Goal: Task Accomplishment & Management: Manage account settings

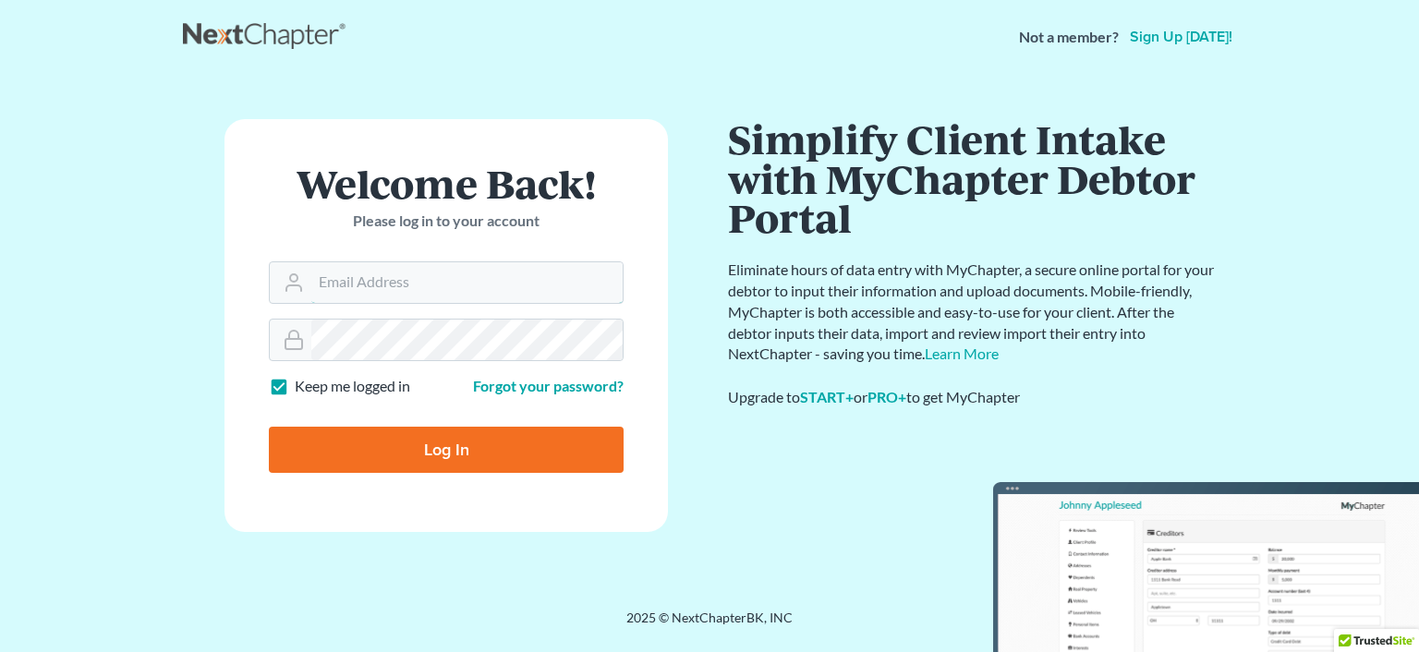
type input "sharonw@sfarthinglaw.com"
click at [332, 465] on input "Log In" at bounding box center [446, 450] width 355 height 46
type input "Thinking..."
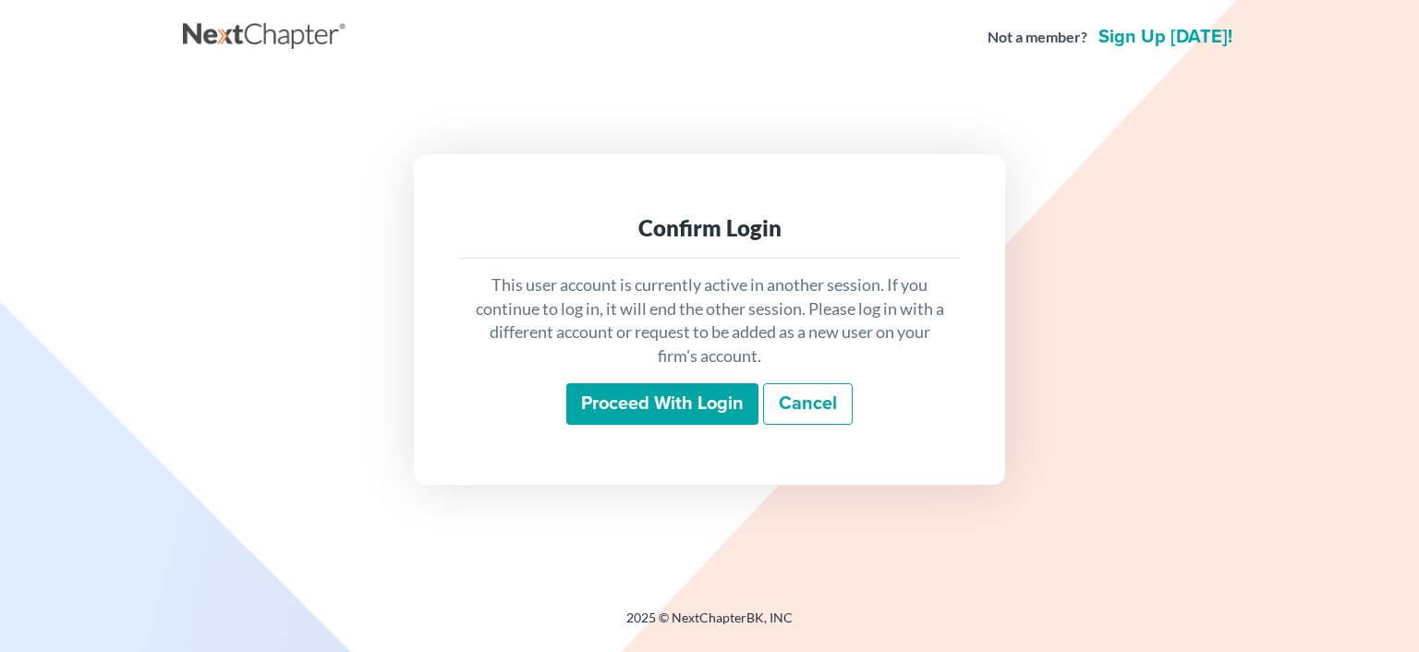
click at [597, 406] on input "Proceed with login" at bounding box center [662, 404] width 192 height 42
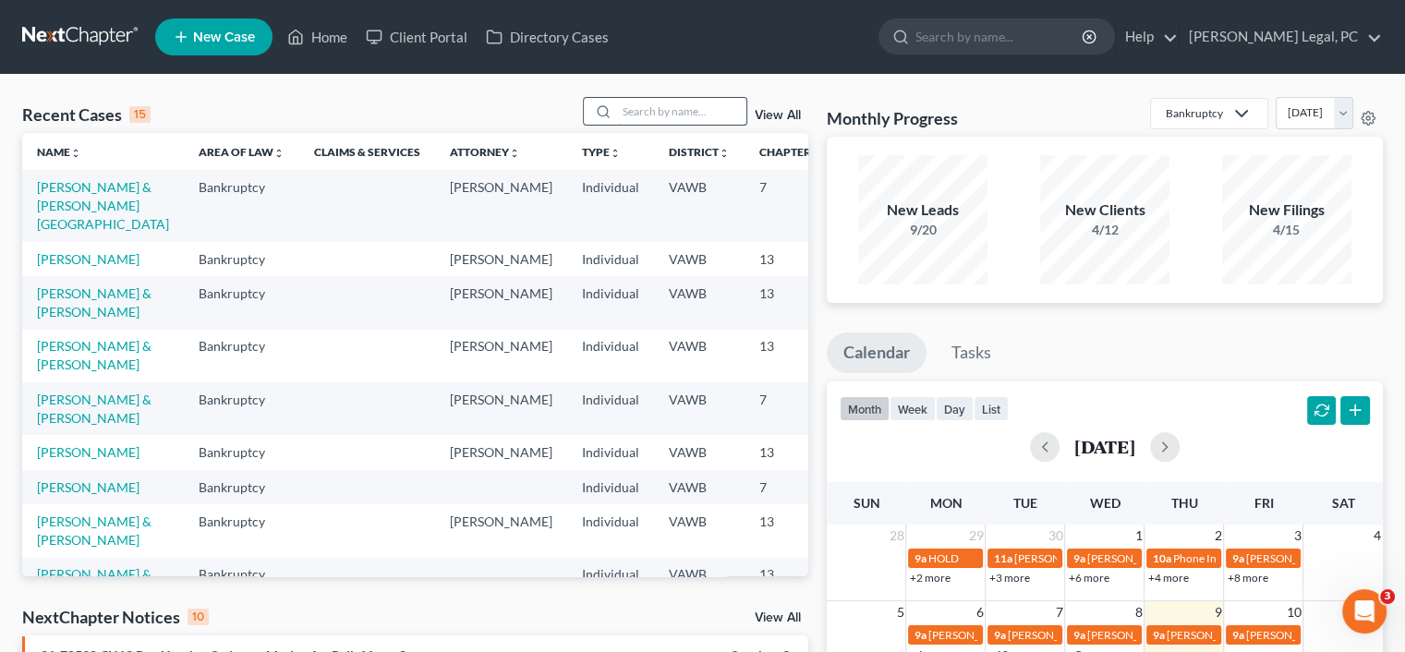
click at [655, 107] on input "search" at bounding box center [681, 111] width 129 height 27
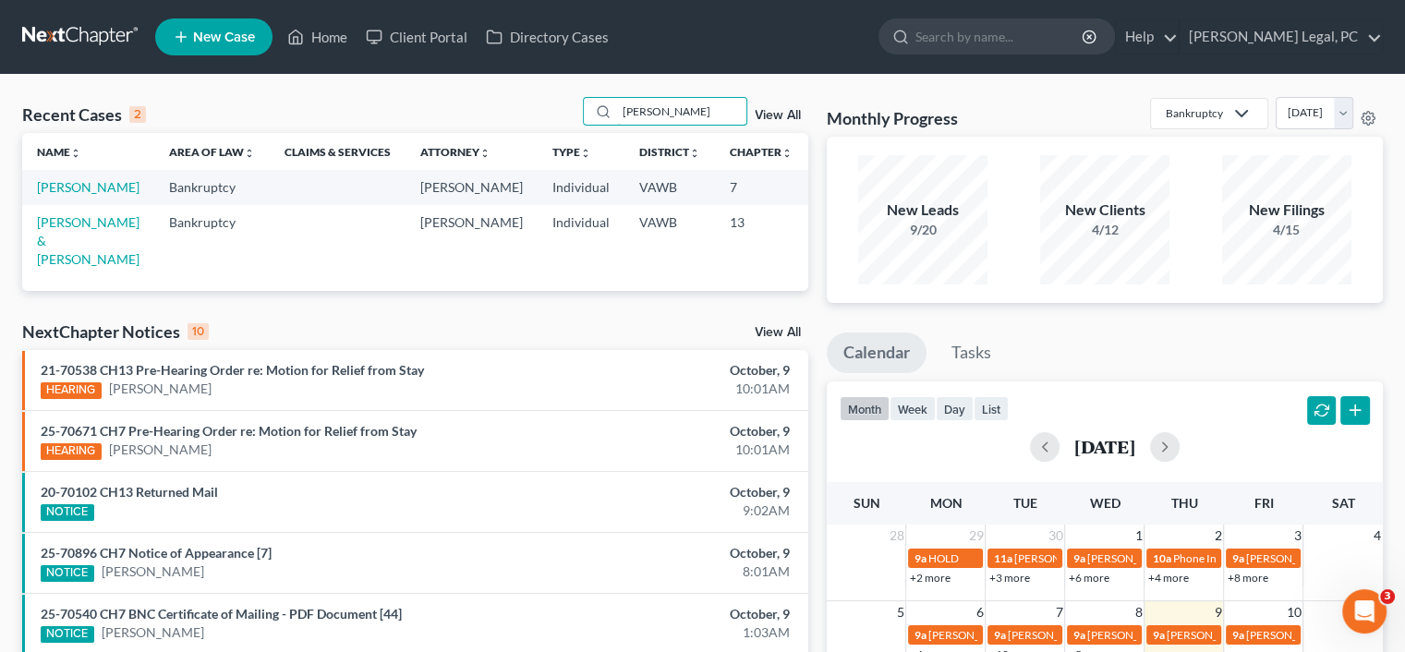
type input "lewis"
click at [44, 196] on td "[PERSON_NAME]" at bounding box center [88, 187] width 132 height 34
click at [45, 195] on link "[PERSON_NAME]" at bounding box center [88, 187] width 103 height 16
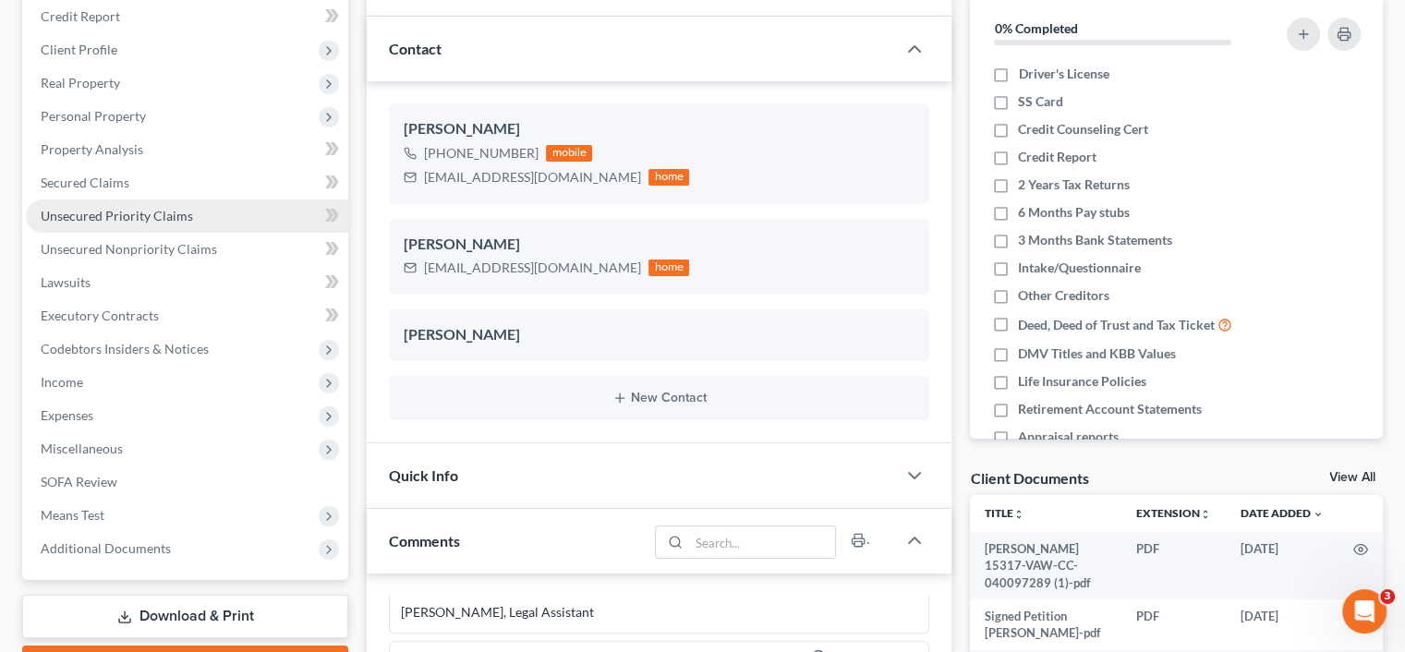
scroll to position [277, 0]
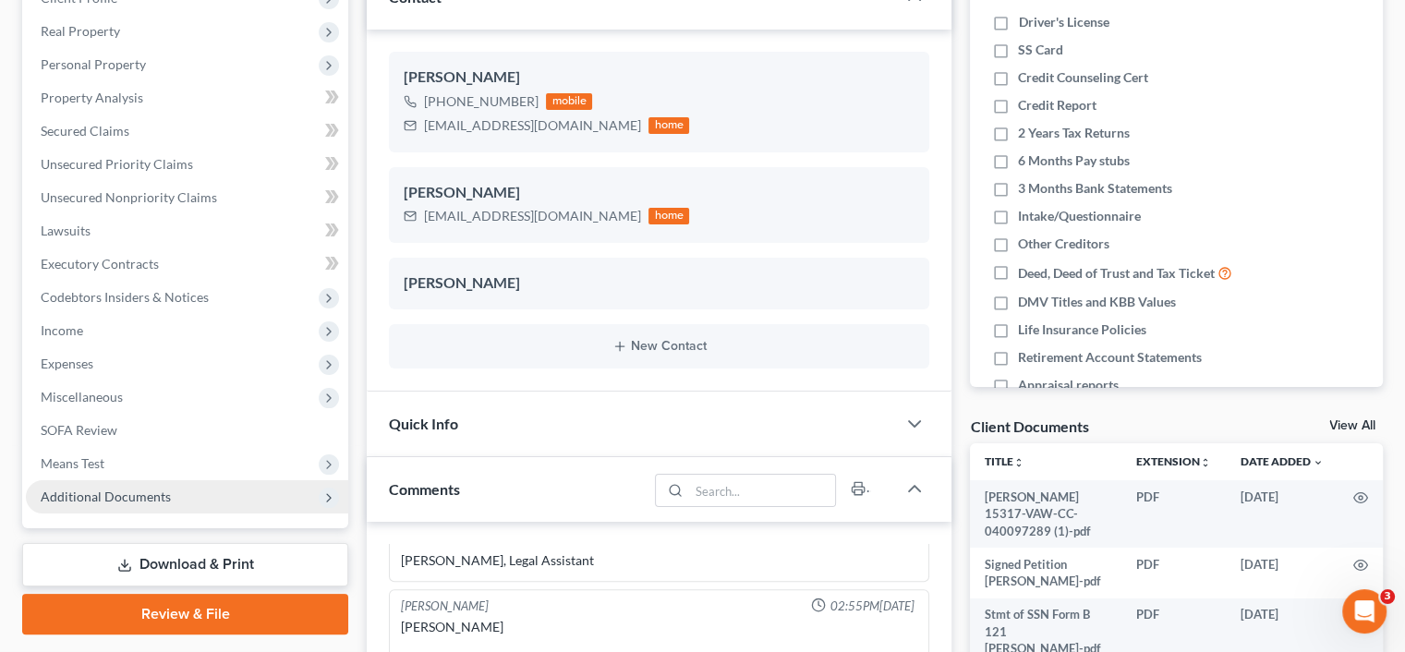
click at [165, 489] on span "Additional Documents" at bounding box center [106, 497] width 130 height 16
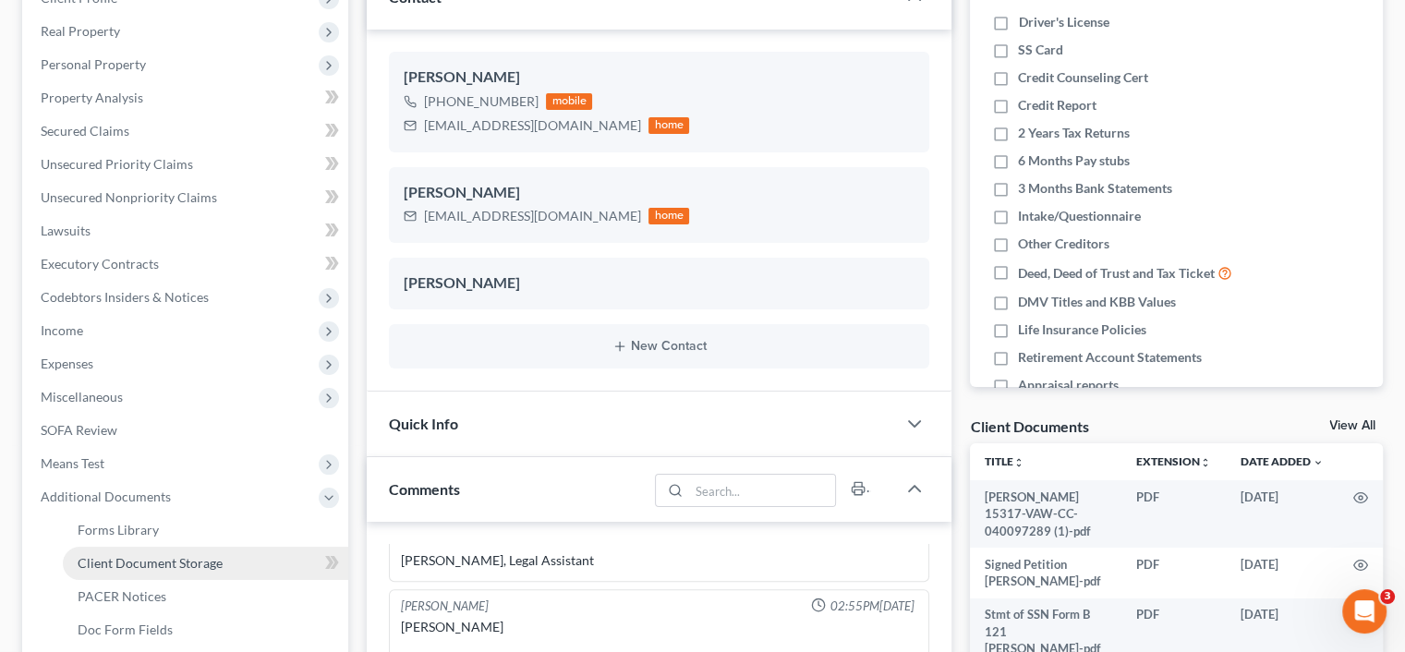
click at [182, 557] on span "Client Document Storage" at bounding box center [150, 563] width 145 height 16
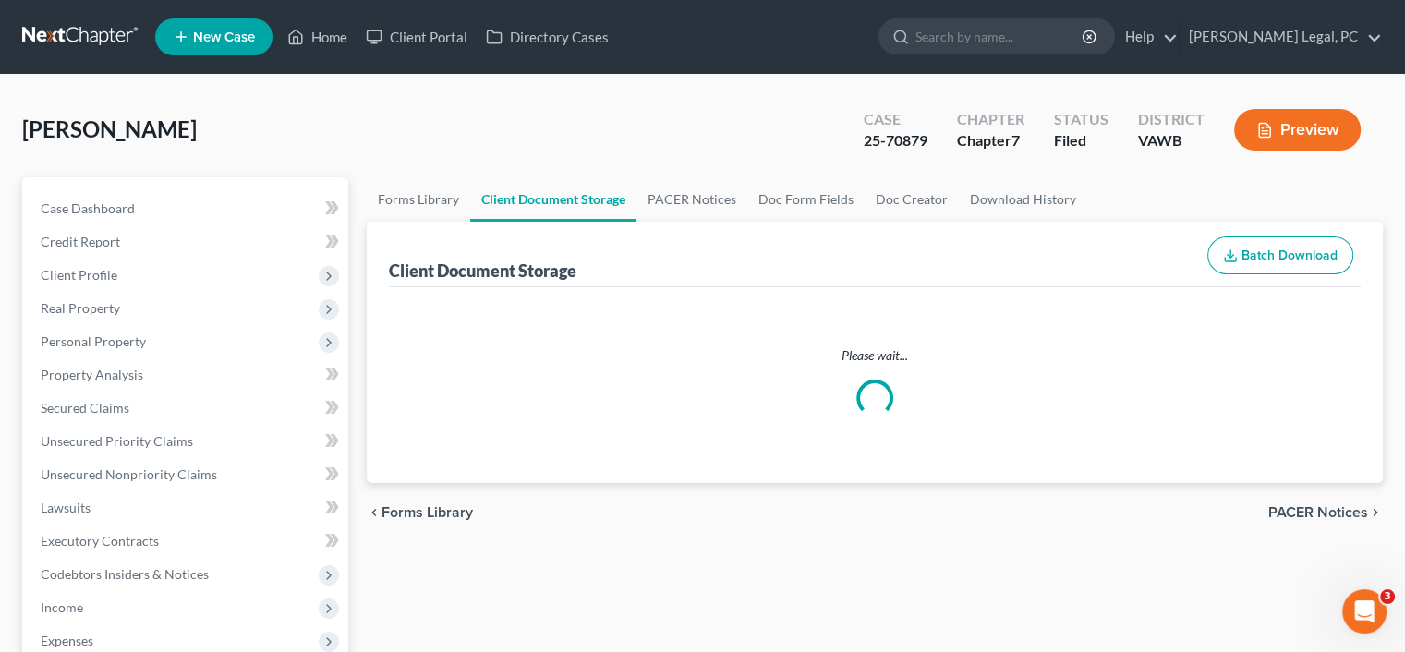
select select "0"
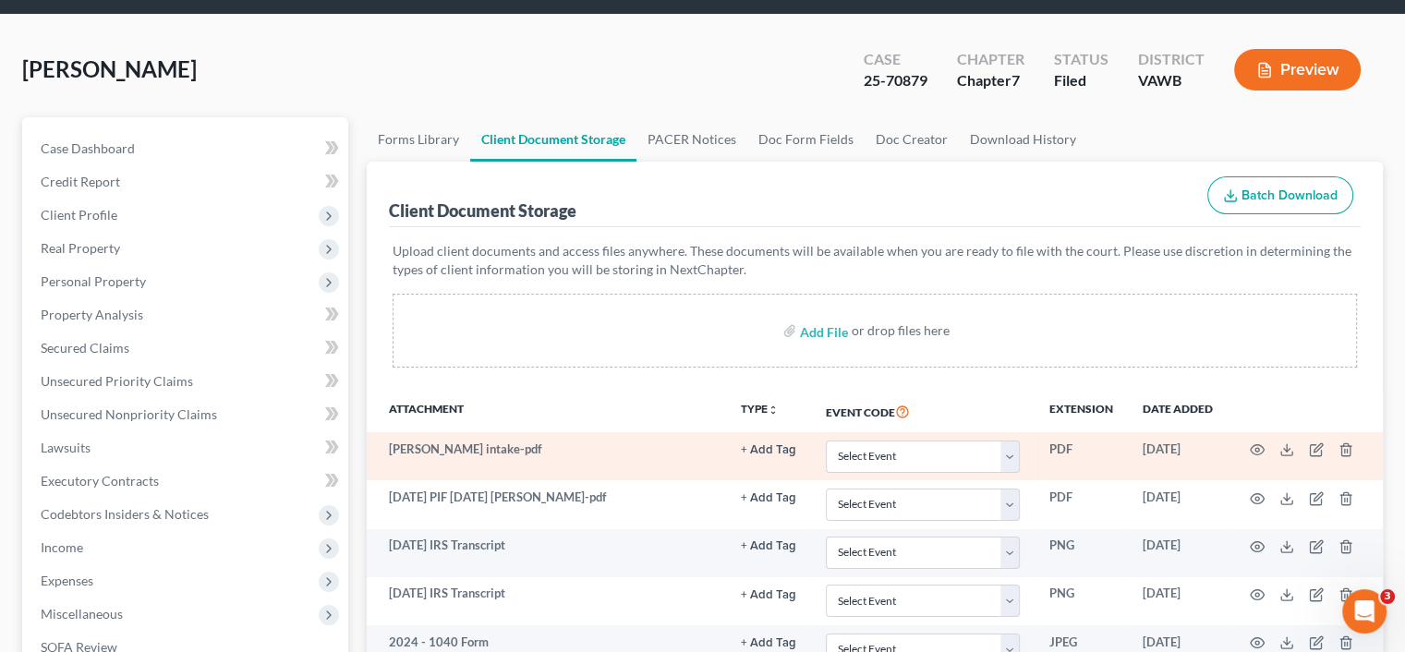
scroll to position [92, 0]
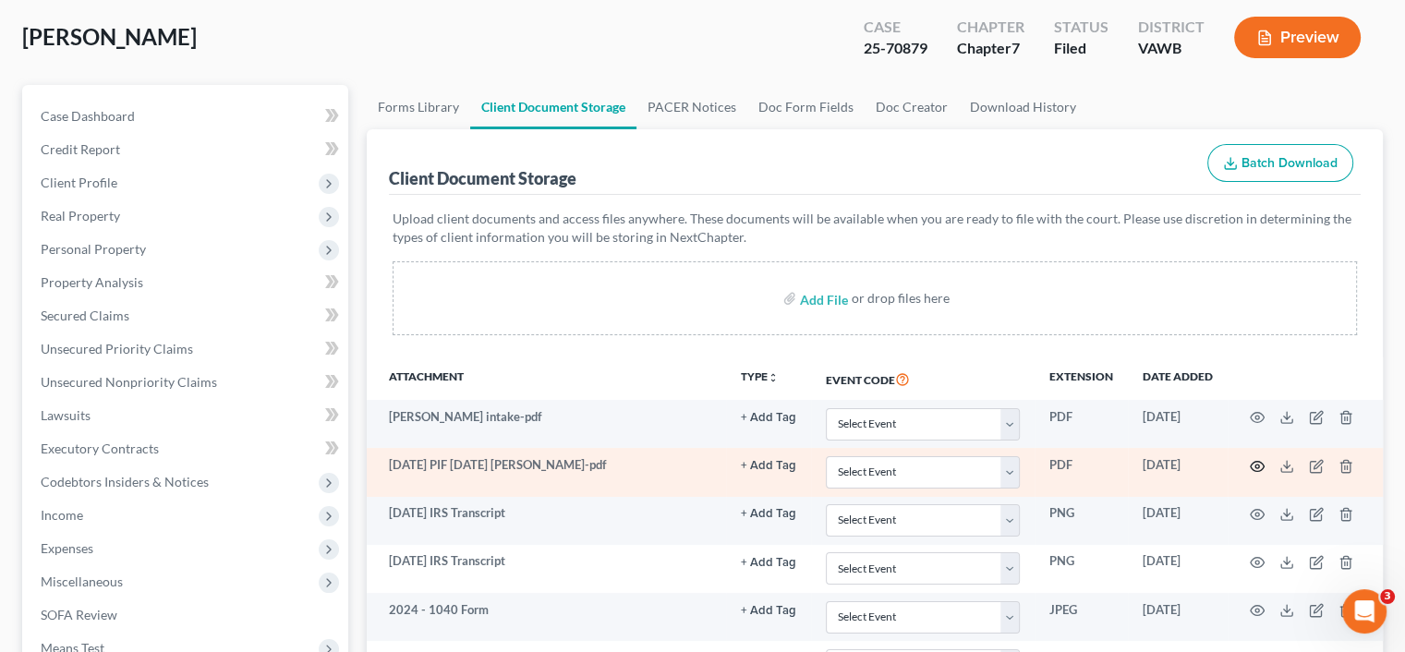
click at [1259, 466] on icon "button" at bounding box center [1257, 466] width 15 height 15
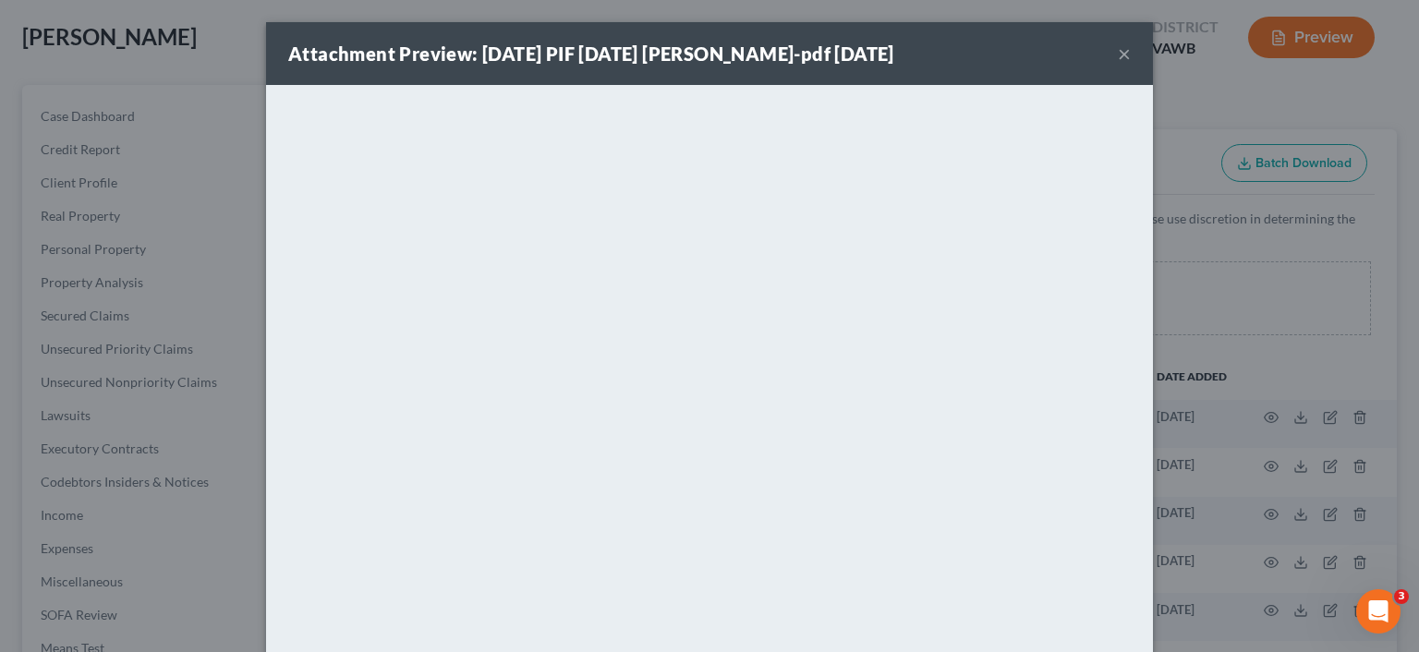
click at [1123, 53] on div "Attachment Preview: 9-8-25 PIF 9-8-2025 Lewis-pdf 09/09/2025 ×" at bounding box center [709, 53] width 887 height 63
click at [1118, 57] on button "×" at bounding box center [1124, 53] width 13 height 22
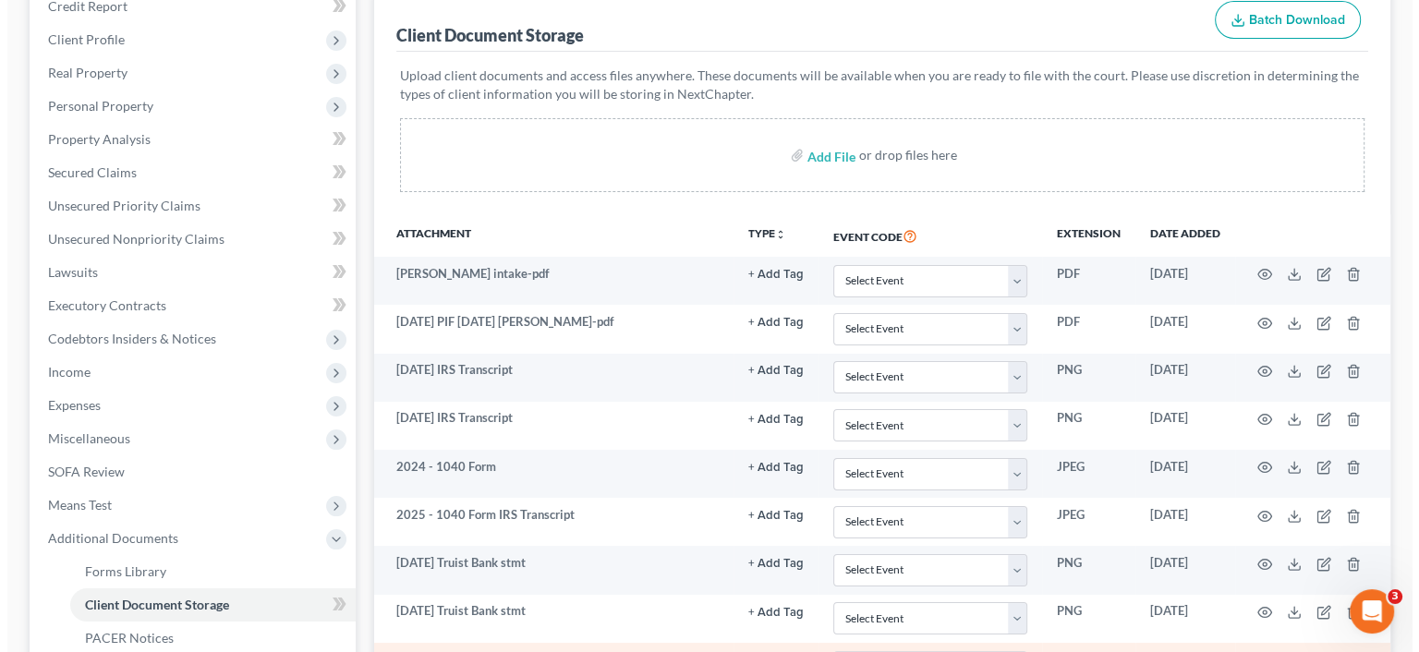
scroll to position [277, 0]
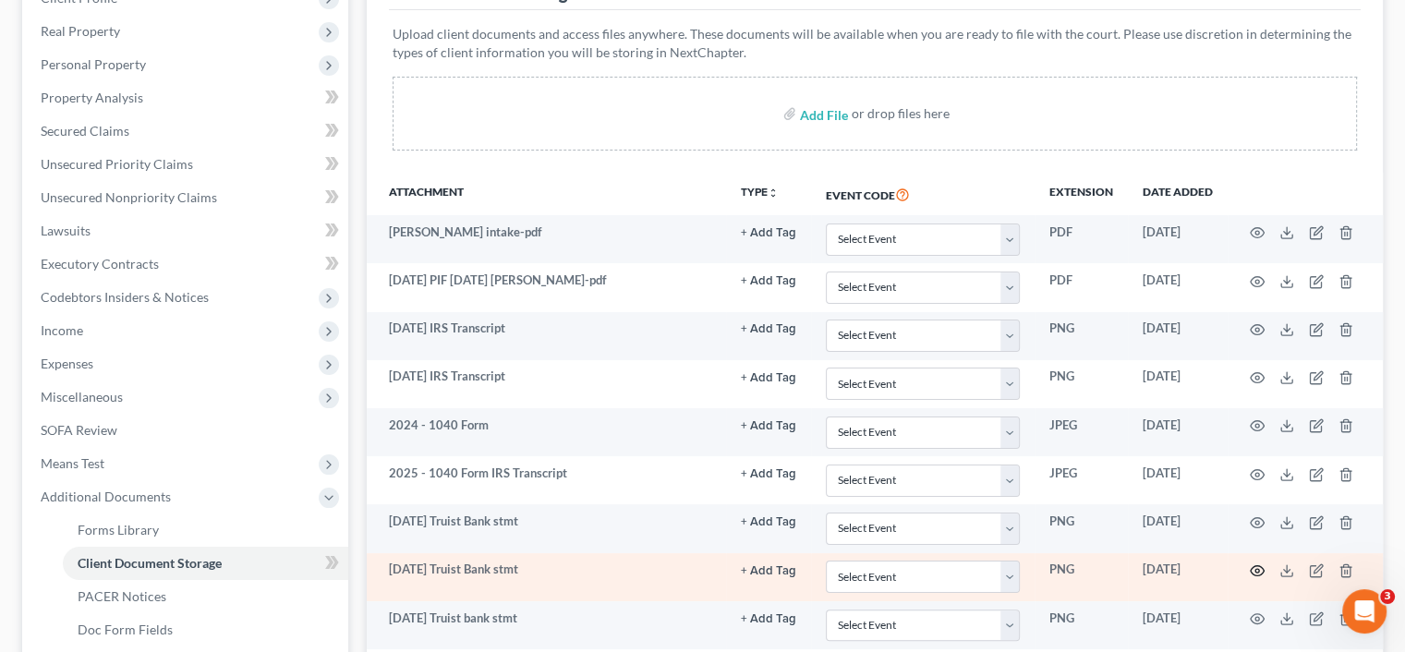
click at [1255, 569] on circle "button" at bounding box center [1257, 571] width 4 height 4
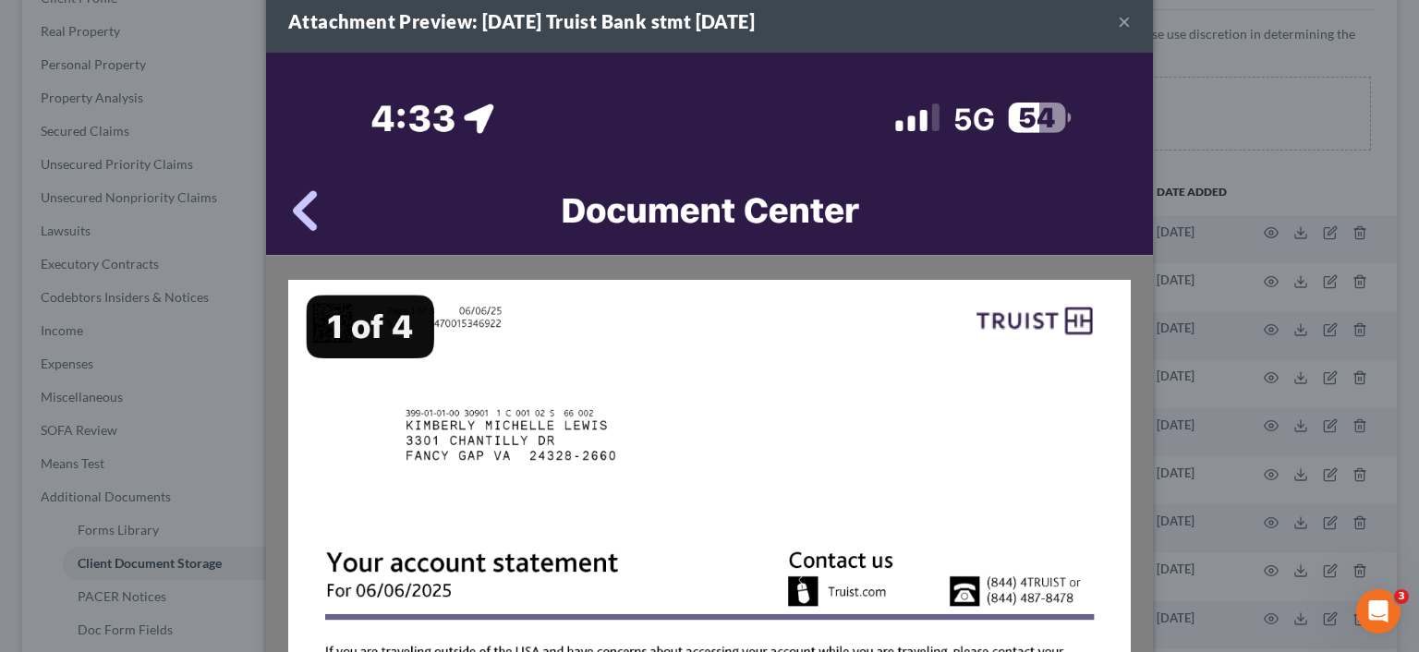
scroll to position [0, 0]
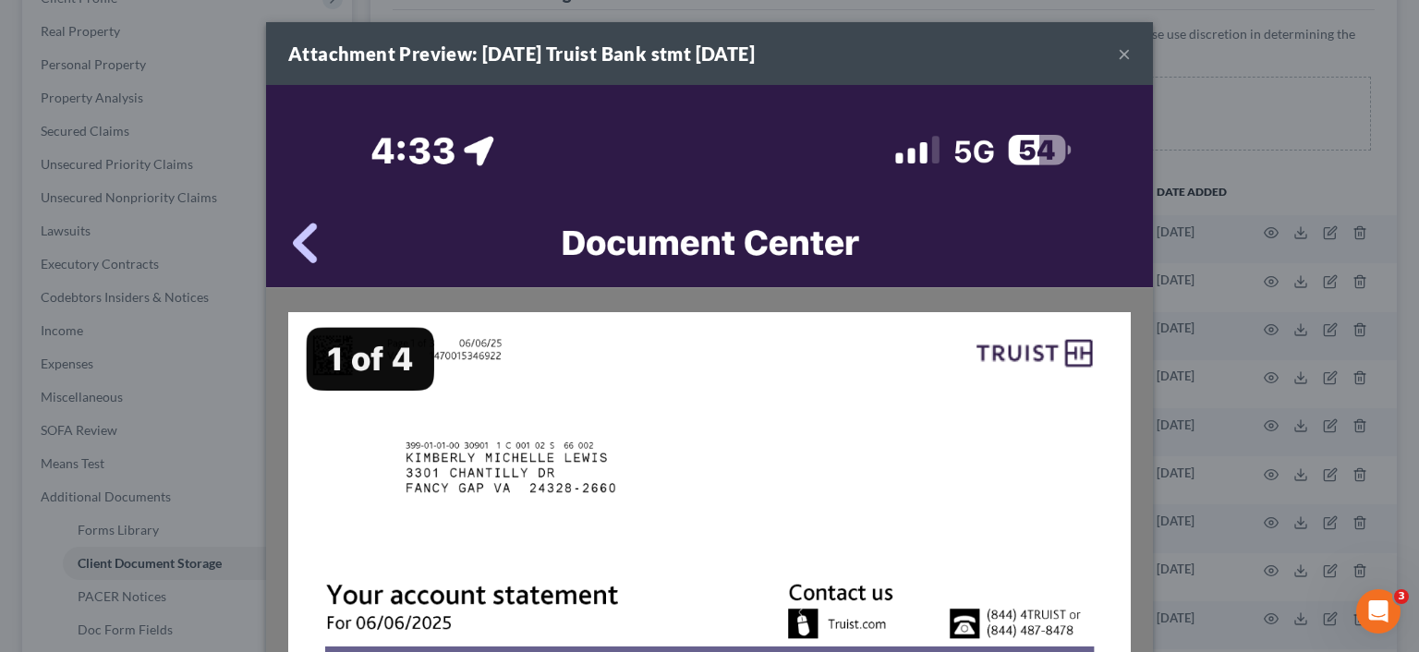
drag, startPoint x: 872, startPoint y: 391, endPoint x: 842, endPoint y: 407, distance: 33.9
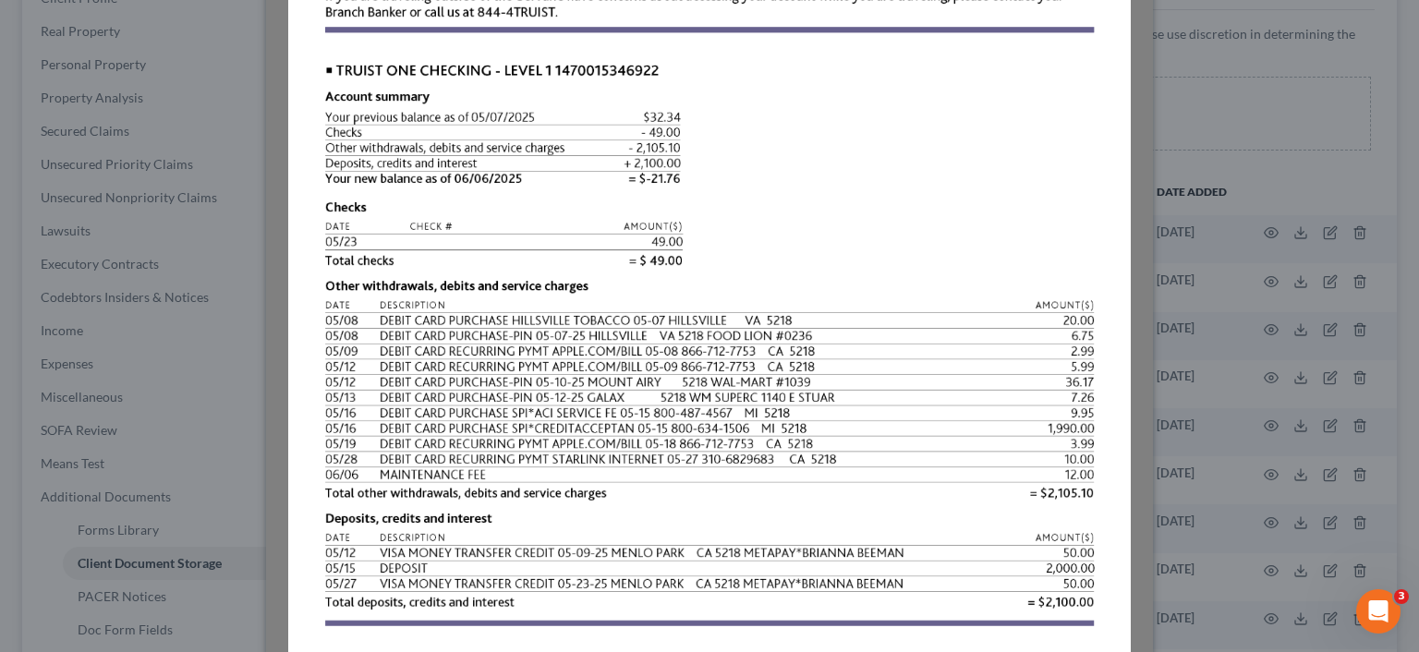
scroll to position [739, 0]
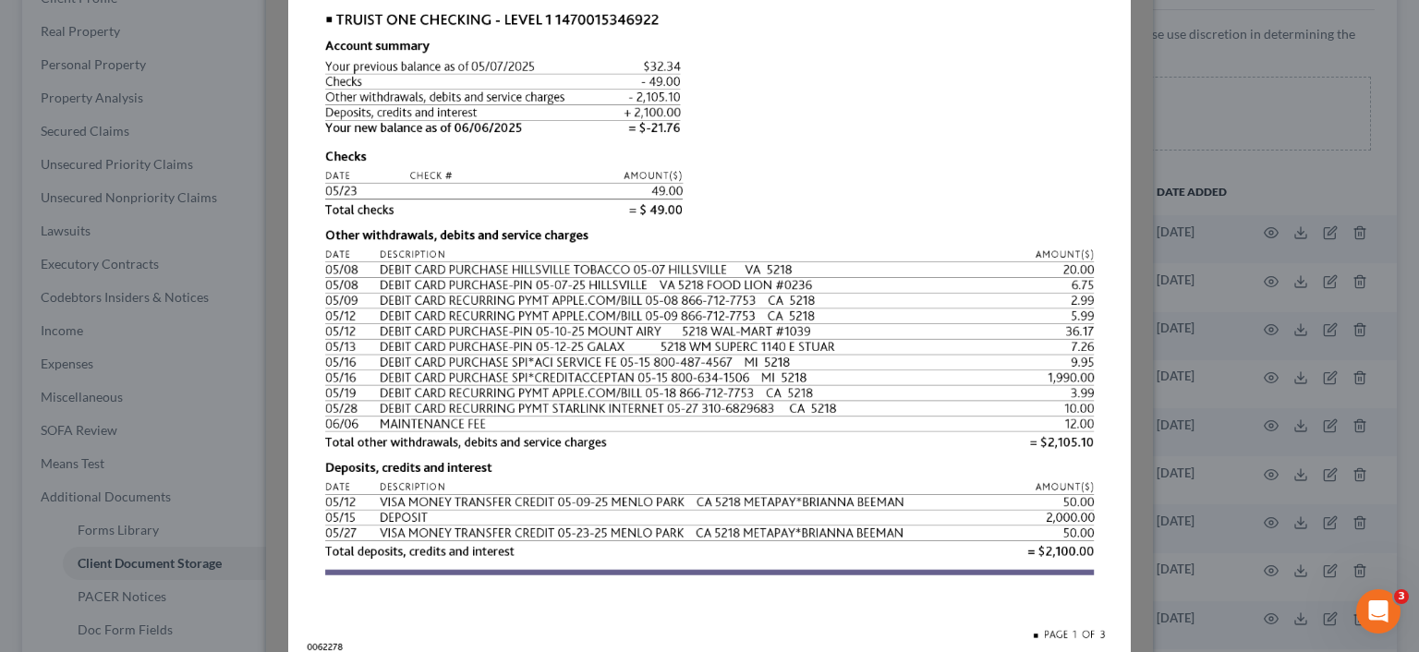
click at [878, 158] on img at bounding box center [709, 309] width 887 height 1927
drag, startPoint x: 906, startPoint y: 147, endPoint x: 857, endPoint y: 196, distance: 69.2
click at [857, 196] on img at bounding box center [709, 309] width 887 height 1927
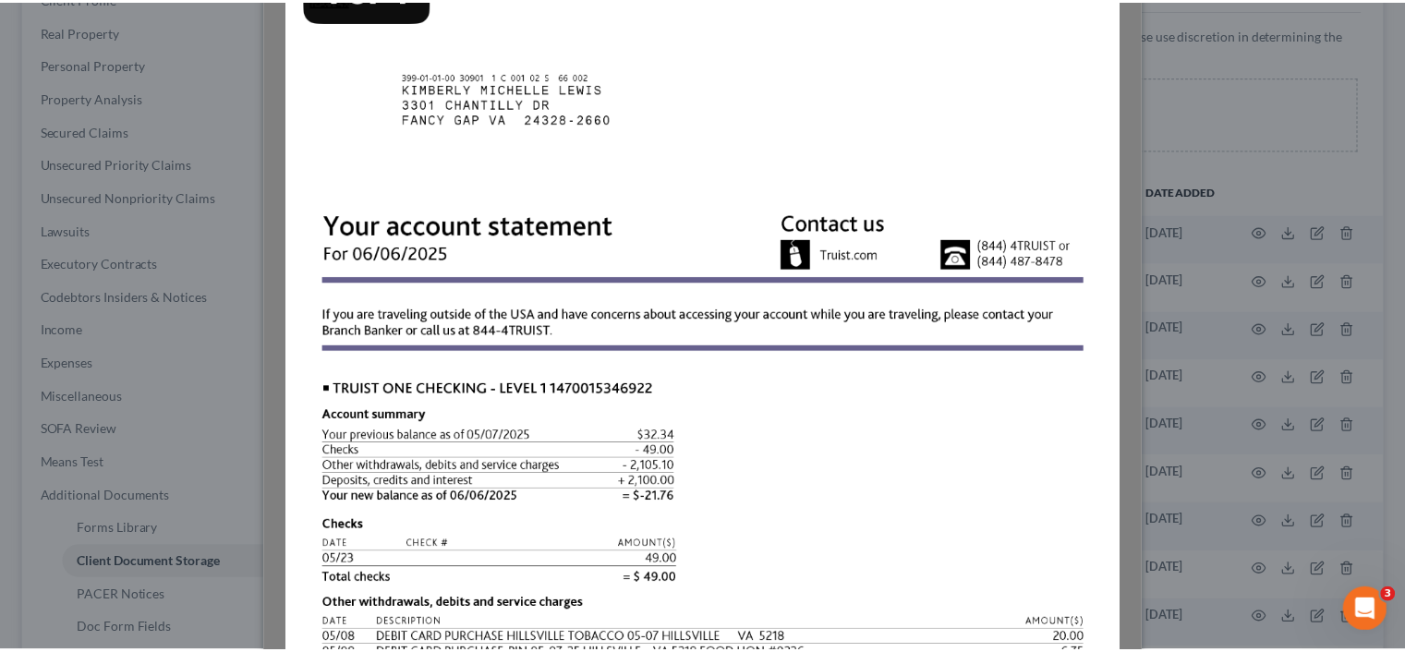
scroll to position [0, 0]
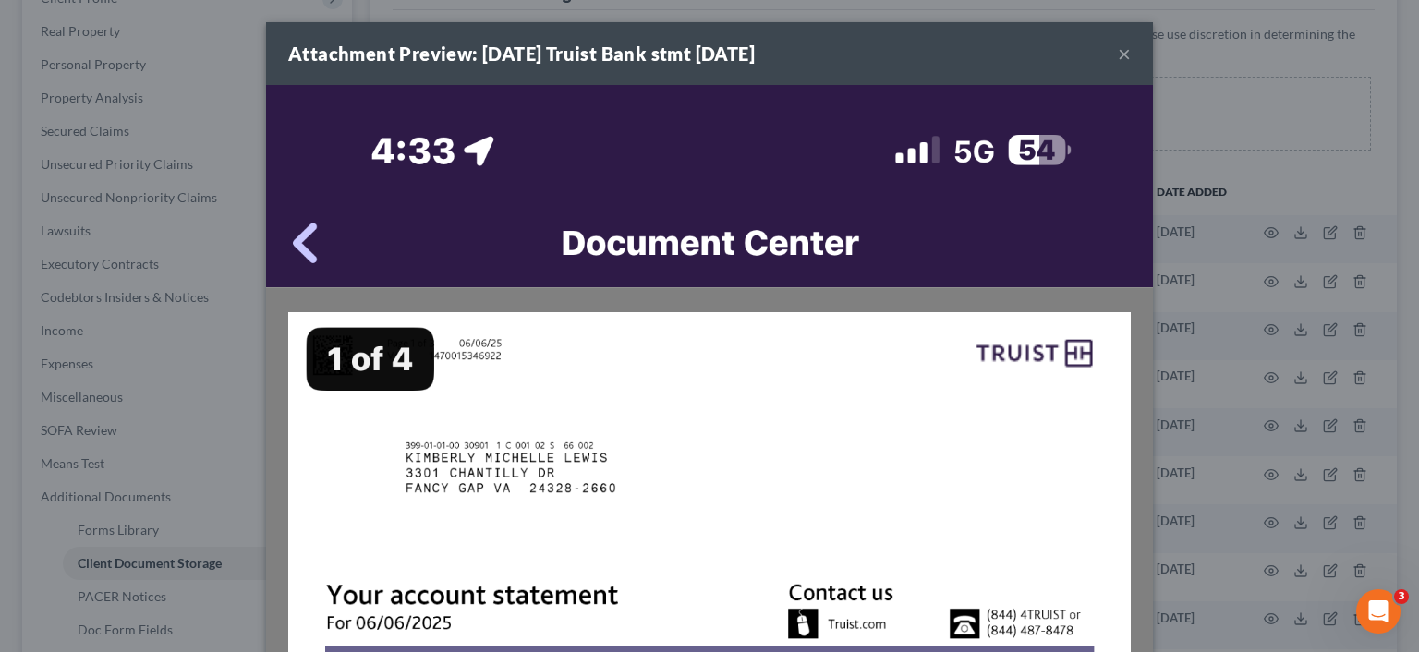
drag, startPoint x: 922, startPoint y: 128, endPoint x: 658, endPoint y: 128, distance: 264.2
drag, startPoint x: 330, startPoint y: 92, endPoint x: 638, endPoint y: 433, distance: 459.7
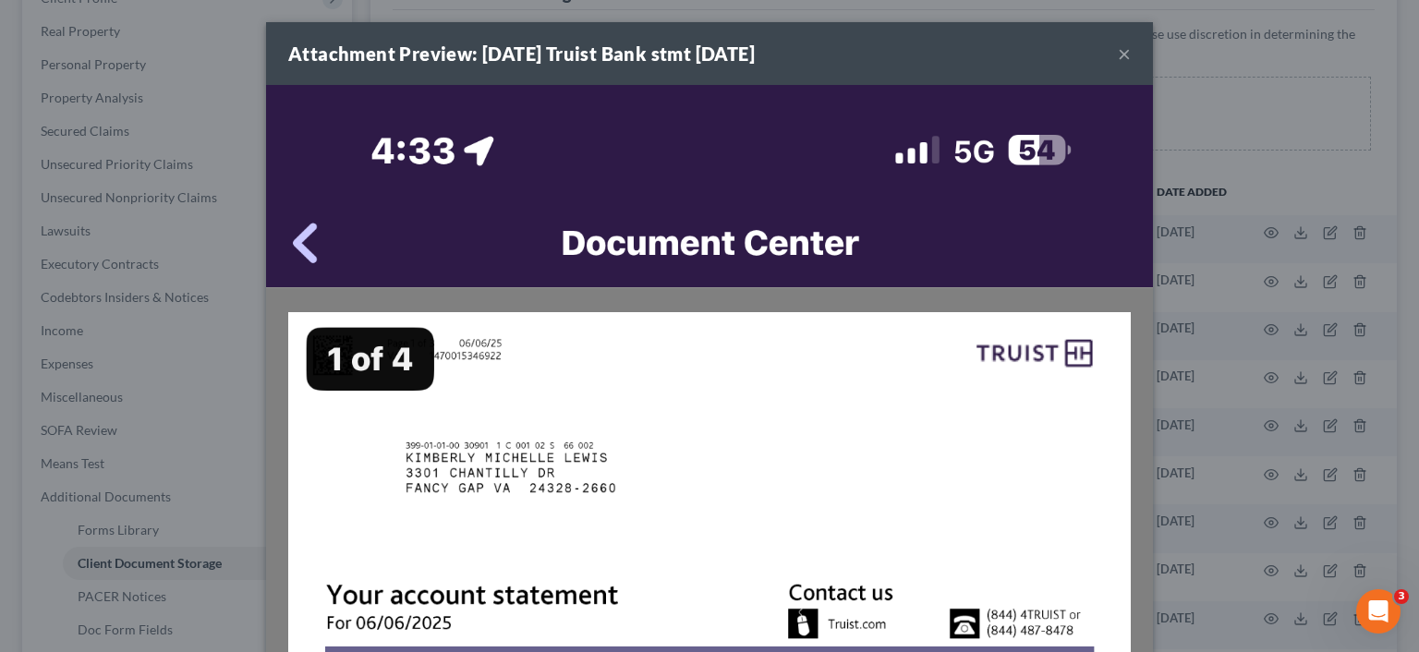
drag, startPoint x: 696, startPoint y: 377, endPoint x: 1115, endPoint y: 48, distance: 532.2
click at [1118, 48] on button "×" at bounding box center [1124, 53] width 13 height 22
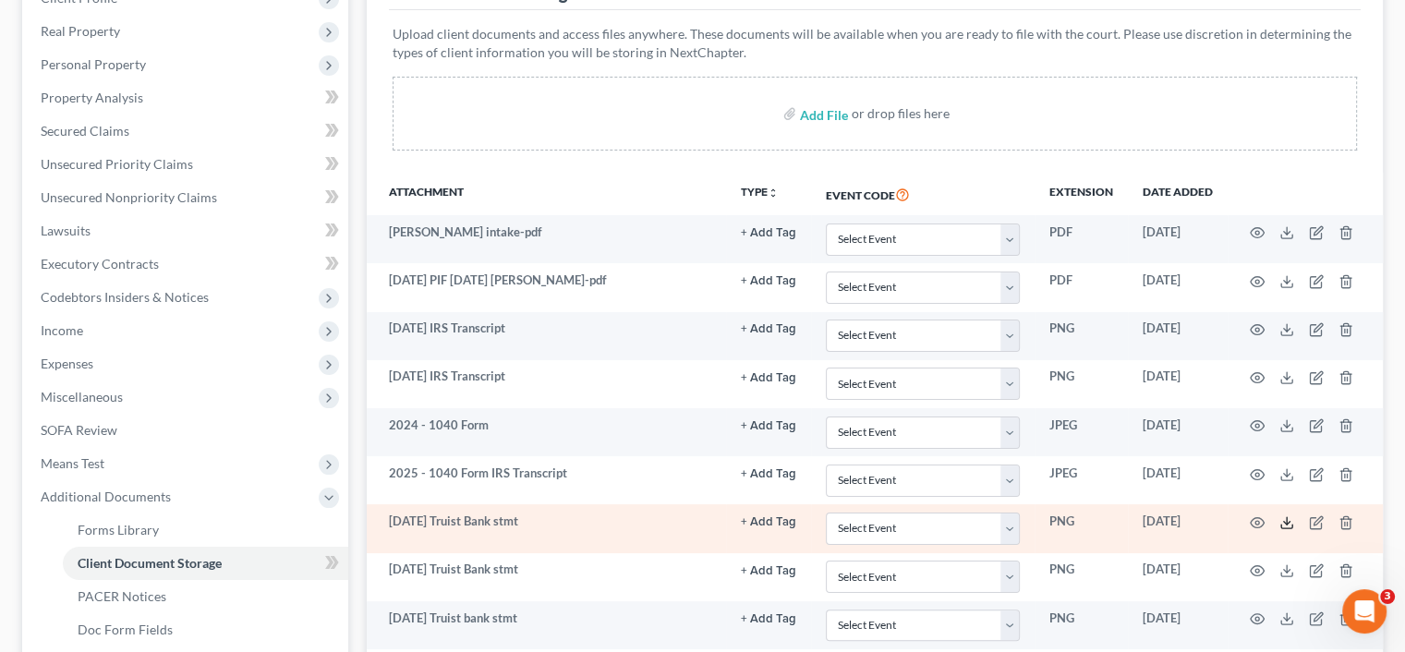
click at [1285, 522] on polyline at bounding box center [1287, 523] width 6 height 3
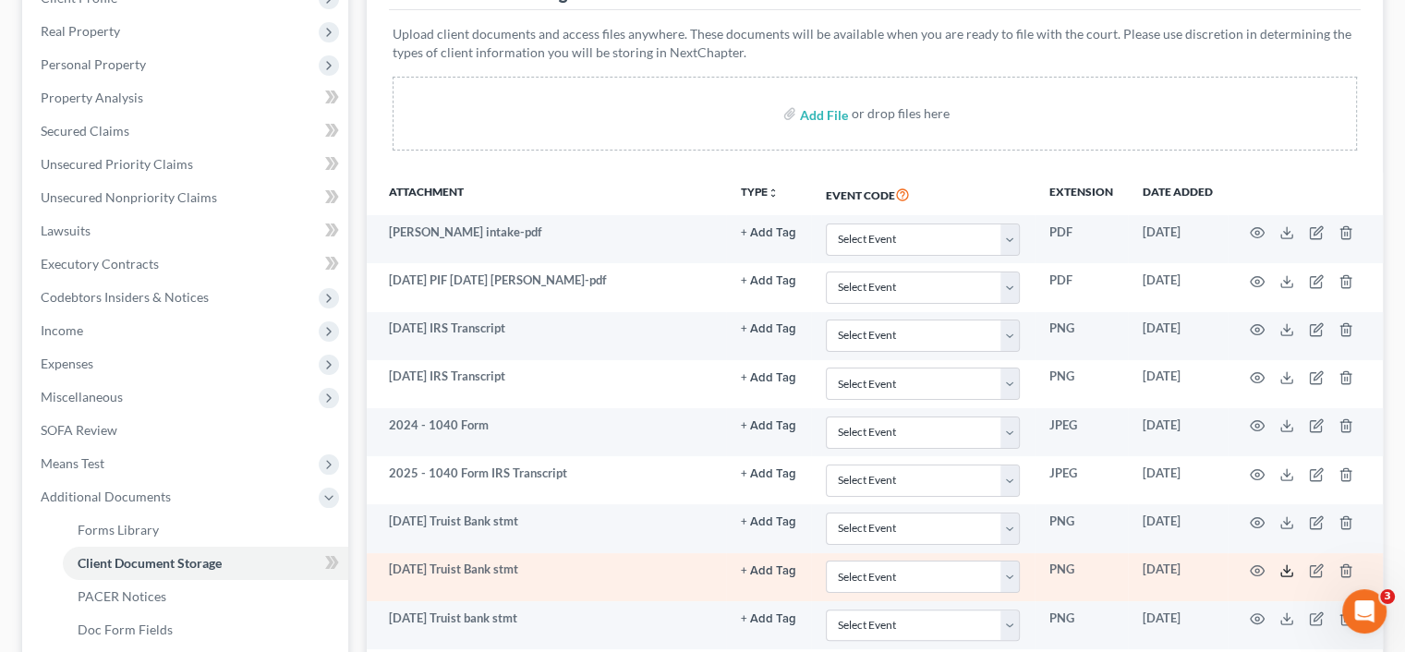
click at [1285, 570] on polyline at bounding box center [1287, 571] width 6 height 3
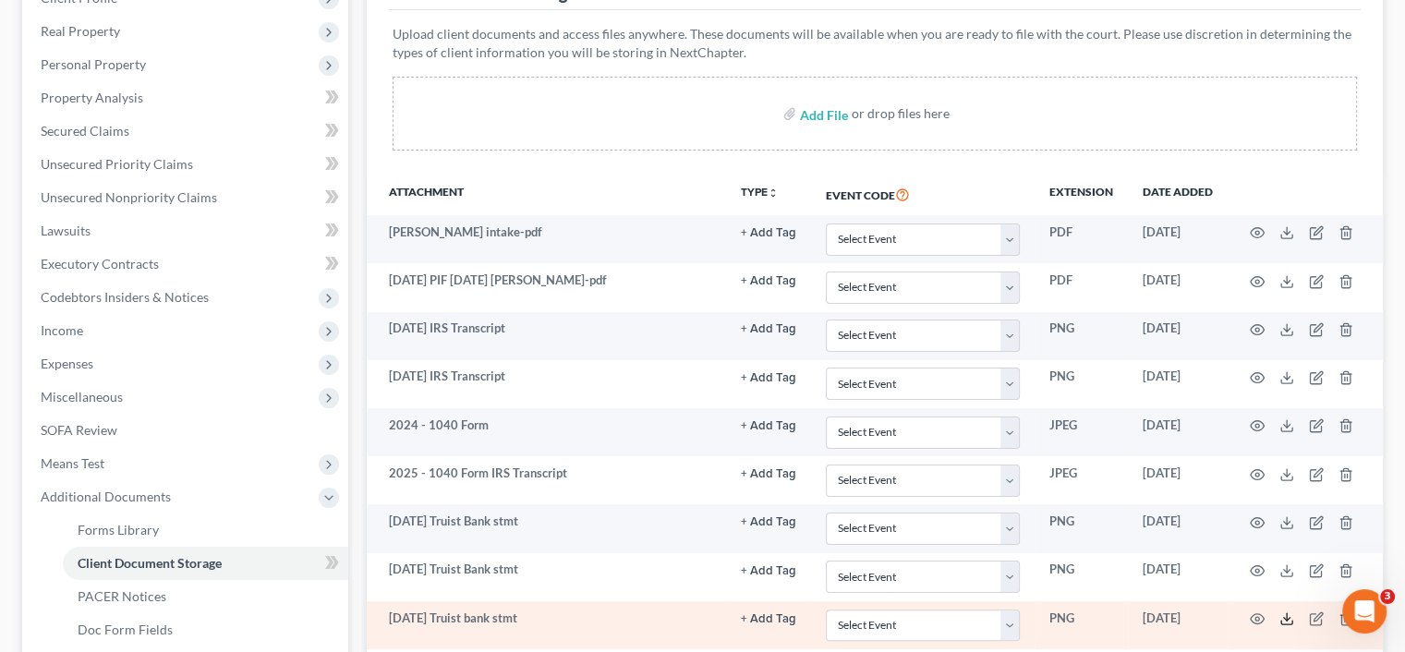
click at [1288, 618] on polyline at bounding box center [1287, 619] width 6 height 3
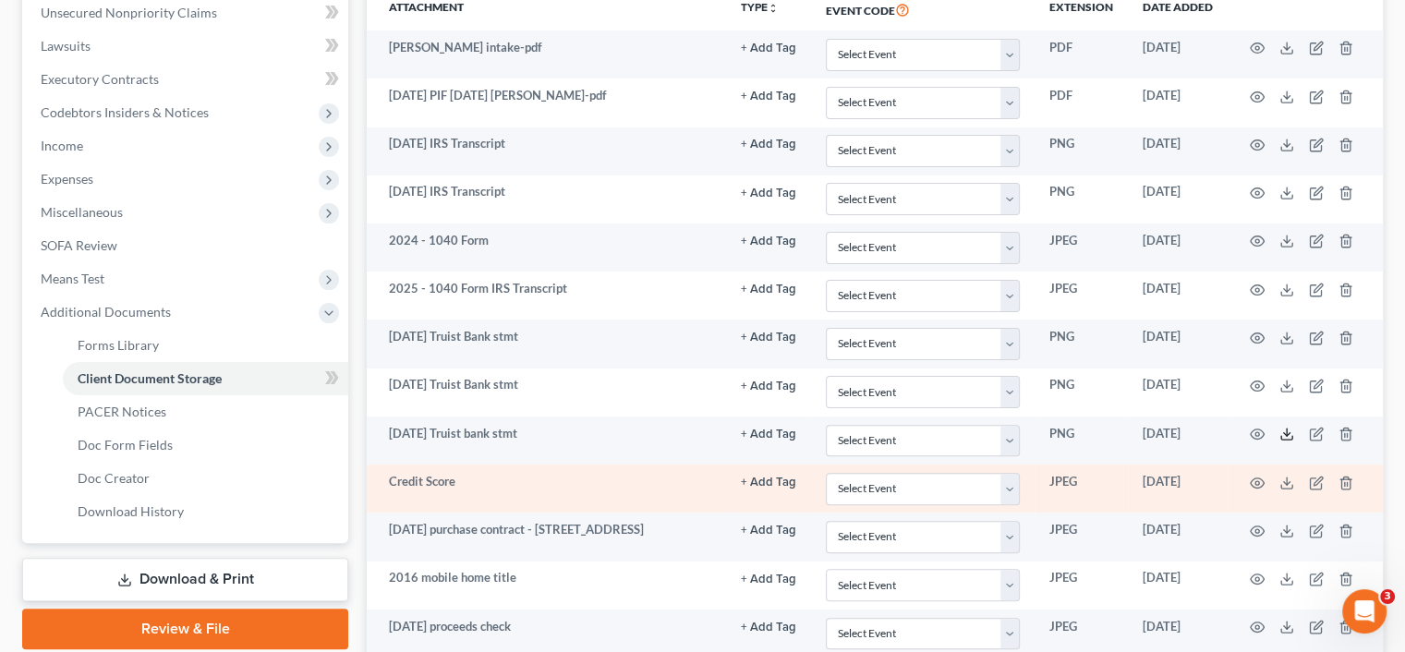
scroll to position [554, 0]
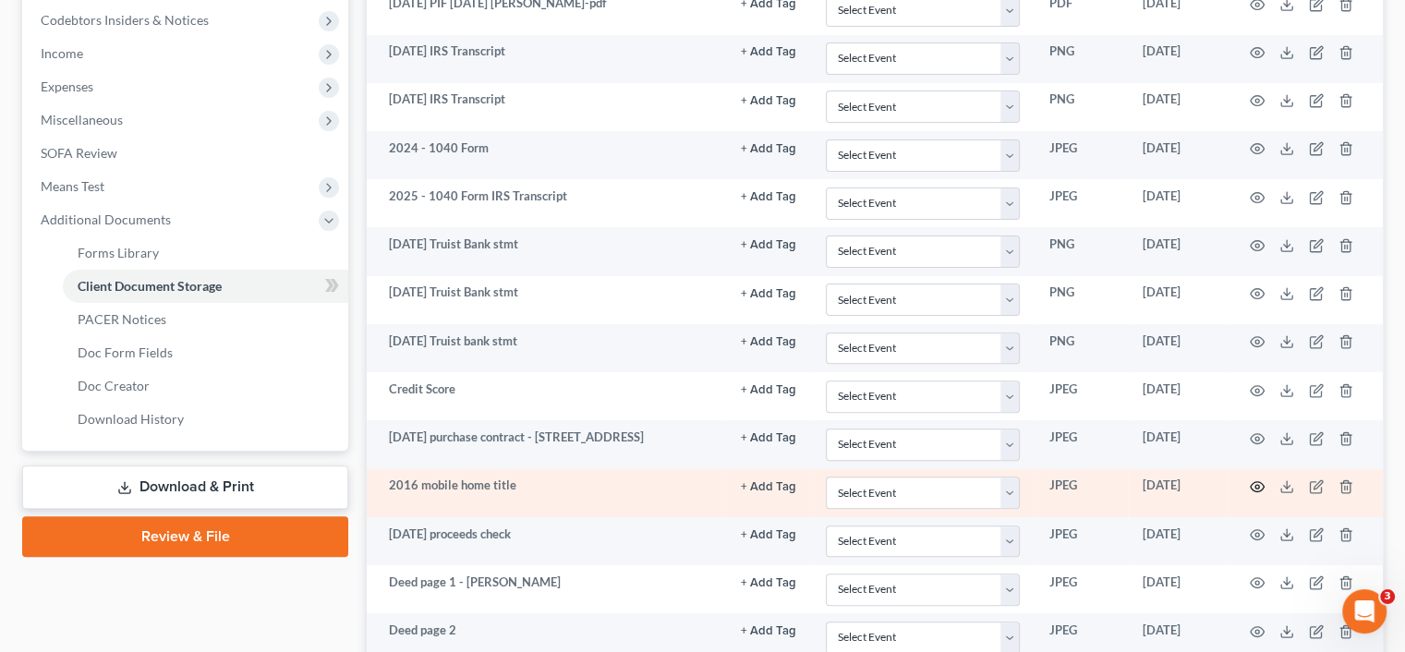
click at [1256, 487] on icon "button" at bounding box center [1257, 486] width 15 height 15
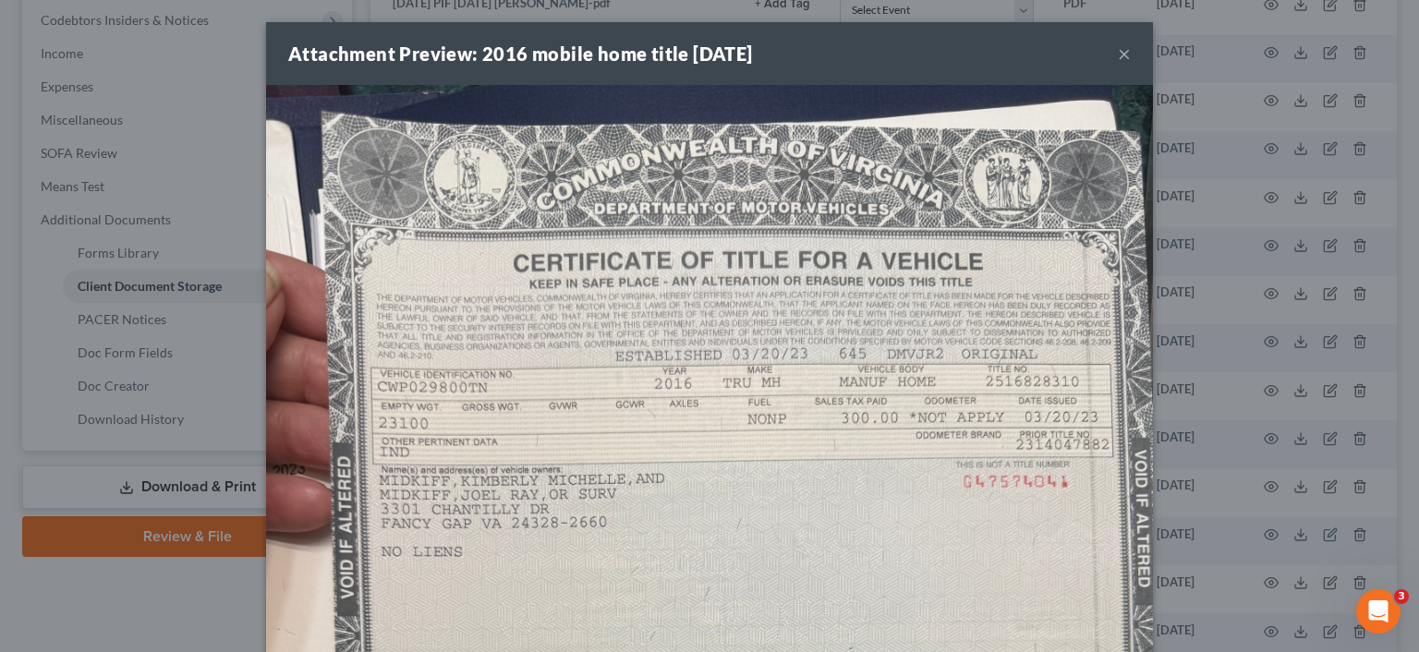
click at [962, 33] on div "Attachment Preview: 2016 mobile home title 09/10/2025 ×" at bounding box center [709, 53] width 887 height 63
click at [1011, 77] on div "Attachment Preview: 2016 mobile home title 09/10/2025 ×" at bounding box center [709, 53] width 887 height 63
click at [233, 165] on div "Attachment Preview: 2016 mobile home title 09/10/2025 × Download" at bounding box center [709, 326] width 1419 height 652
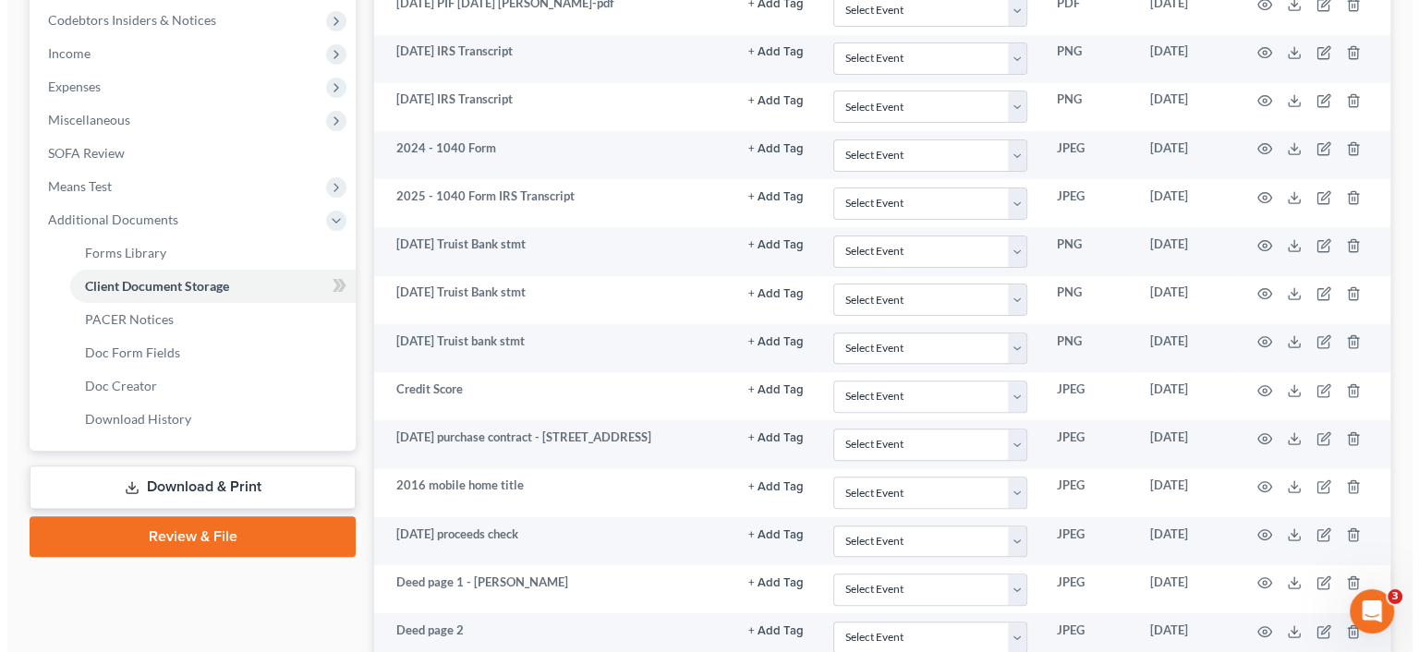
scroll to position [1123, 0]
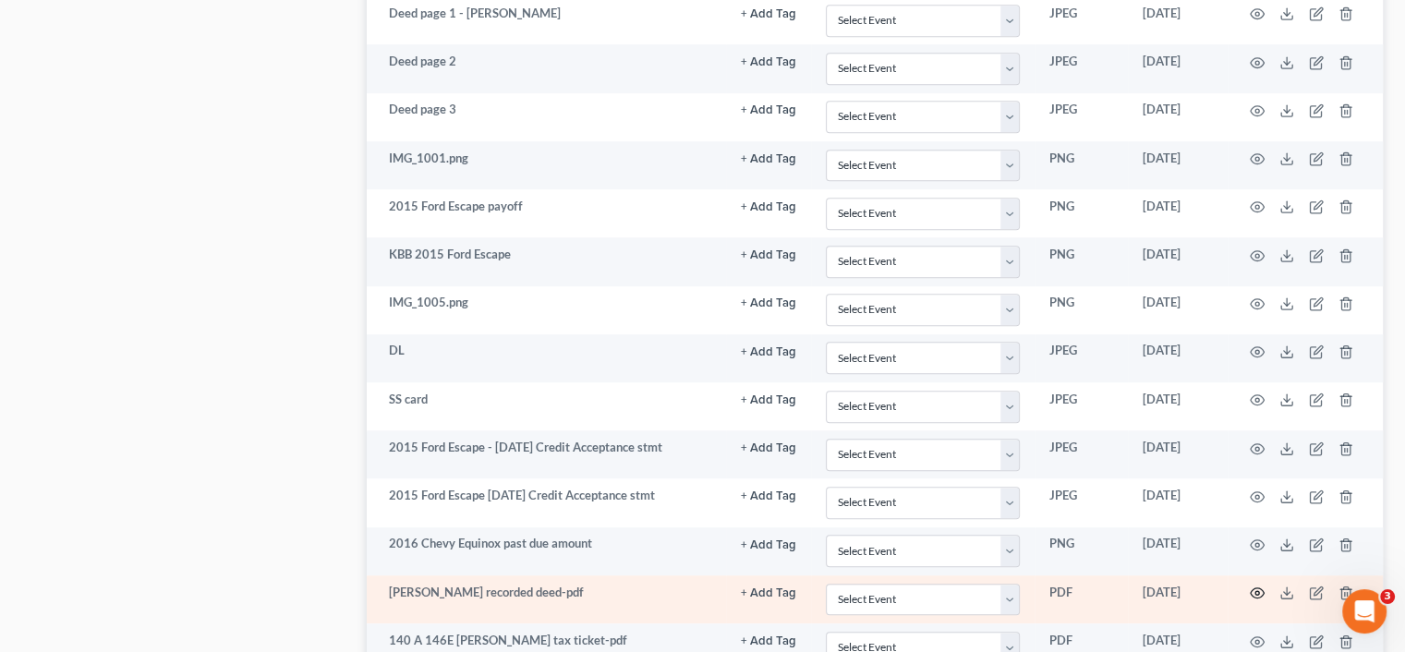
click at [1256, 591] on circle "button" at bounding box center [1257, 593] width 4 height 4
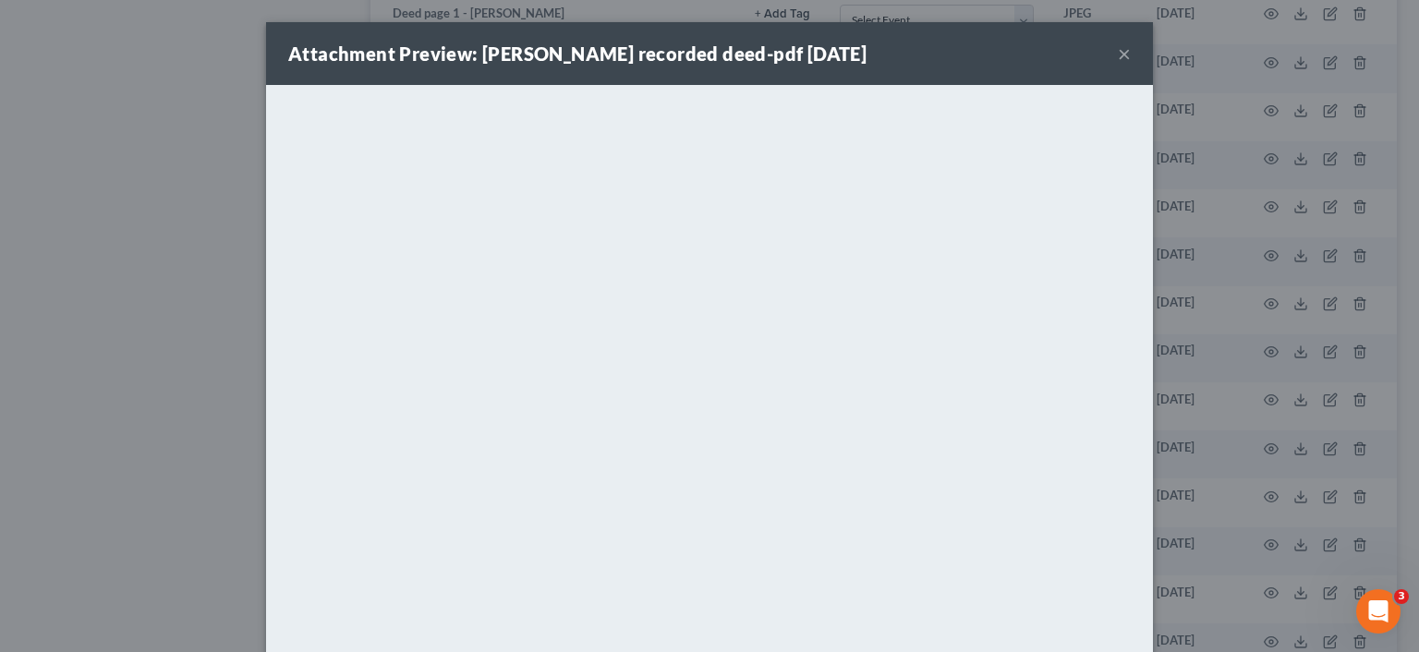
click at [1118, 58] on button "×" at bounding box center [1124, 53] width 13 height 22
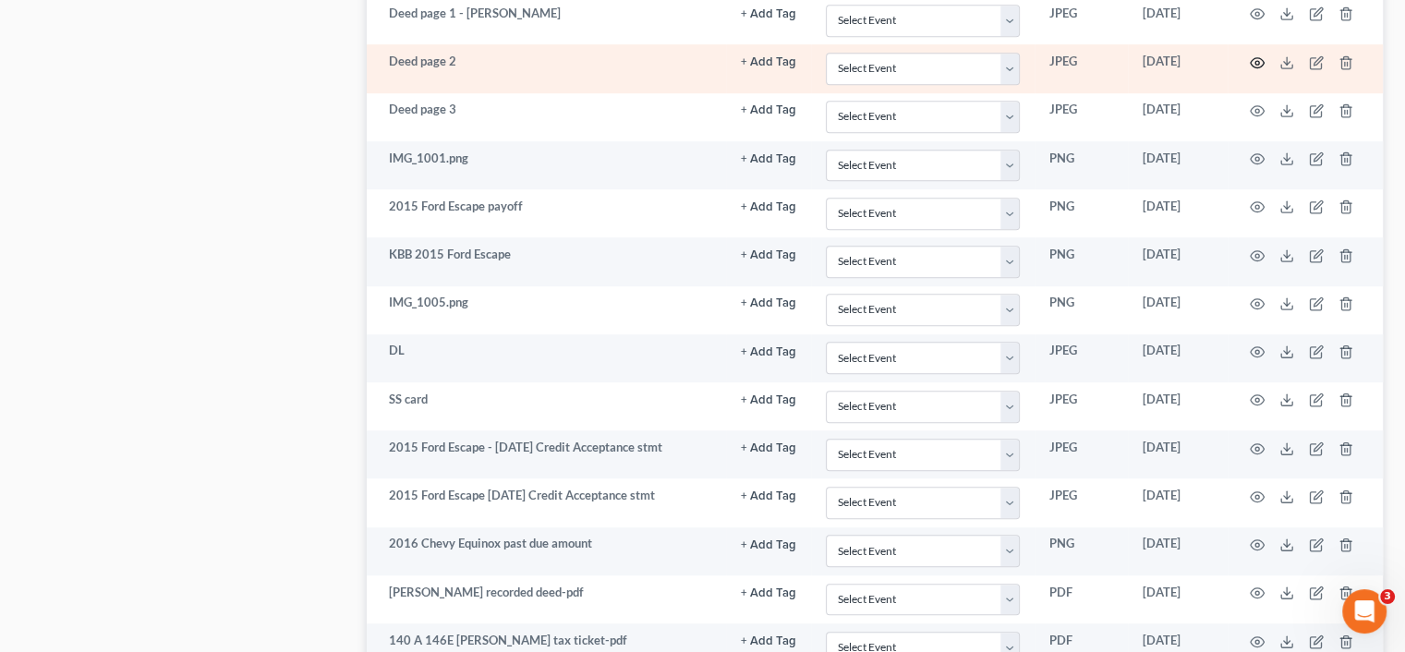
click at [1257, 61] on icon "button" at bounding box center [1257, 62] width 15 height 15
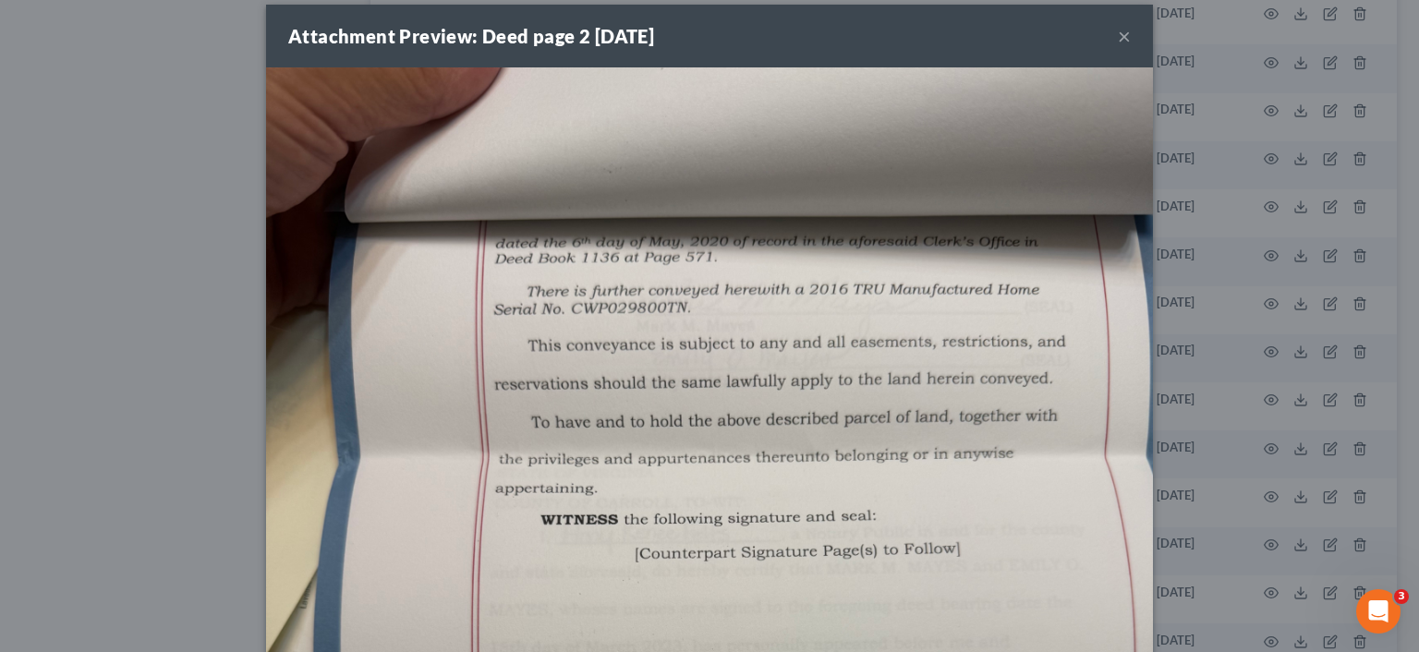
scroll to position [0, 0]
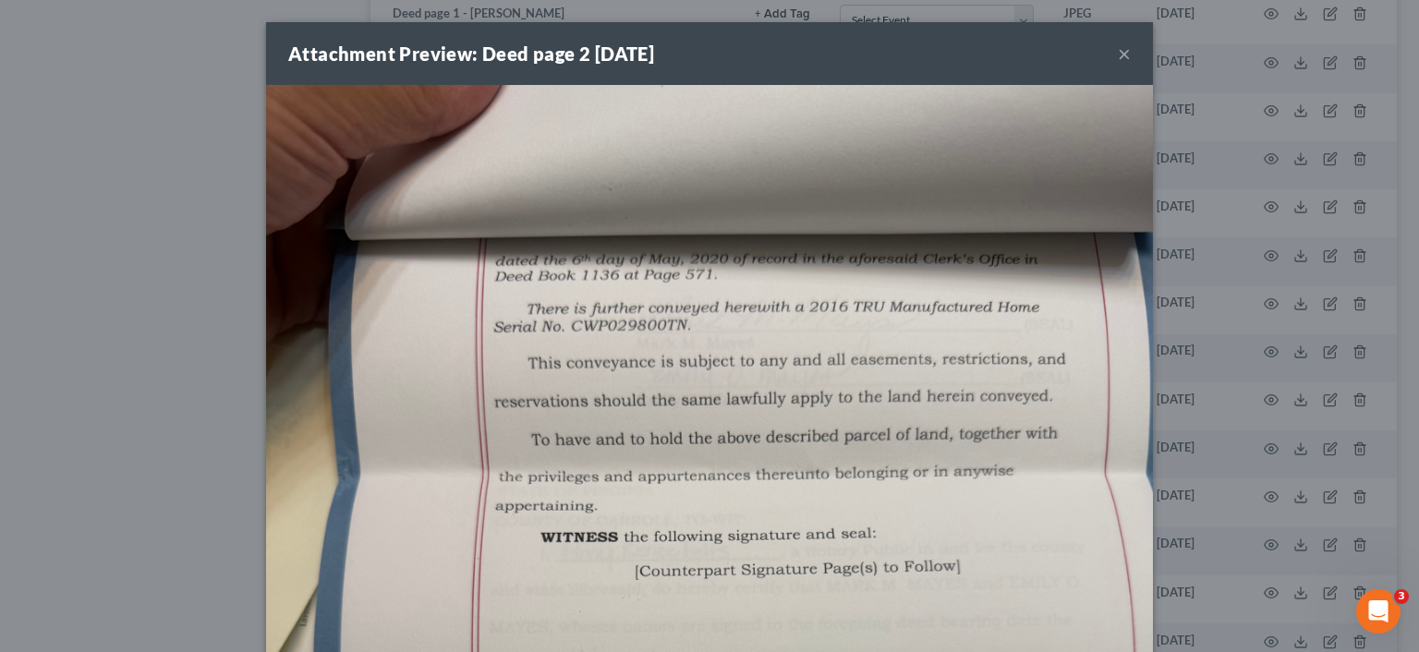
drag, startPoint x: 898, startPoint y: 139, endPoint x: 689, endPoint y: 169, distance: 210.8
drag, startPoint x: 689, startPoint y: 169, endPoint x: 634, endPoint y: 158, distance: 56.5
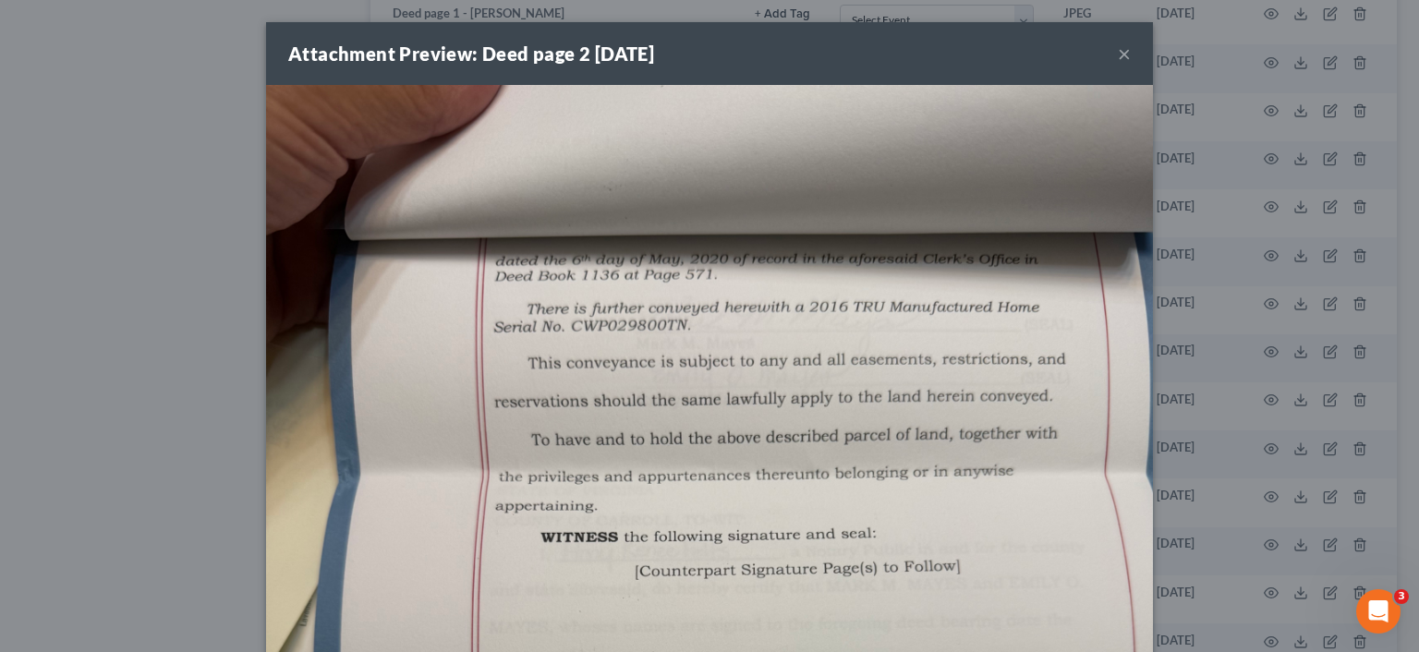
click at [1122, 54] on button "×" at bounding box center [1124, 53] width 13 height 22
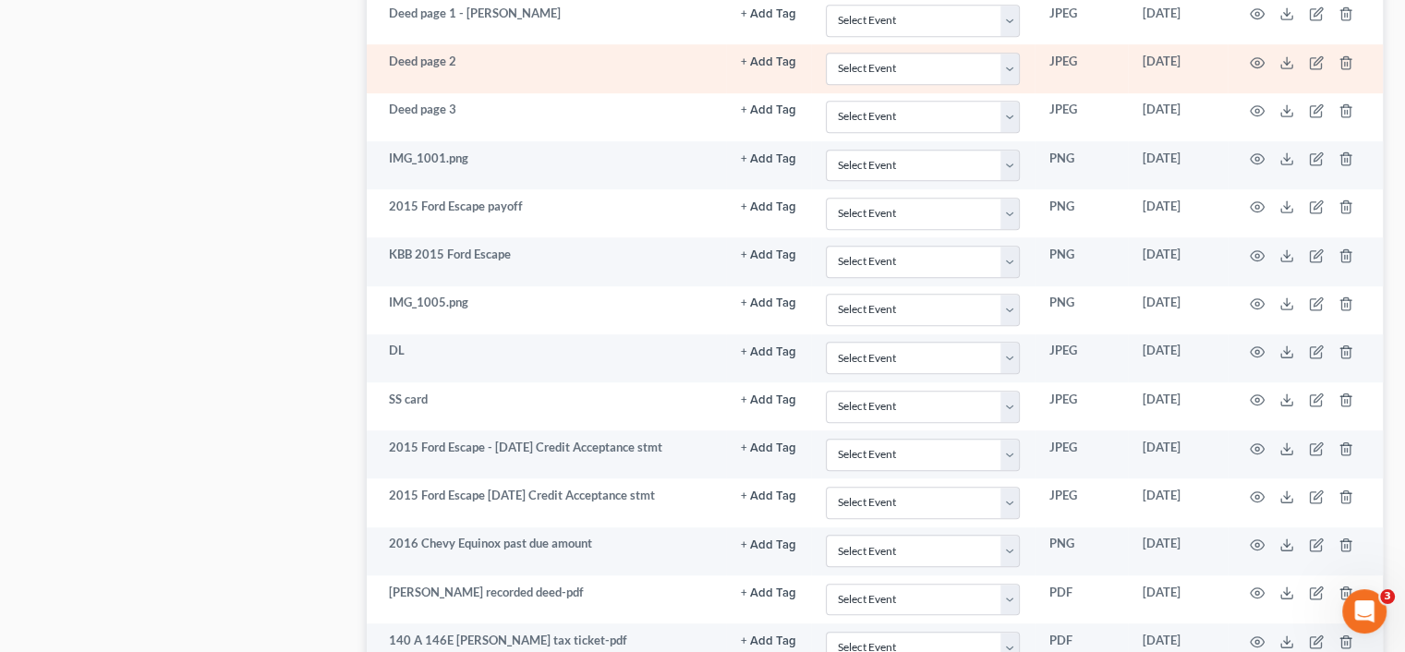
click at [1249, 57] on td at bounding box center [1305, 68] width 155 height 48
click at [1260, 58] on icon "button" at bounding box center [1257, 62] width 15 height 15
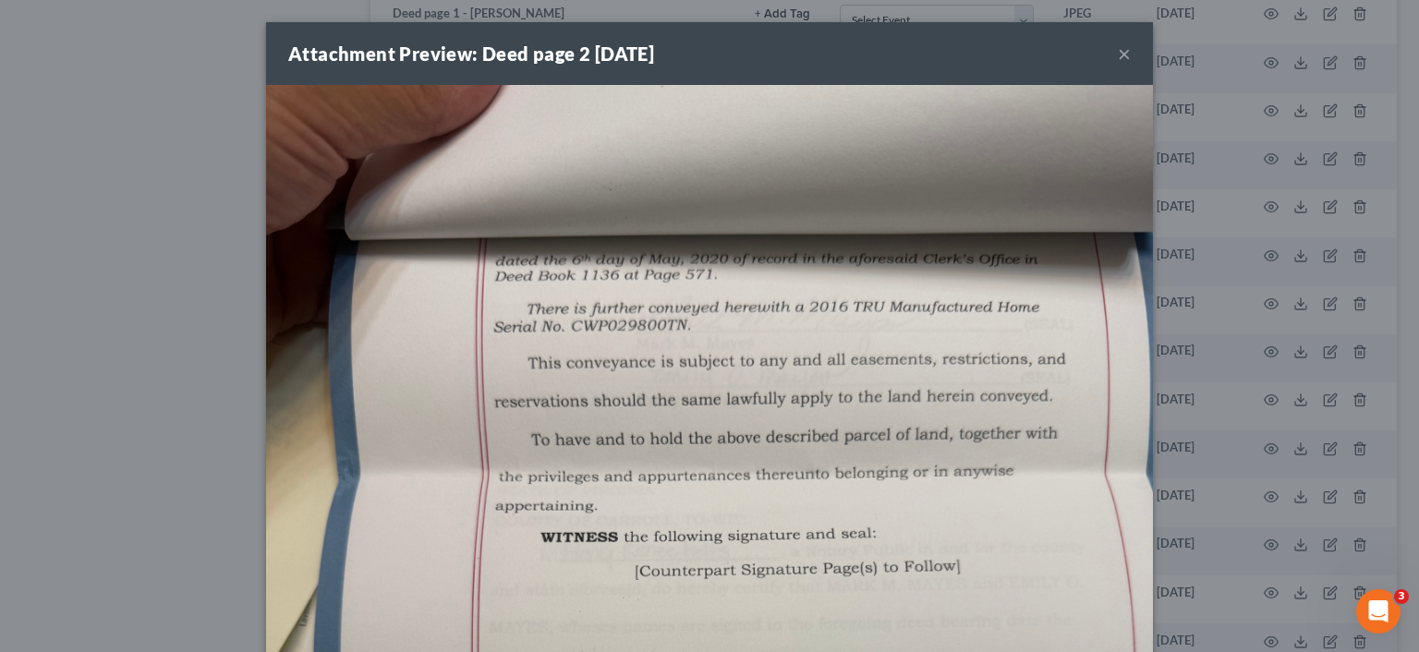
drag, startPoint x: 845, startPoint y: 154, endPoint x: 720, endPoint y: 163, distance: 126.0
drag, startPoint x: 736, startPoint y: 145, endPoint x: 713, endPoint y: 143, distance: 23.2
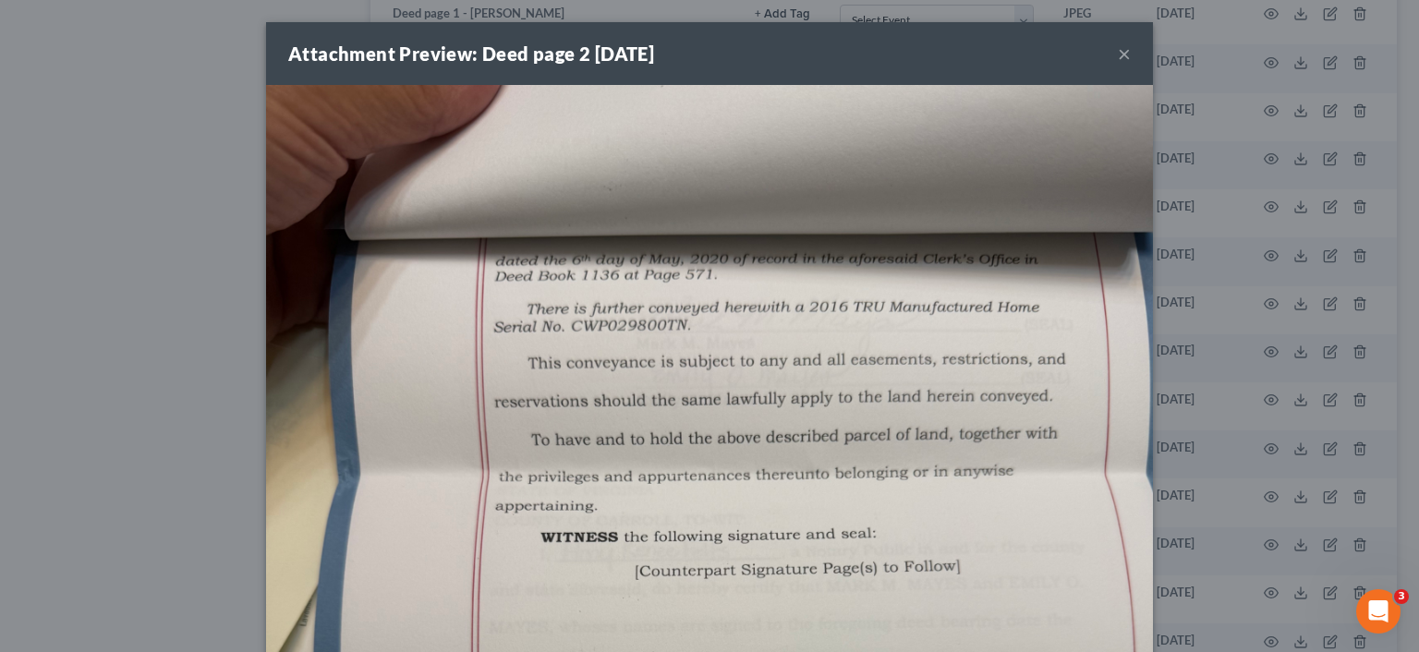
click at [1118, 57] on button "×" at bounding box center [1124, 53] width 13 height 22
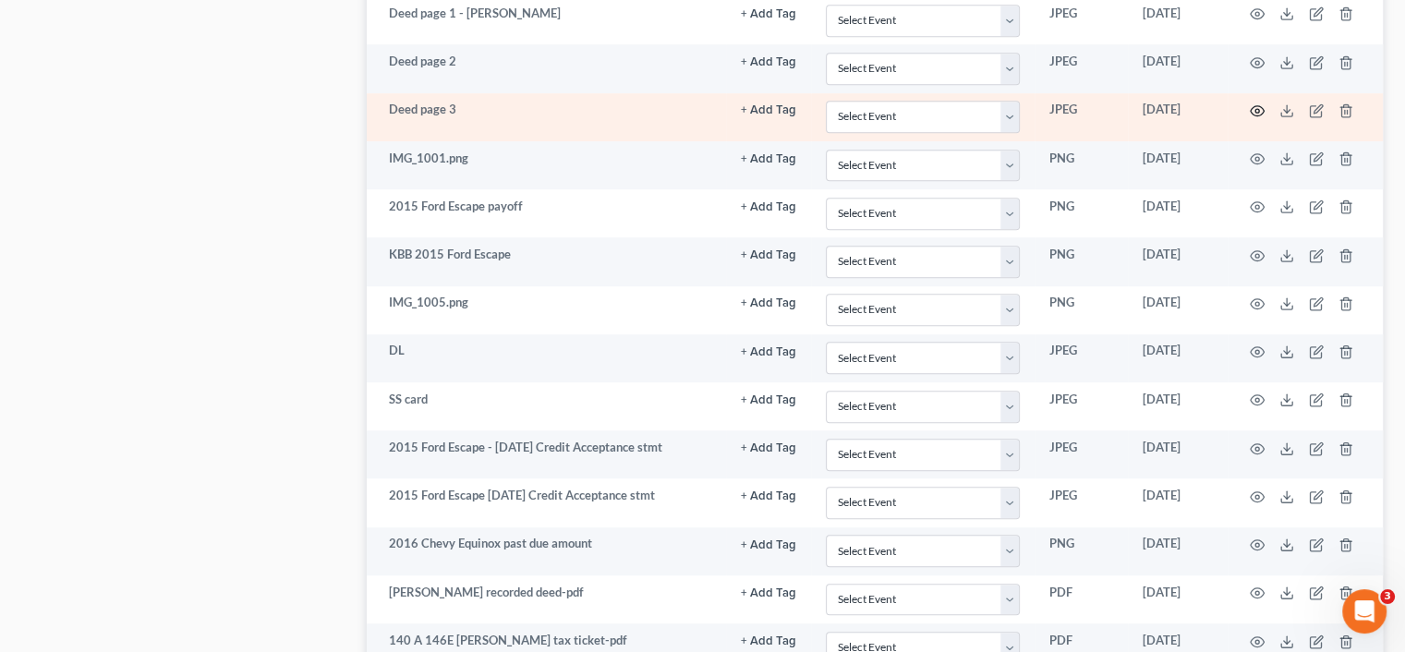
click at [1255, 103] on icon "button" at bounding box center [1257, 110] width 15 height 15
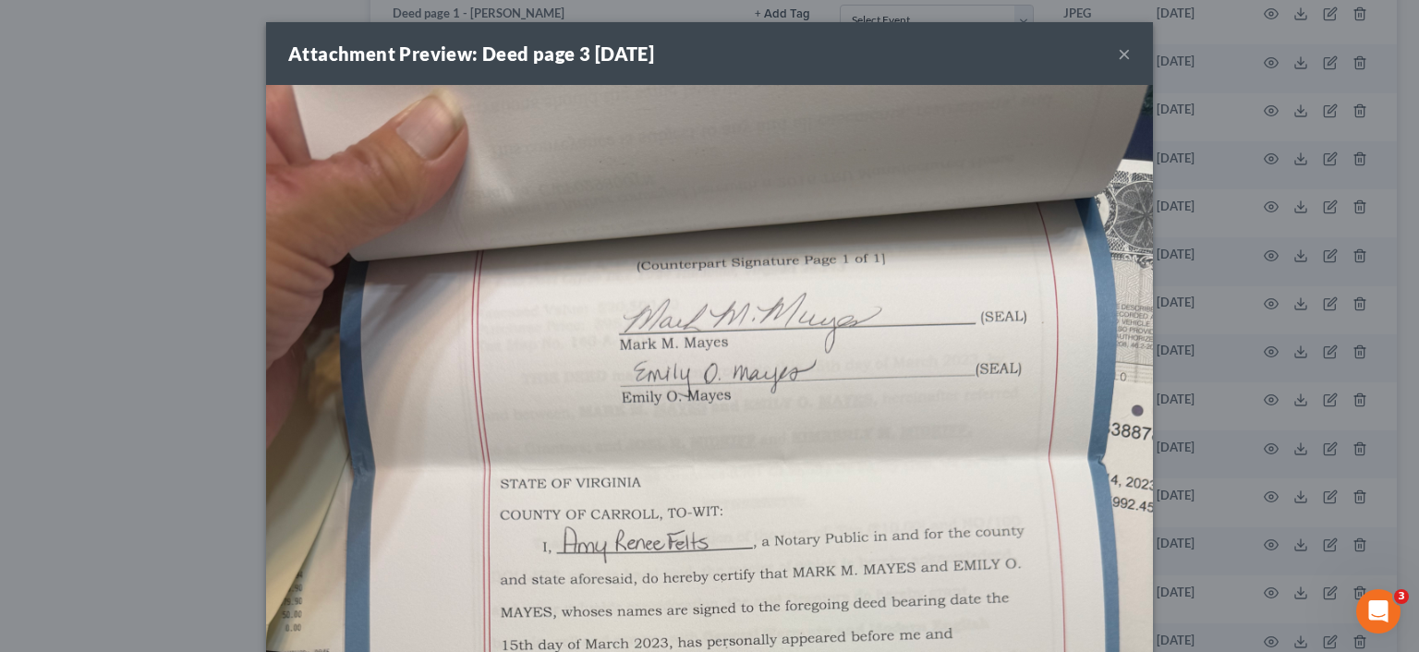
click at [104, 163] on div "Attachment Preview: Deed page 3 09/10/2025 × Download" at bounding box center [709, 326] width 1419 height 652
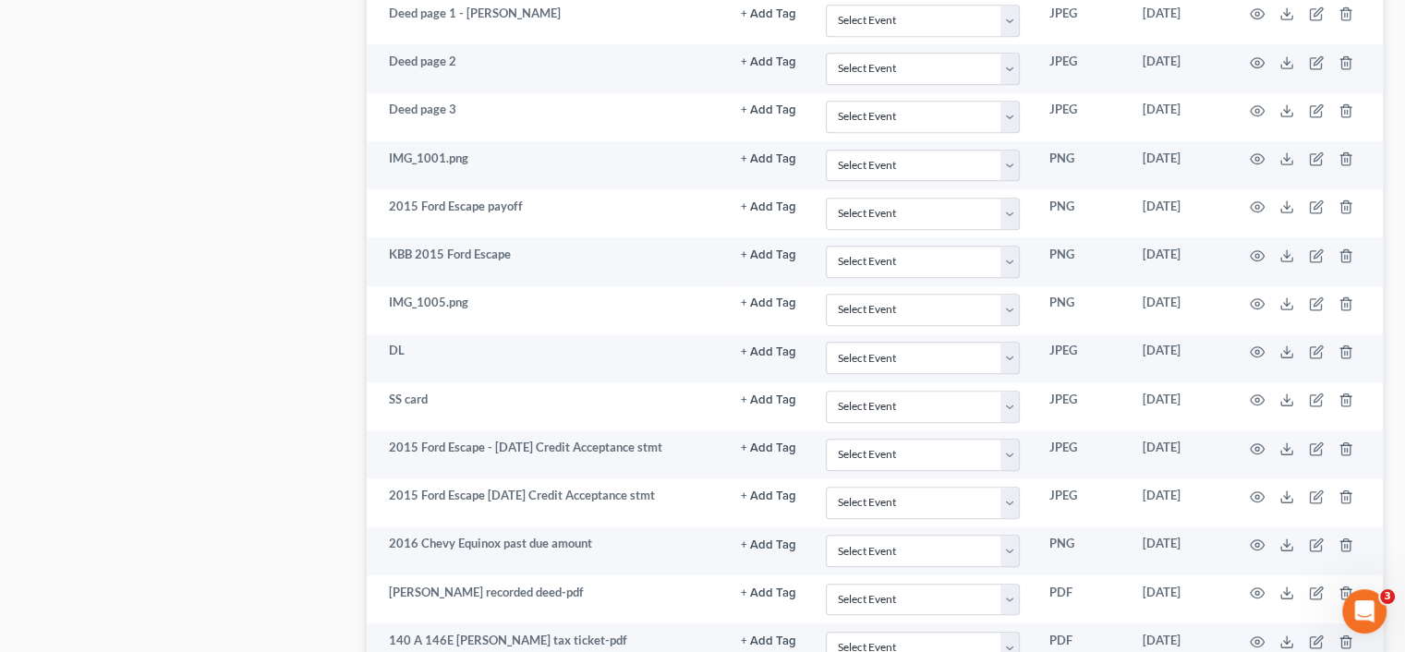
drag, startPoint x: 106, startPoint y: 163, endPoint x: 120, endPoint y: 166, distance: 14.1
click at [119, 165] on div "Case Dashboard Payments Invoices Payments Payments Credit Report Client Profile" at bounding box center [185, 238] width 345 height 2369
click at [262, 141] on div "Case Dashboard Payments Invoices Payments Payments Credit Report Client Profile" at bounding box center [185, 238] width 345 height 2369
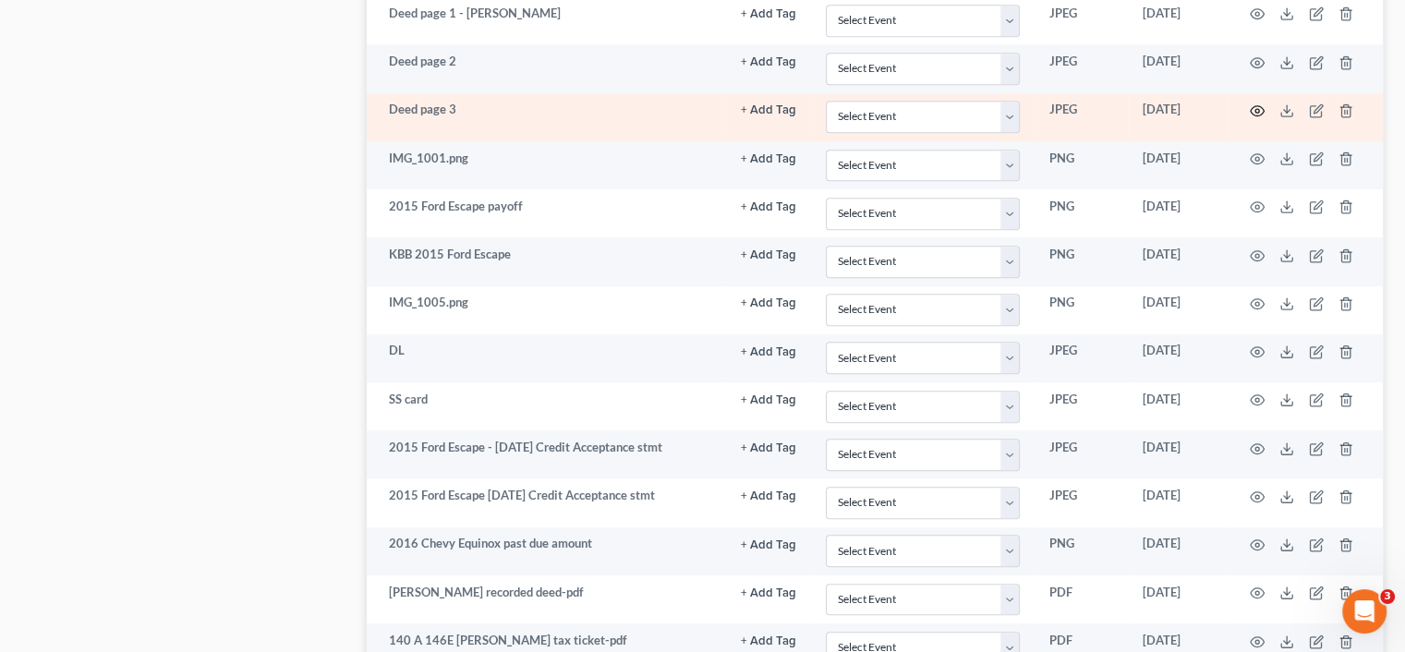
click at [1259, 109] on circle "button" at bounding box center [1257, 111] width 4 height 4
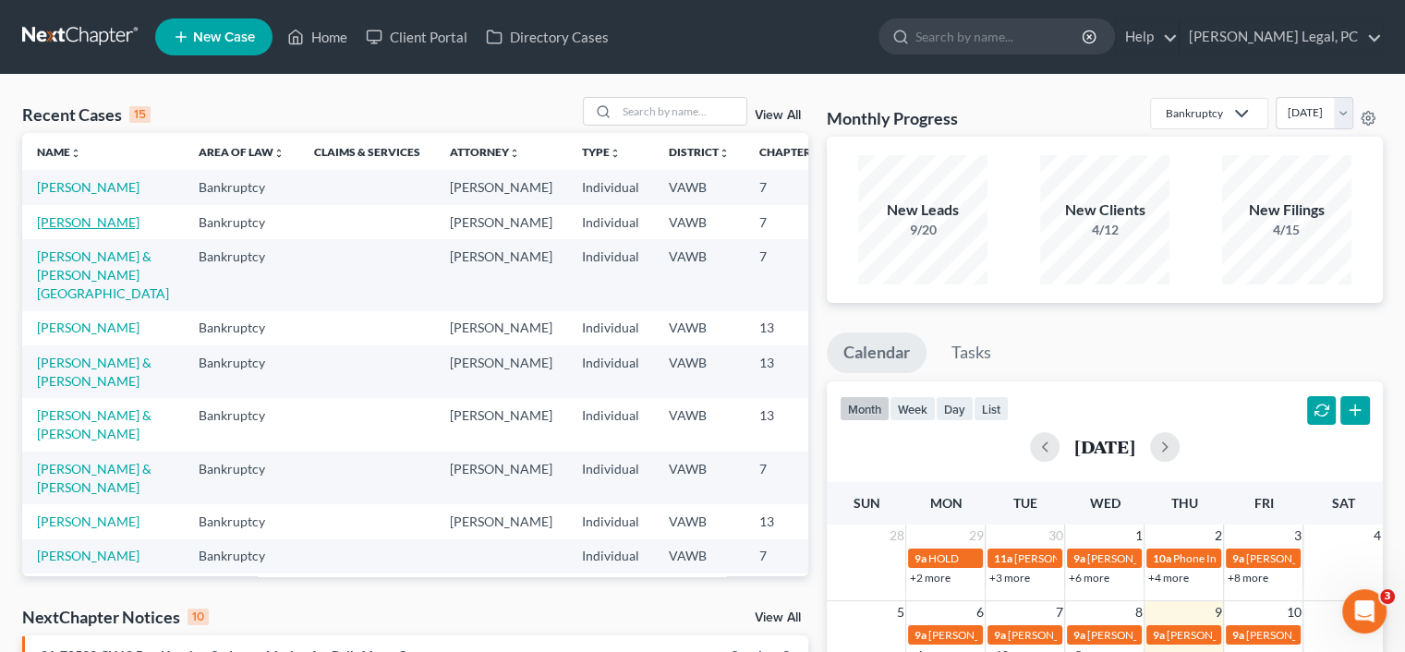
click at [48, 230] on link "Lewis, Kimberly" at bounding box center [88, 222] width 103 height 16
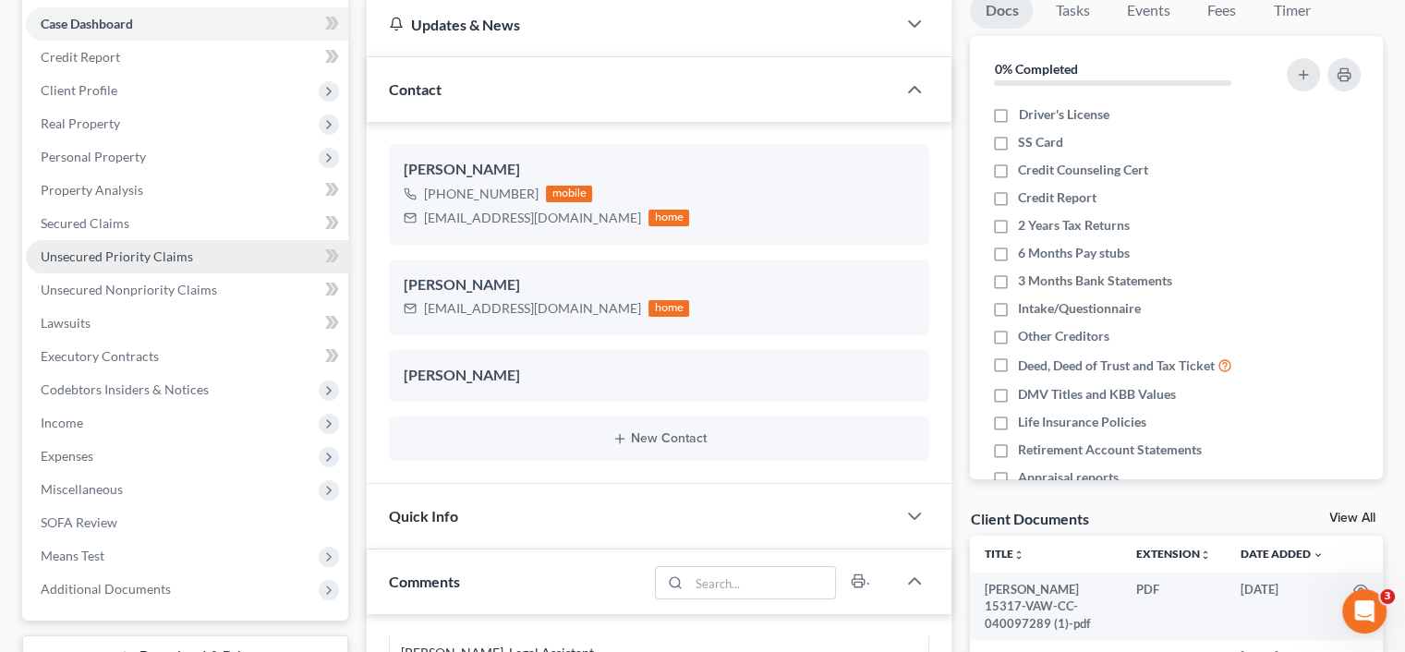
scroll to position [277, 0]
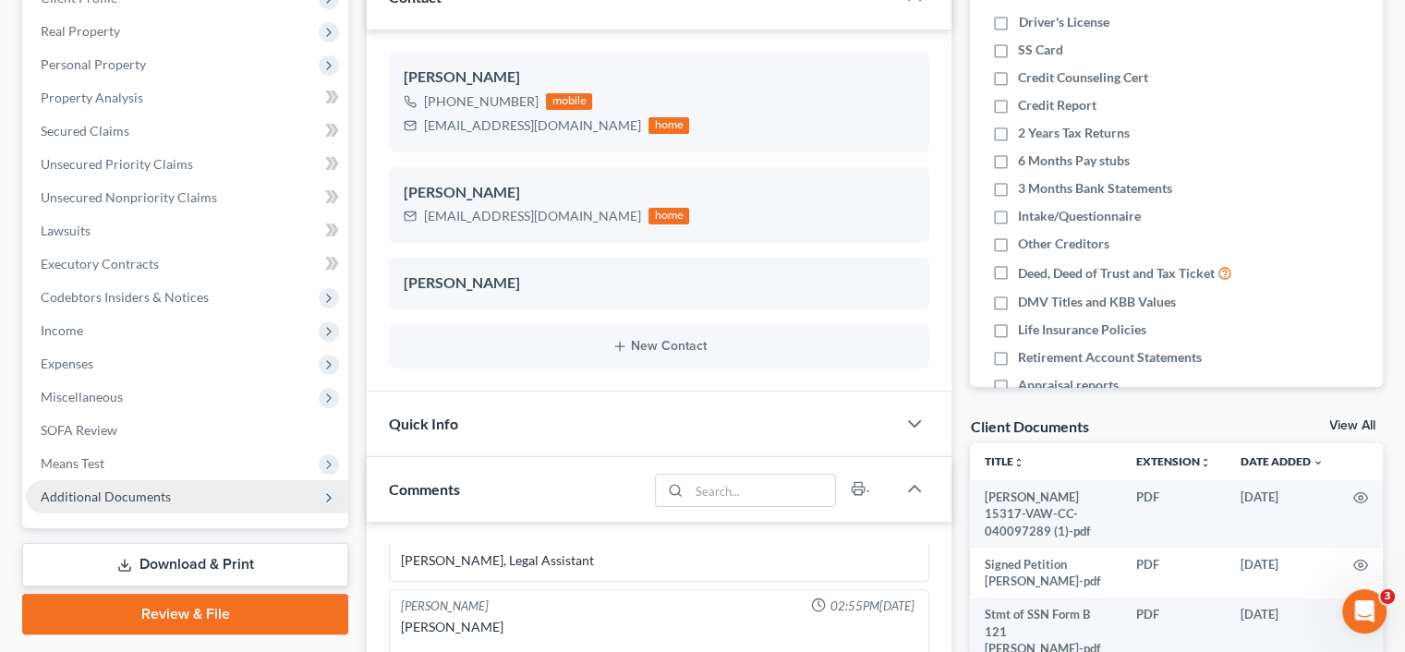
click at [122, 491] on span "Additional Documents" at bounding box center [106, 497] width 130 height 16
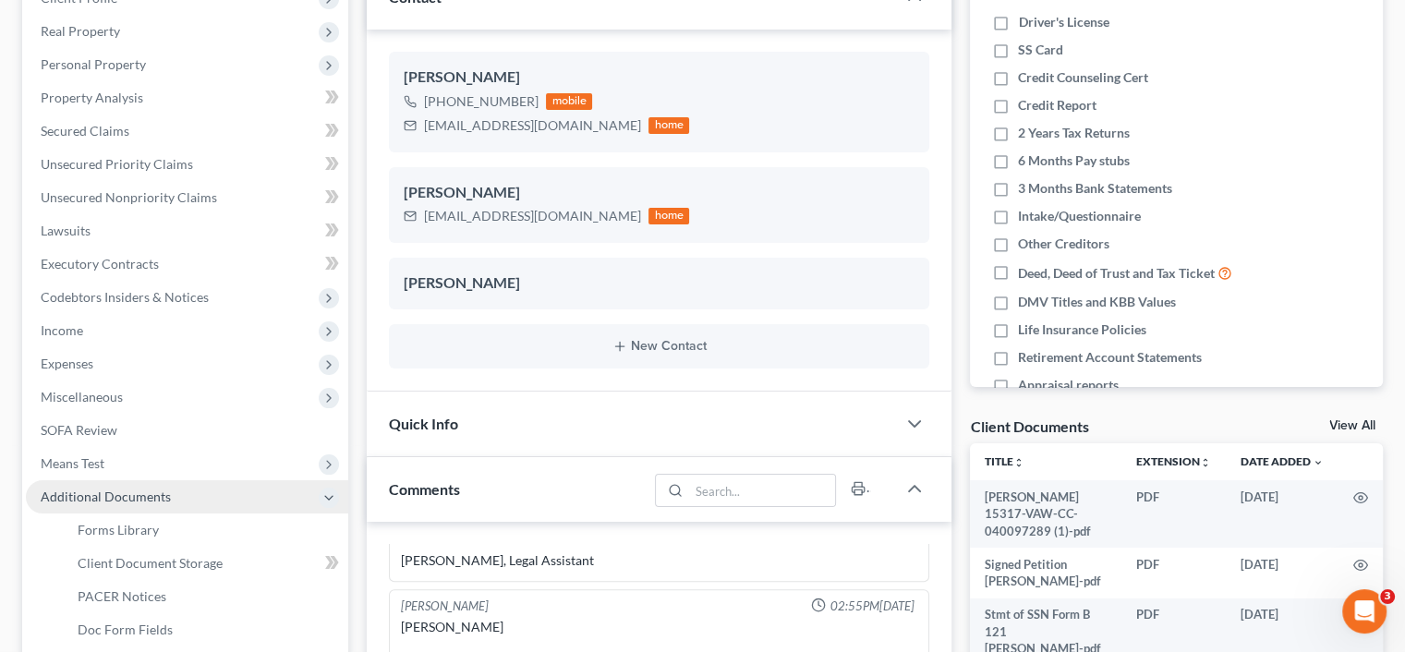
scroll to position [369, 0]
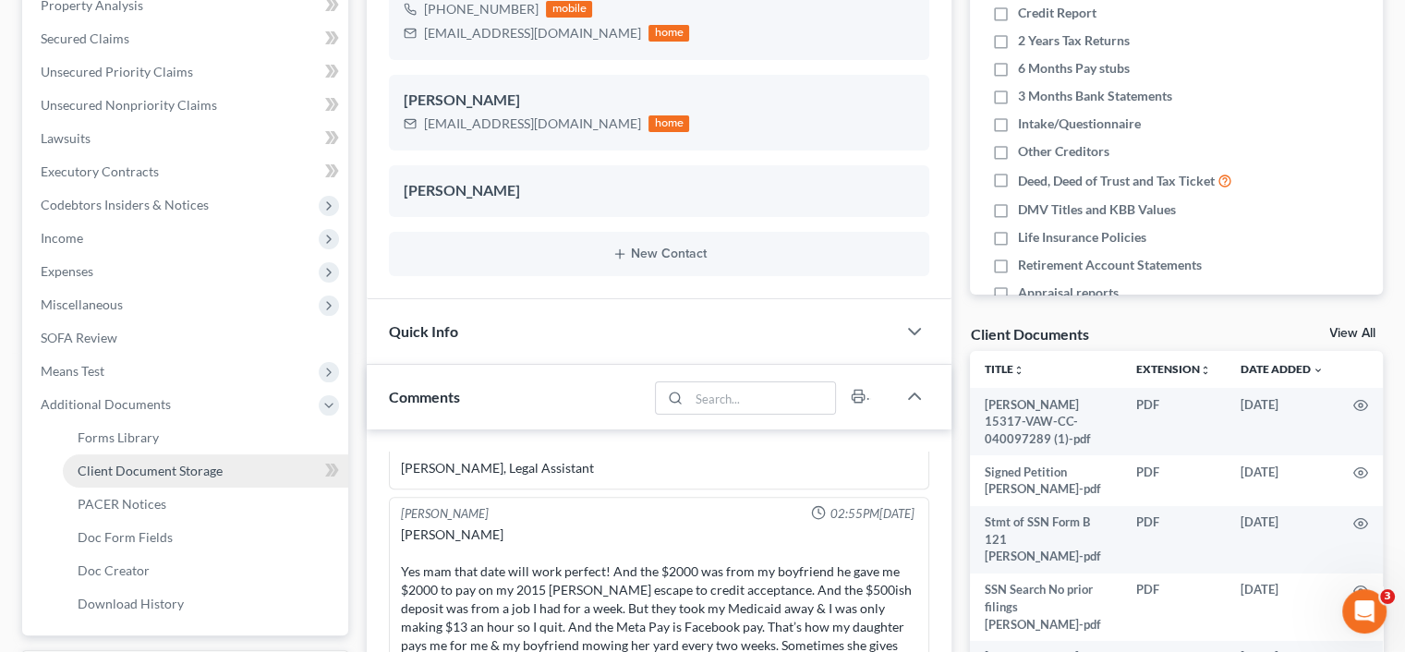
click at [137, 472] on span "Client Document Storage" at bounding box center [150, 471] width 145 height 16
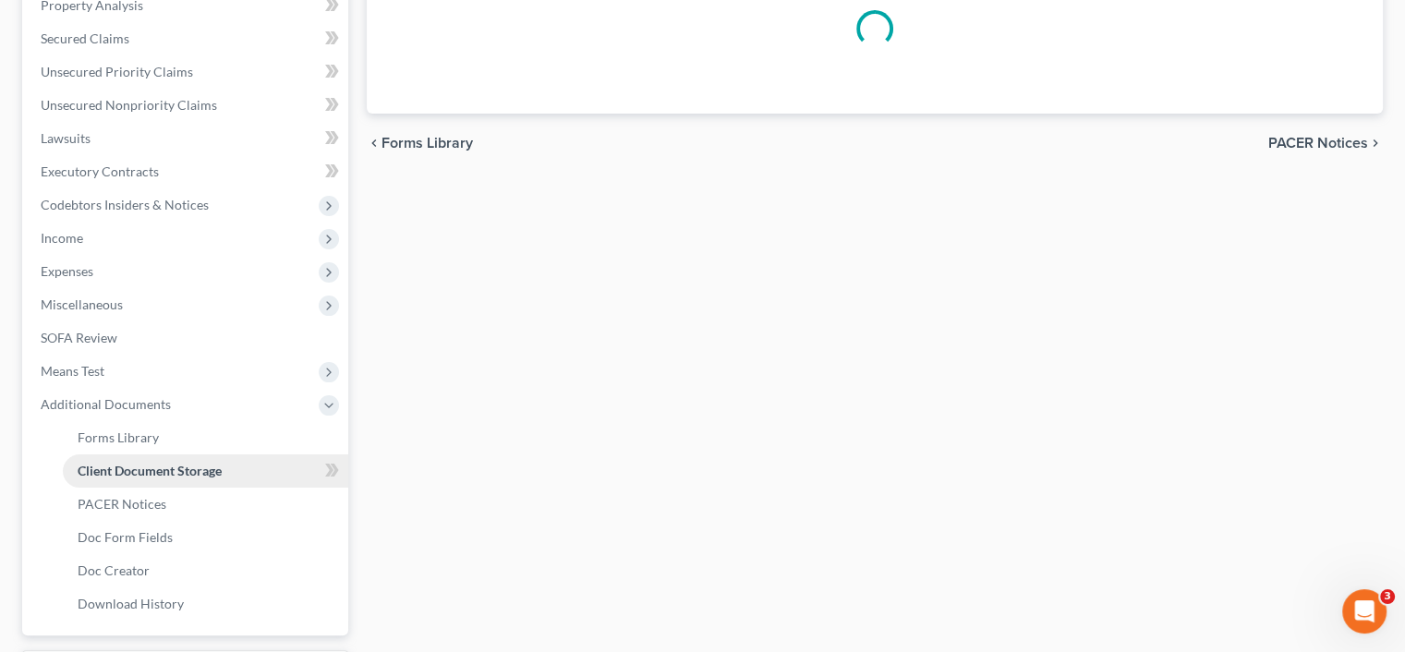
scroll to position [144, 0]
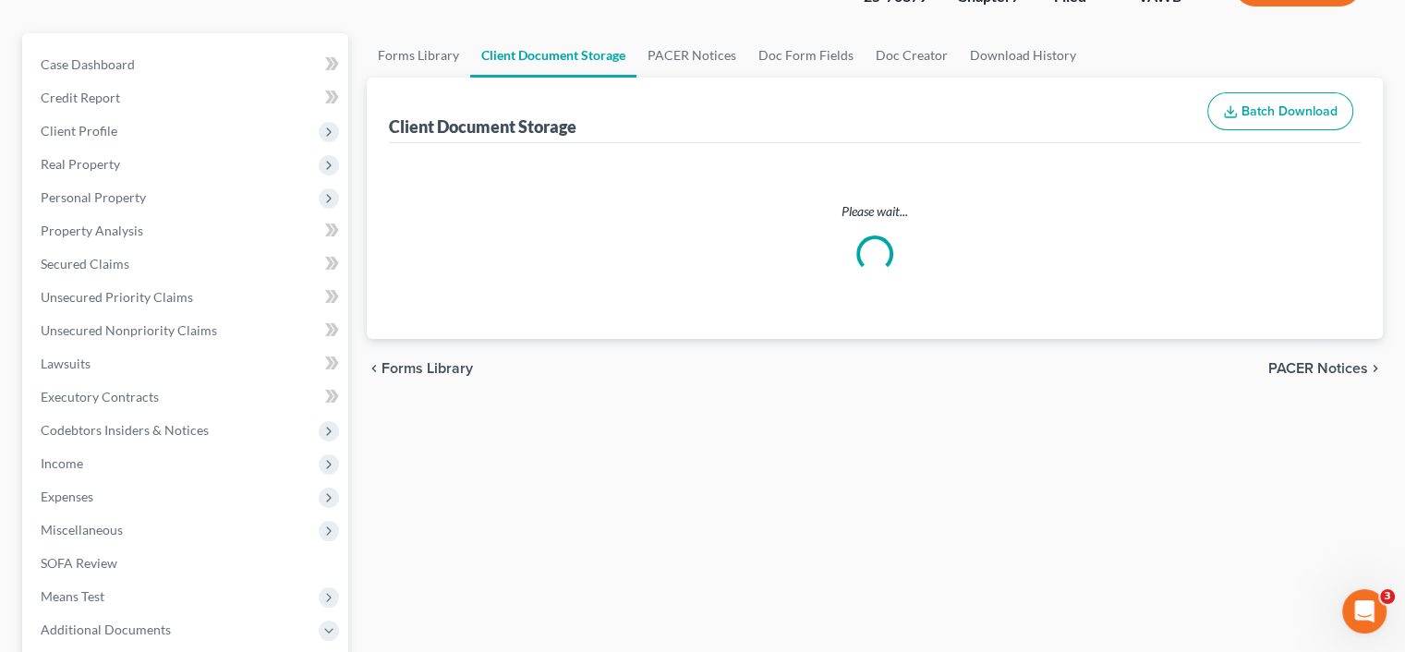
select select "0"
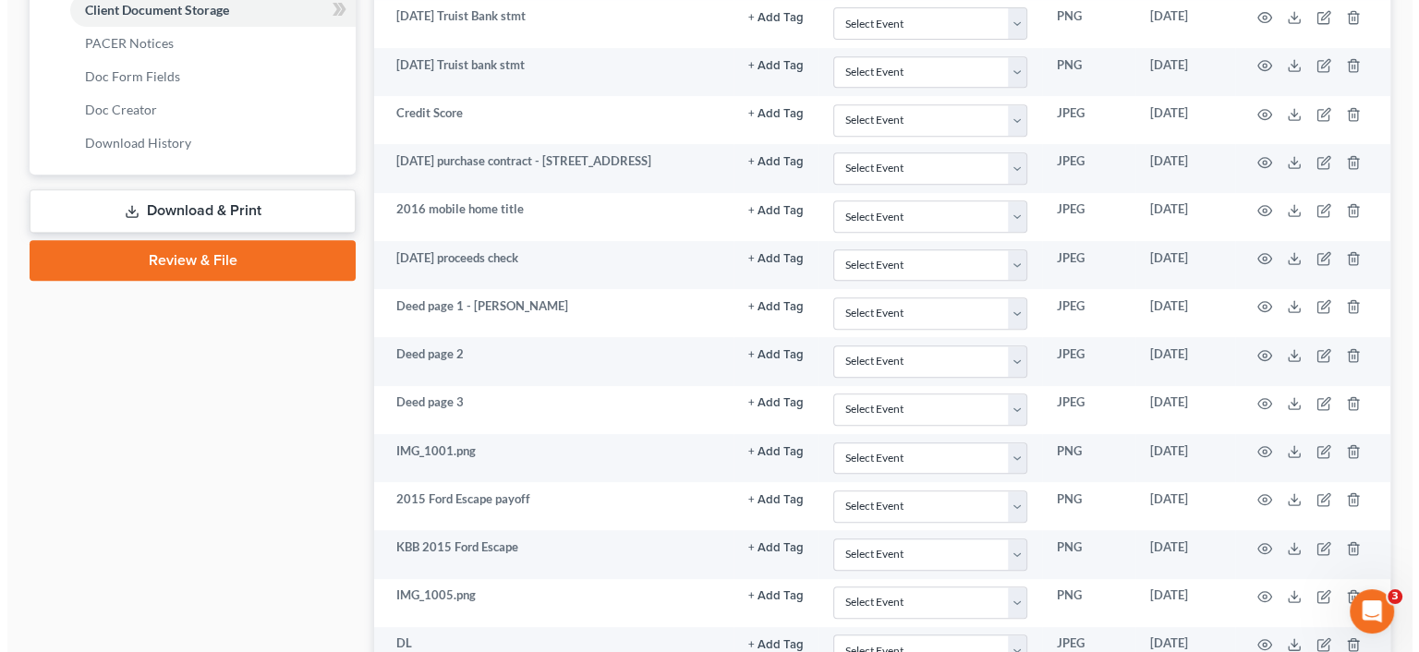
scroll to position [831, 0]
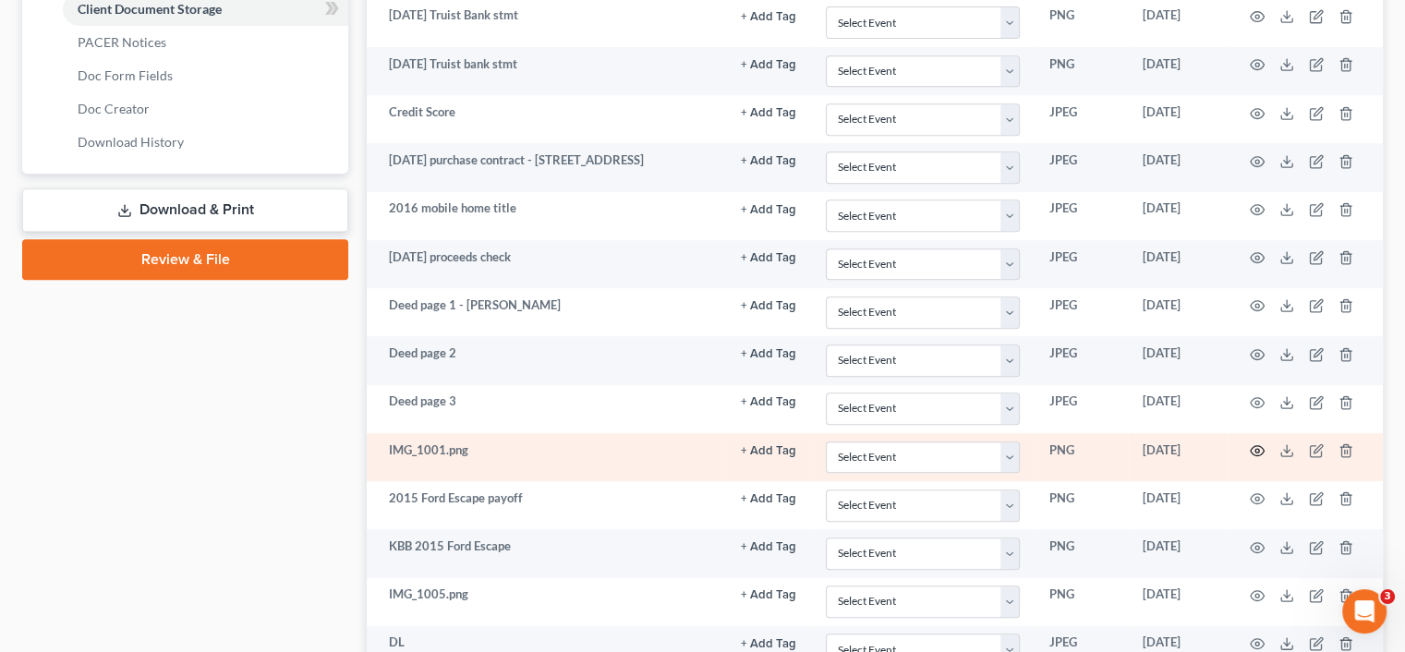
click at [1255, 449] on circle "button" at bounding box center [1257, 451] width 4 height 4
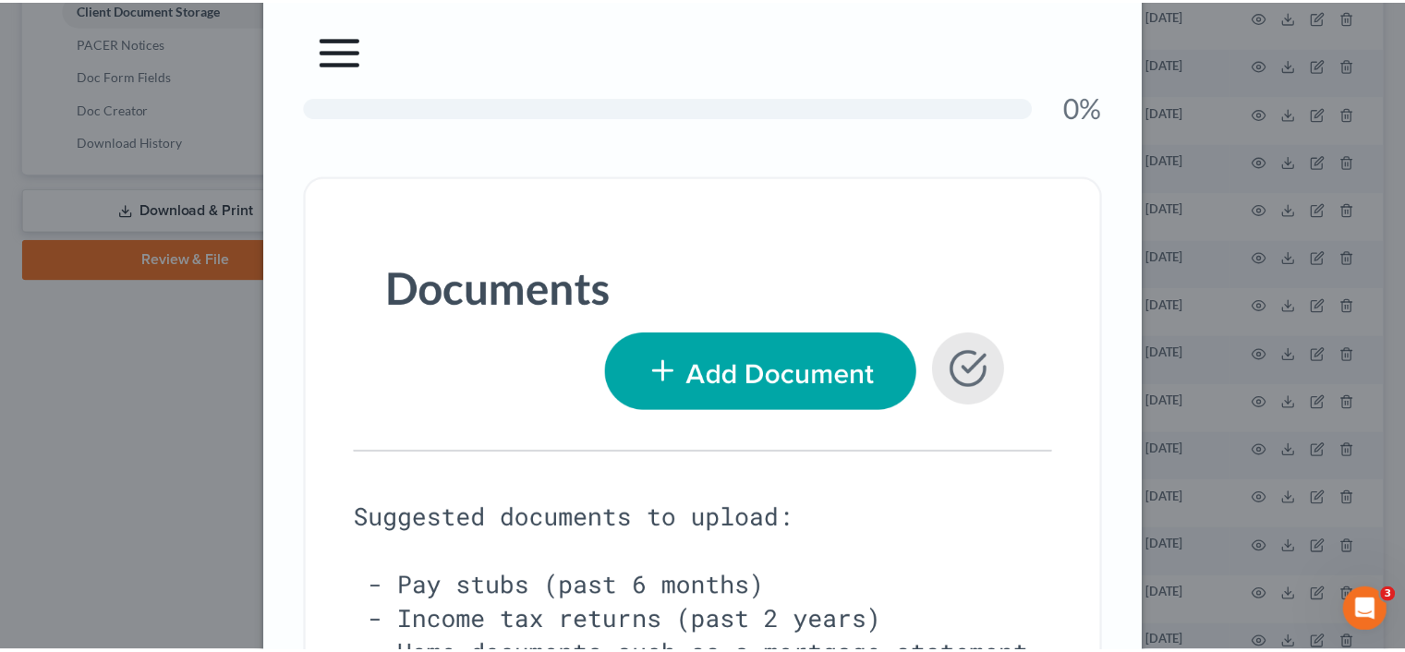
scroll to position [0, 0]
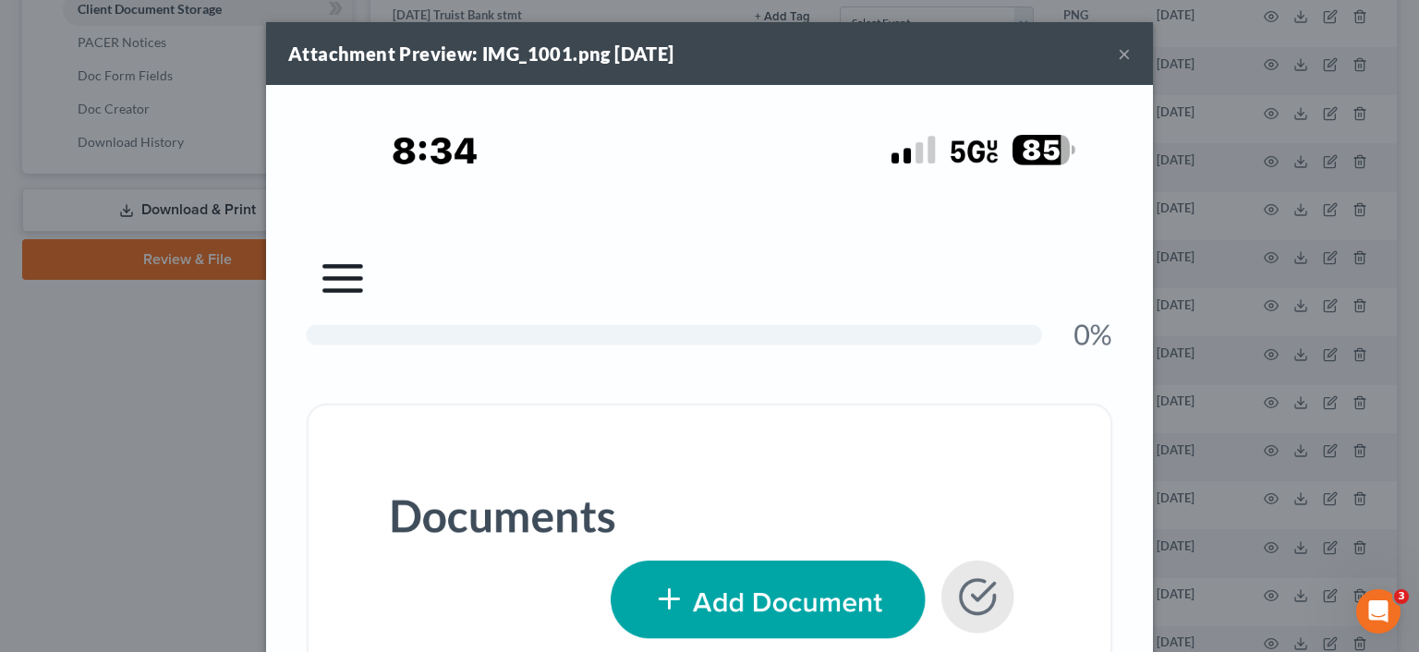
click at [1118, 54] on button "×" at bounding box center [1124, 53] width 13 height 22
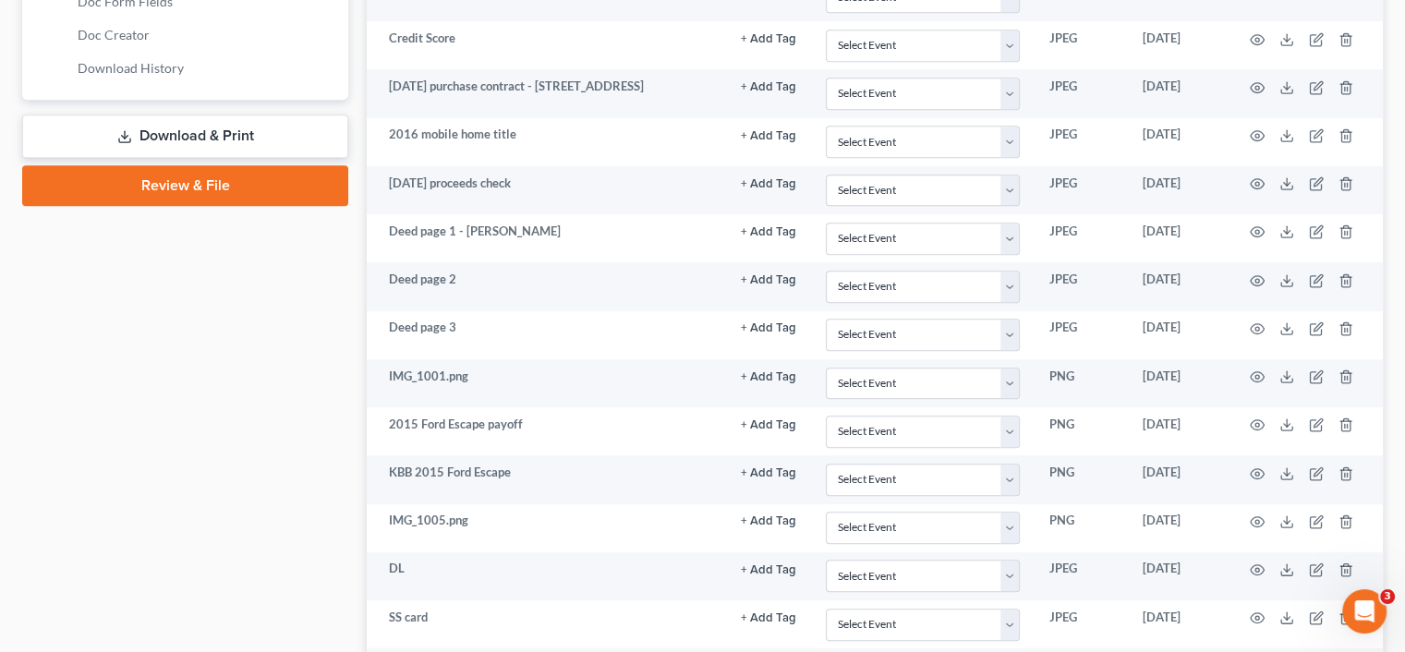
scroll to position [1016, 0]
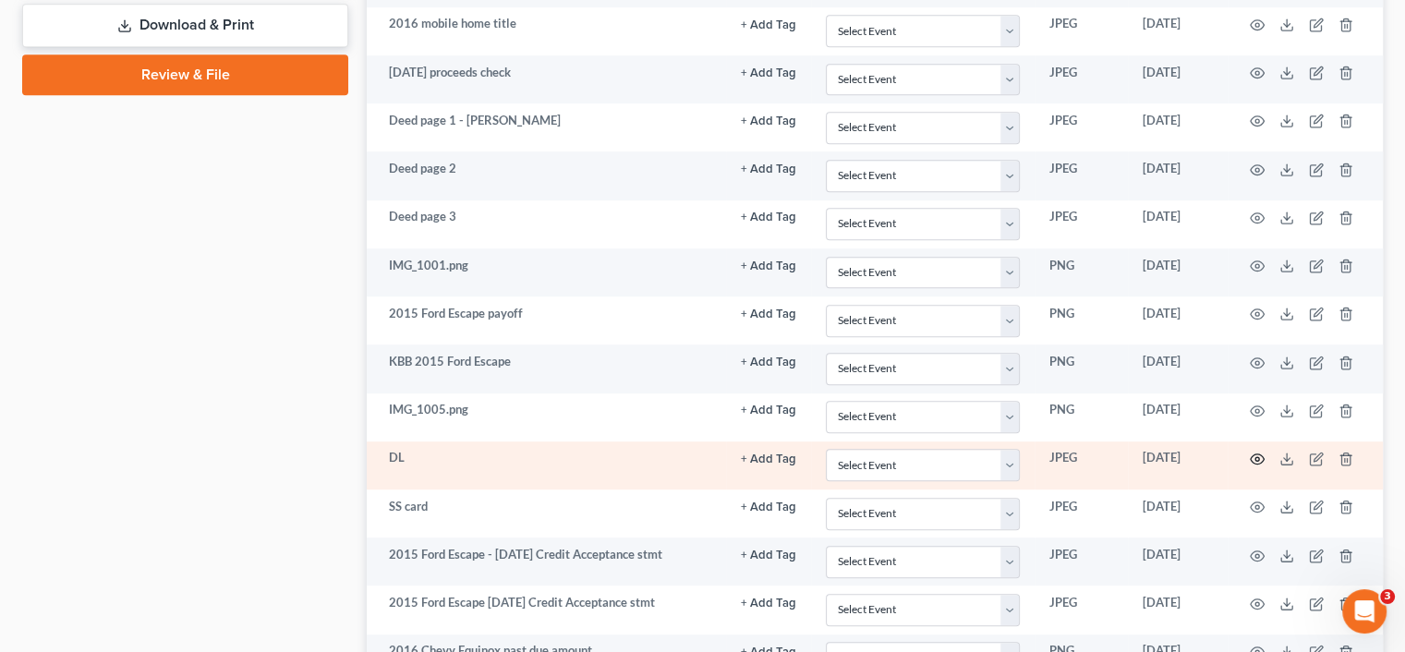
click at [1263, 454] on icon "button" at bounding box center [1258, 459] width 14 height 10
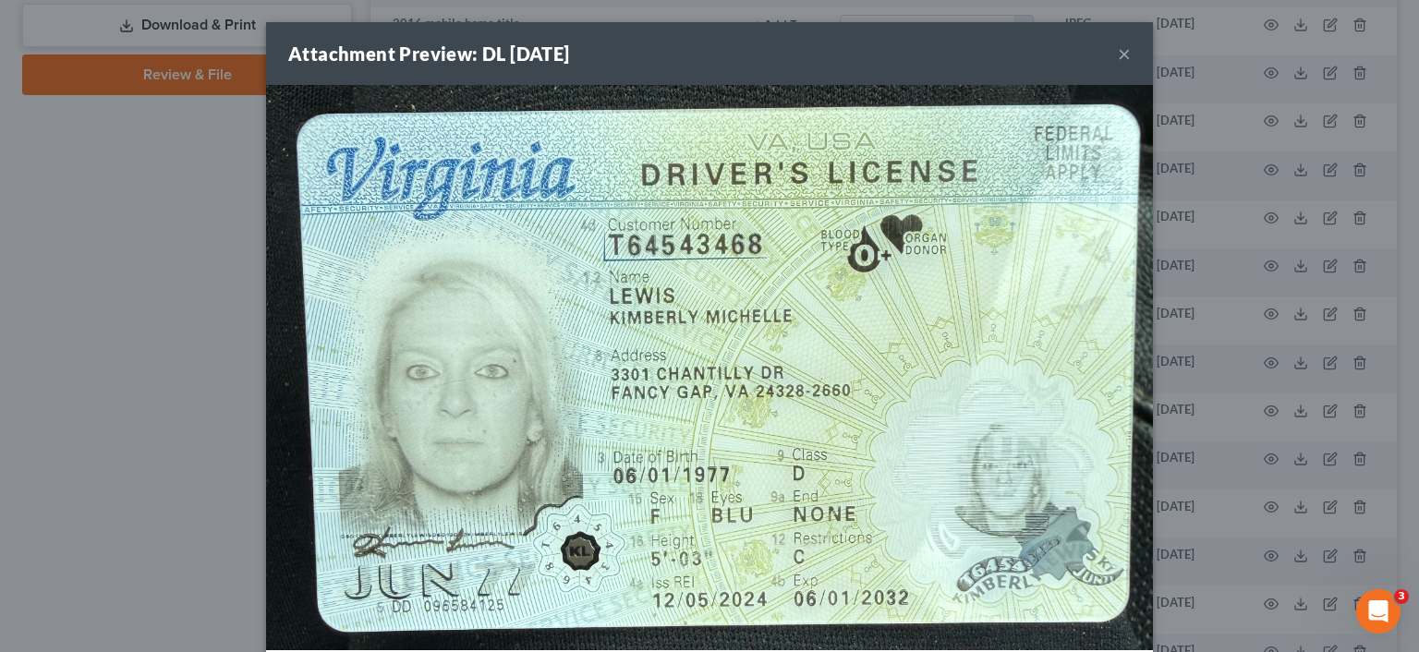
click at [185, 216] on div "Attachment Preview: DL 09/10/2025 × Download" at bounding box center [709, 326] width 1419 height 652
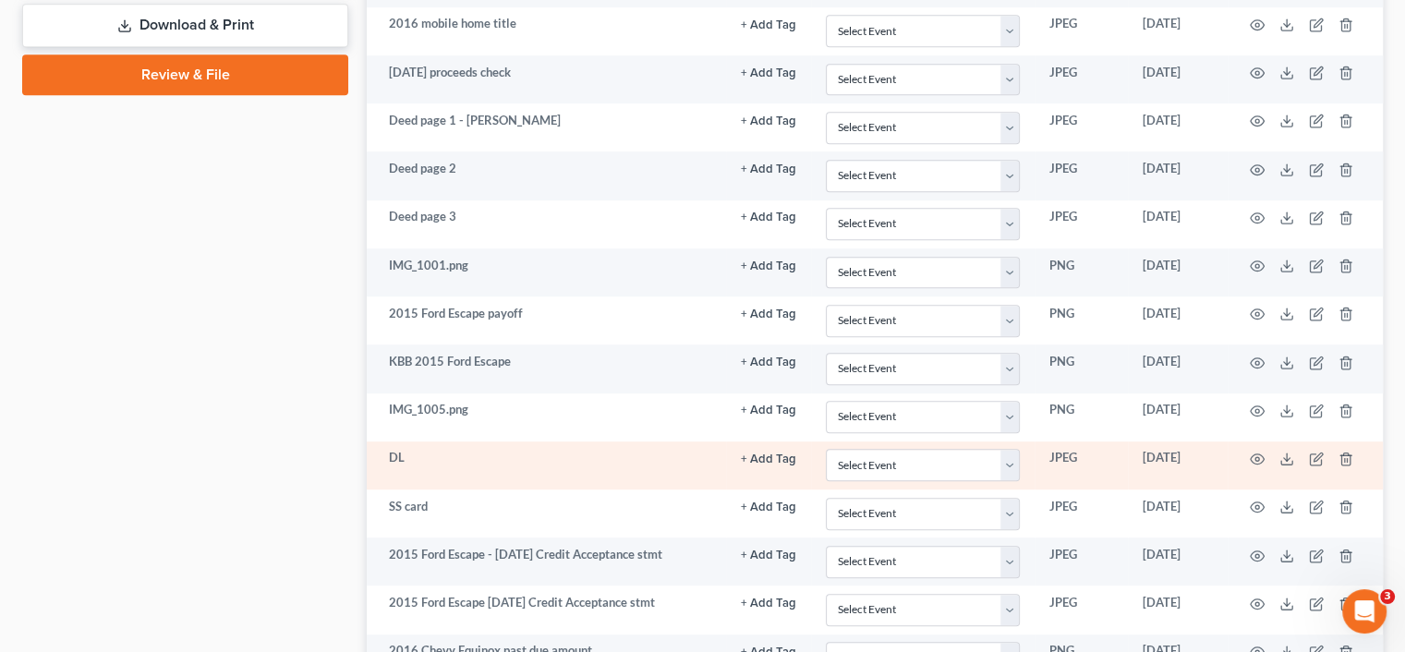
drag, startPoint x: 1245, startPoint y: 446, endPoint x: 1270, endPoint y: 460, distance: 28.5
click at [1270, 460] on td at bounding box center [1305, 466] width 155 height 48
click at [1257, 454] on icon "button" at bounding box center [1257, 459] width 15 height 15
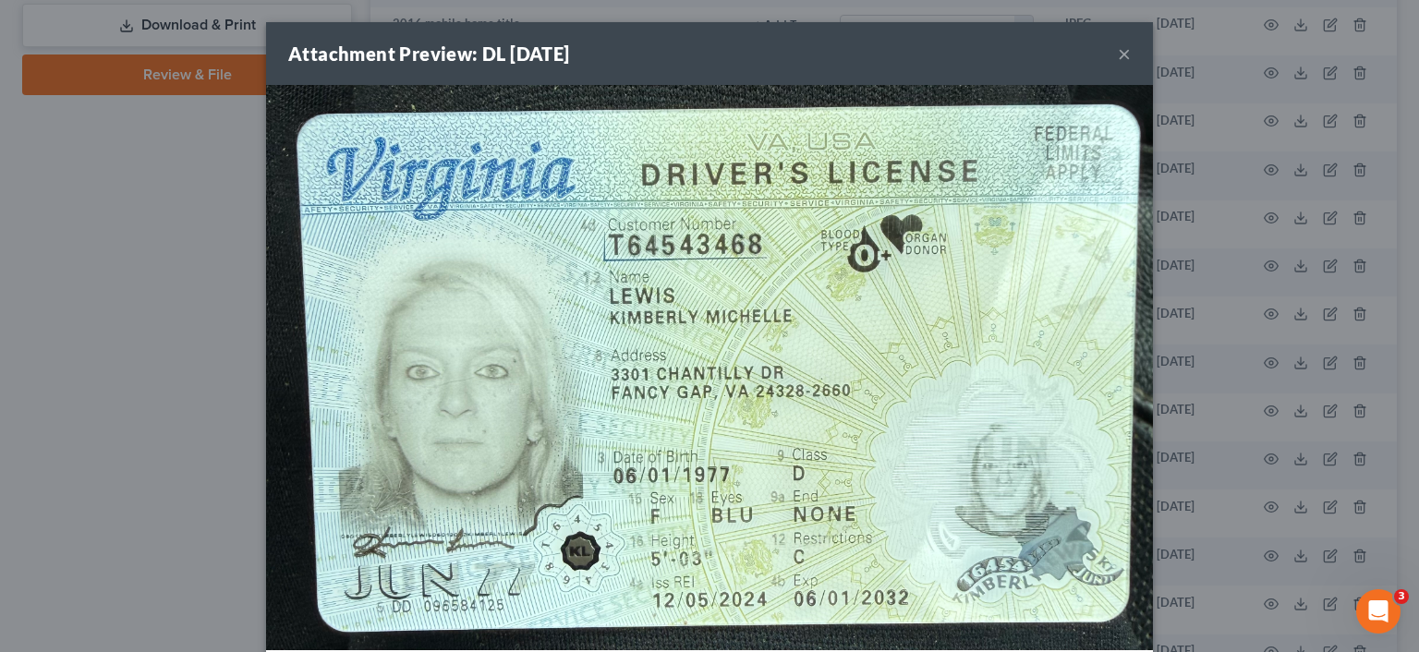
click at [1035, 344] on img at bounding box center [709, 367] width 887 height 565
drag, startPoint x: 1038, startPoint y: 342, endPoint x: 196, endPoint y: 309, distance: 843.1
click at [196, 309] on div "Attachment Preview: DL 09/10/2025 × Download" at bounding box center [709, 326] width 1419 height 652
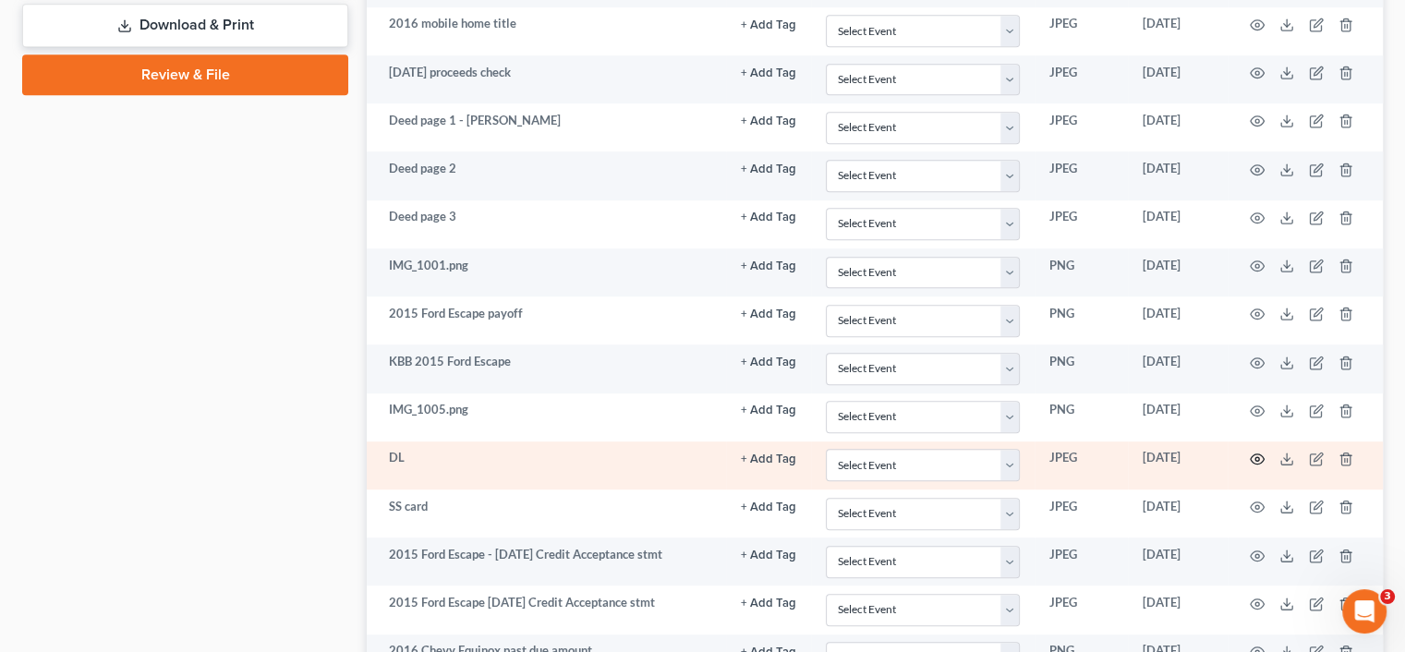
click at [1263, 452] on icon "button" at bounding box center [1257, 459] width 15 height 15
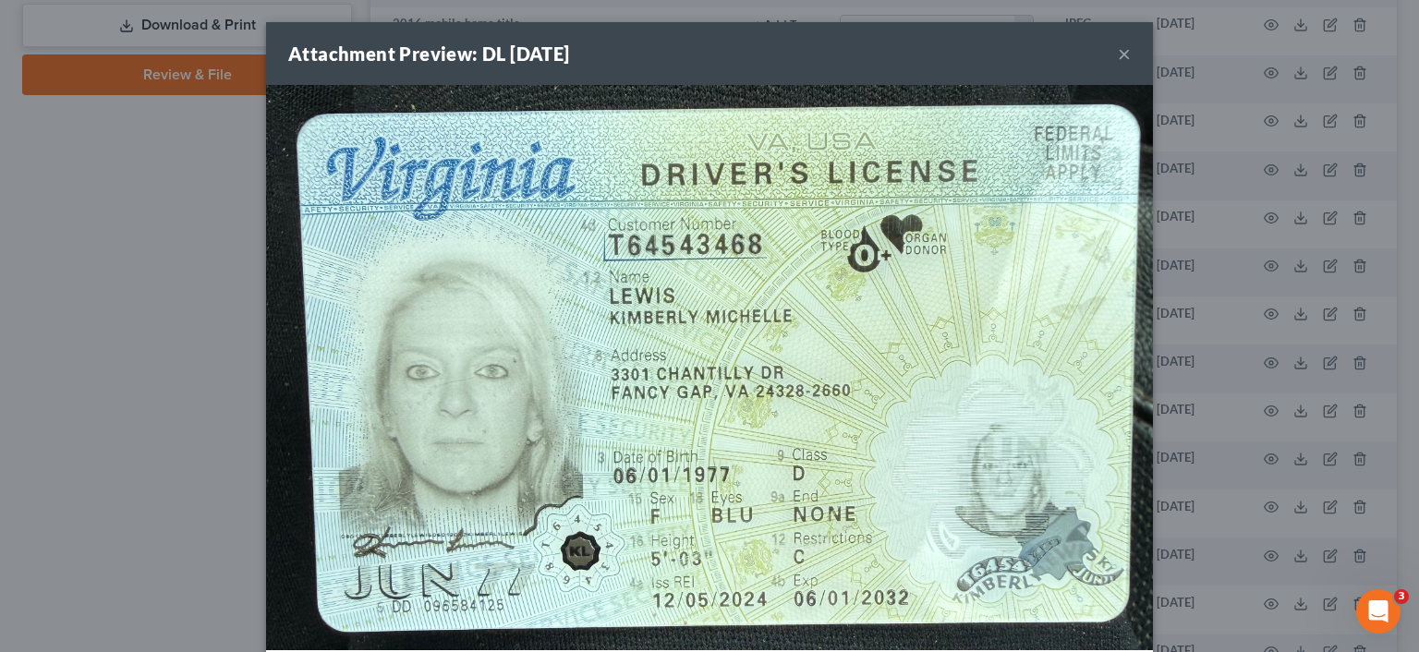
click at [1042, 77] on div "Attachment Preview: DL 09/10/2025 ×" at bounding box center [709, 53] width 887 height 63
click at [1118, 54] on button "×" at bounding box center [1124, 53] width 13 height 22
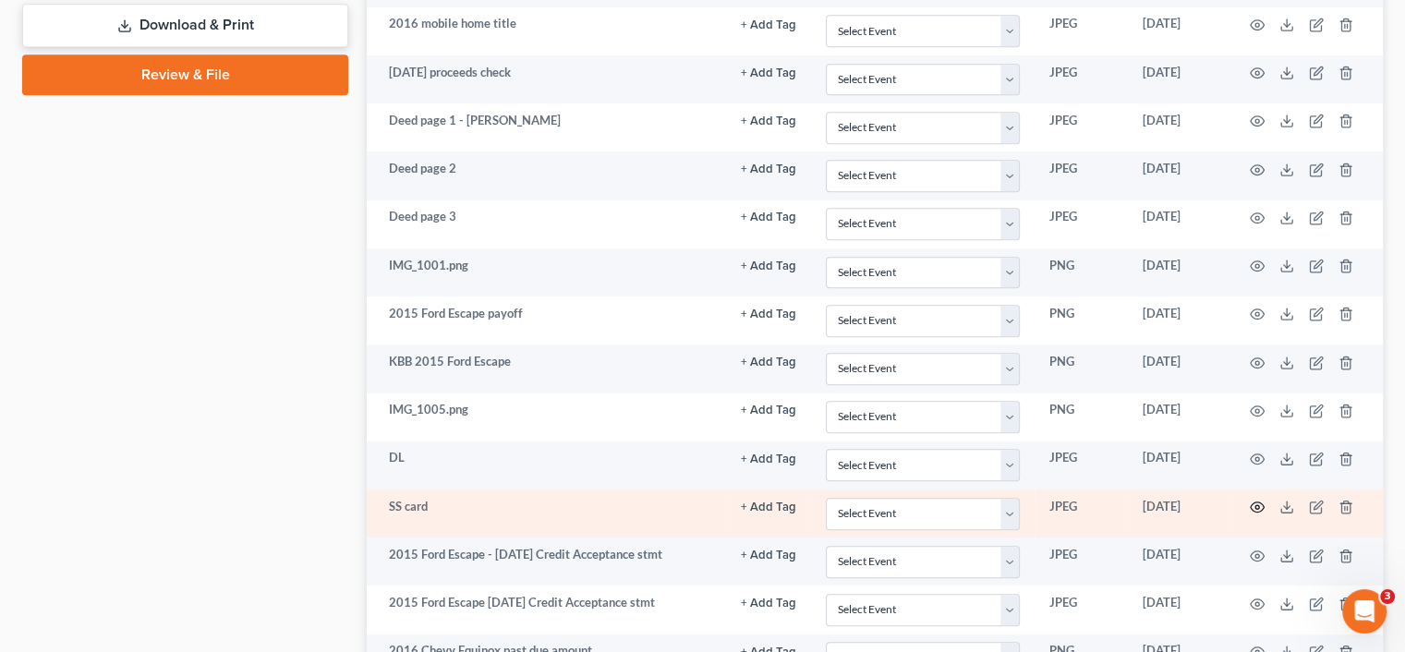
click at [1257, 502] on icon "button" at bounding box center [1257, 507] width 15 height 15
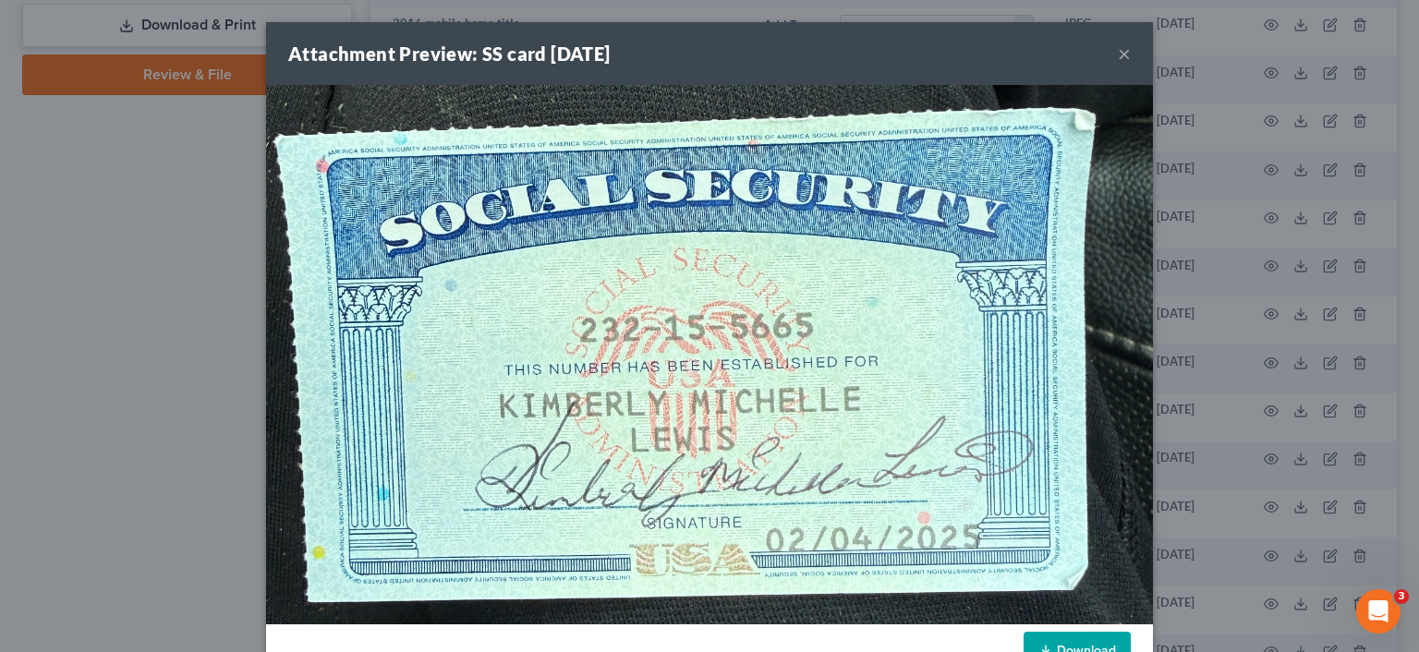
click at [1008, 39] on div "Attachment Preview: SS card 09/10/2025 ×" at bounding box center [709, 53] width 887 height 63
click at [1121, 59] on button "×" at bounding box center [1124, 53] width 13 height 22
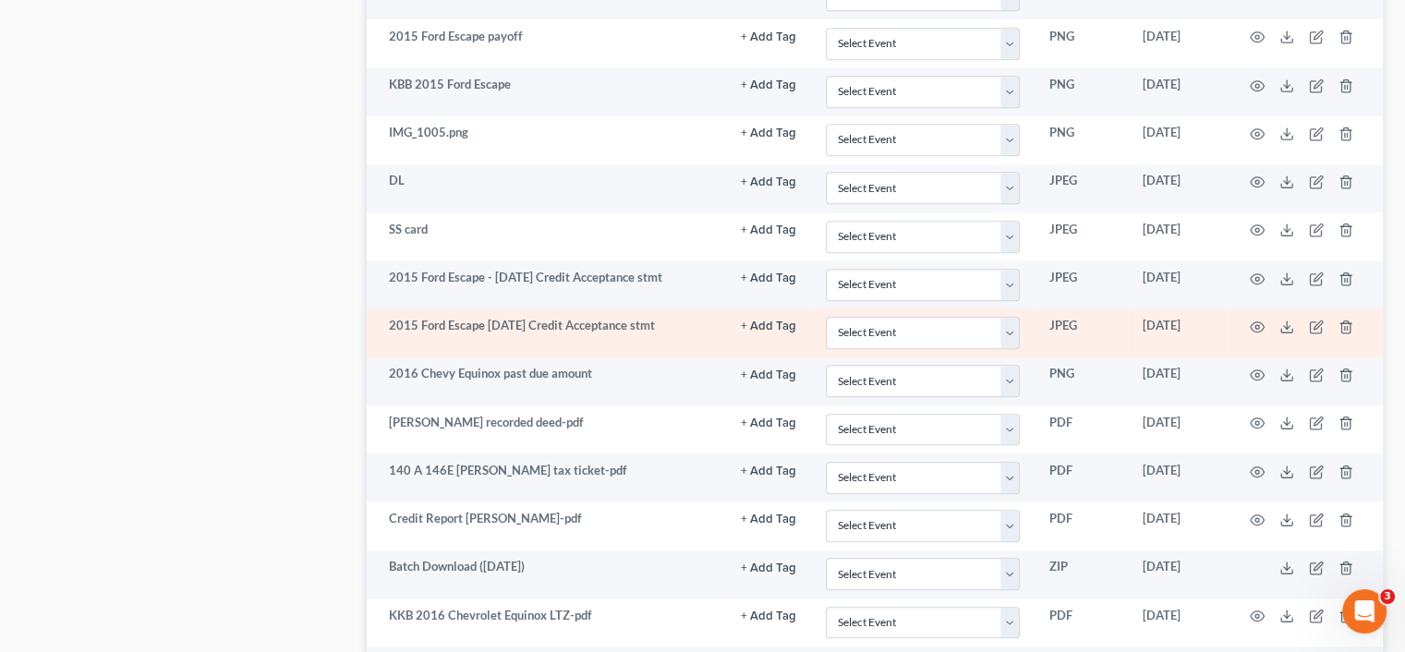
scroll to position [1478, 0]
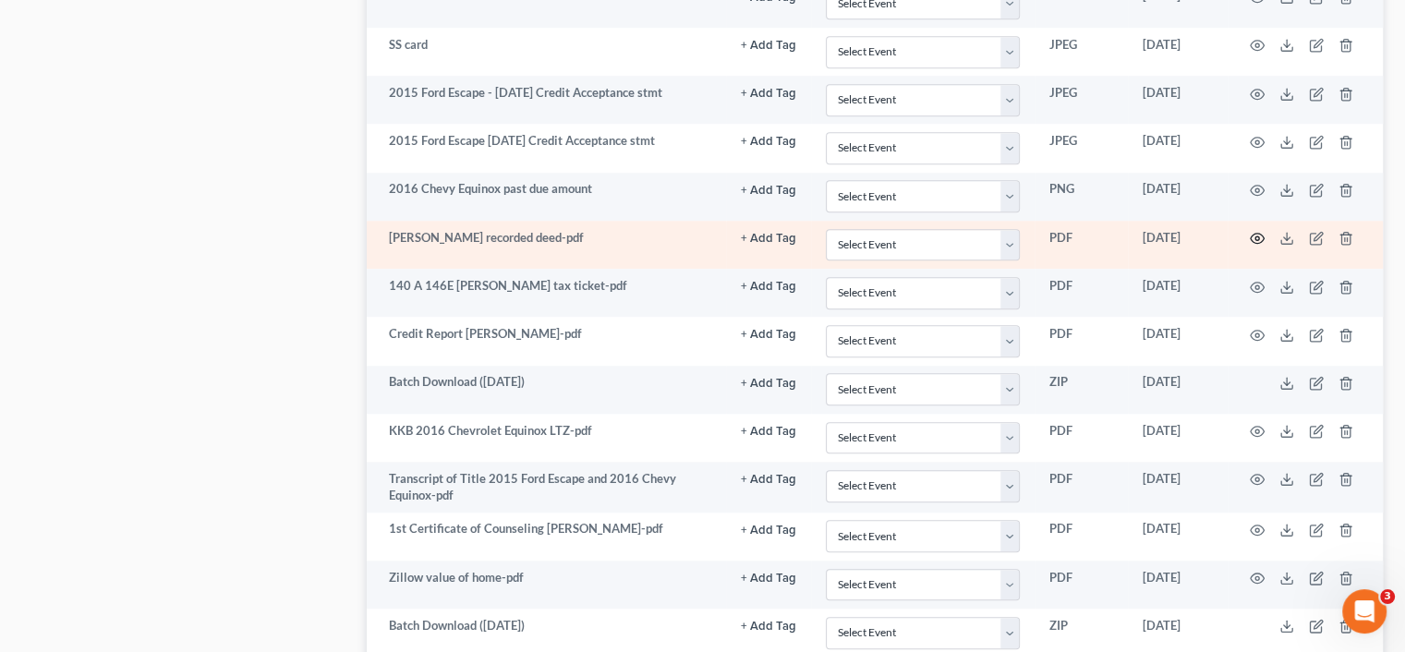
click at [1252, 235] on icon "button" at bounding box center [1258, 239] width 14 height 10
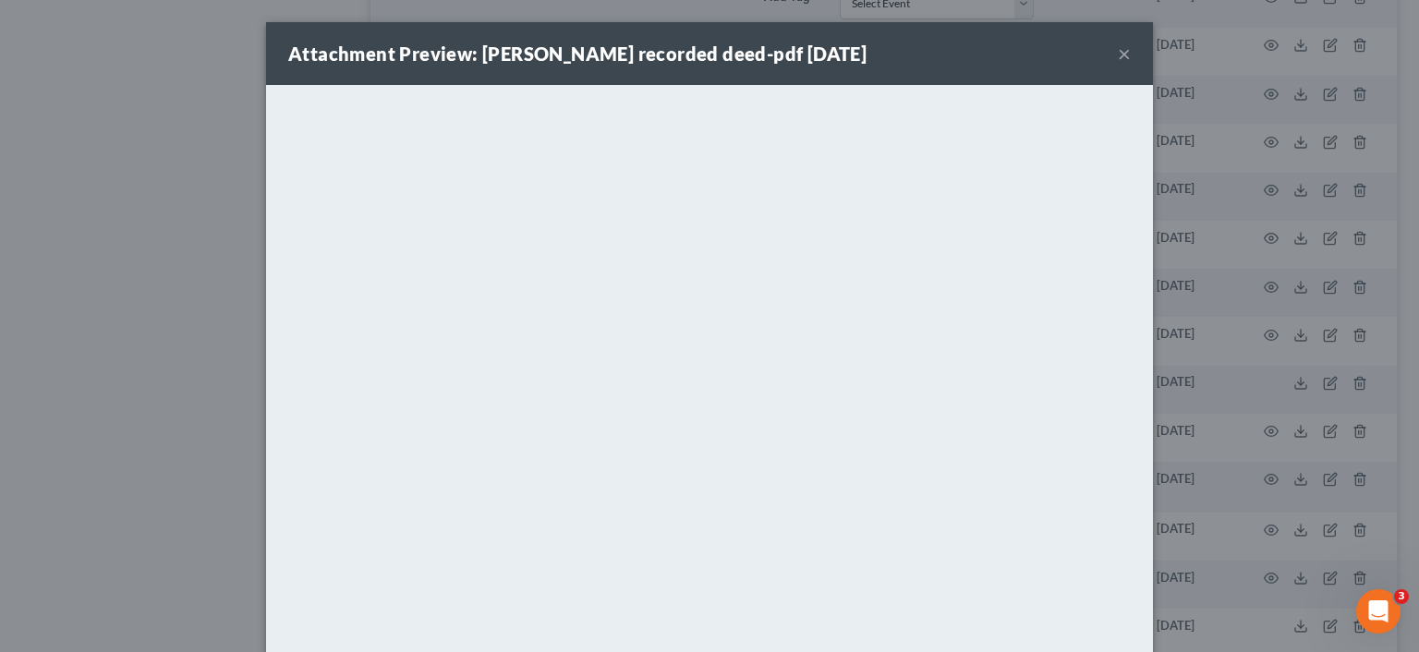
click at [1118, 53] on button "×" at bounding box center [1124, 53] width 13 height 22
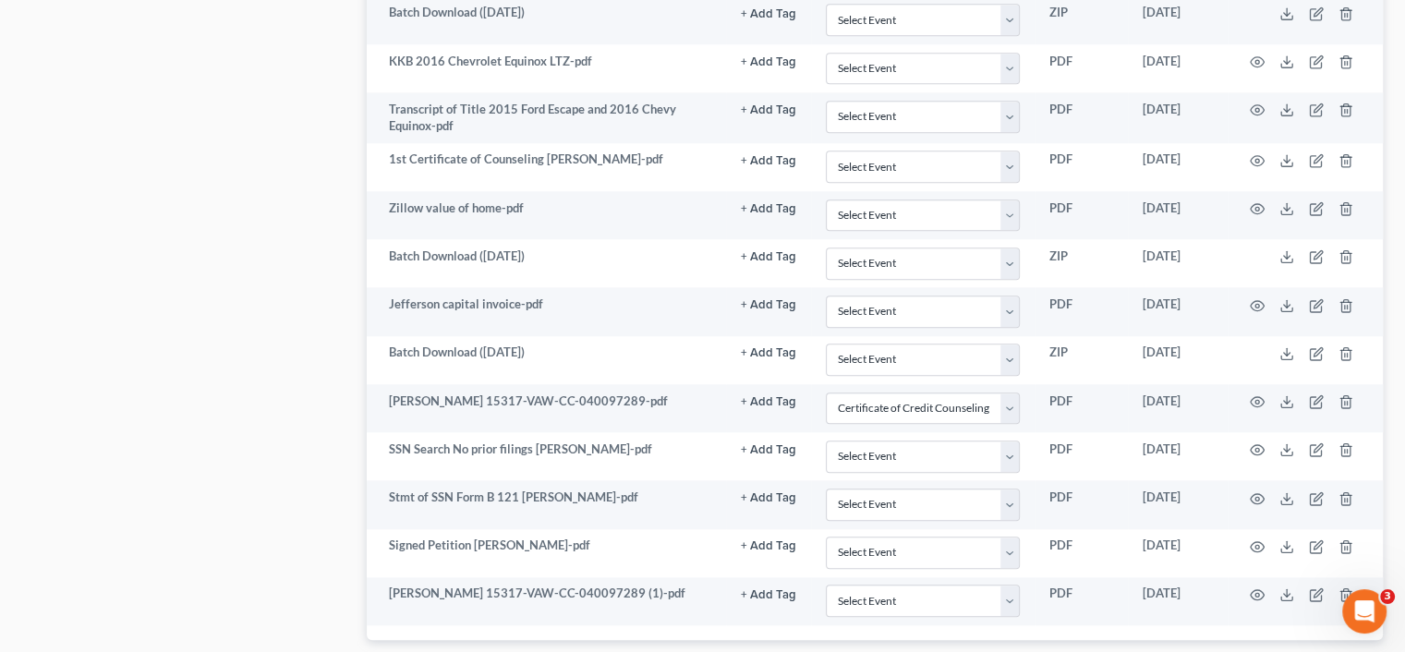
scroll to position [1755, 0]
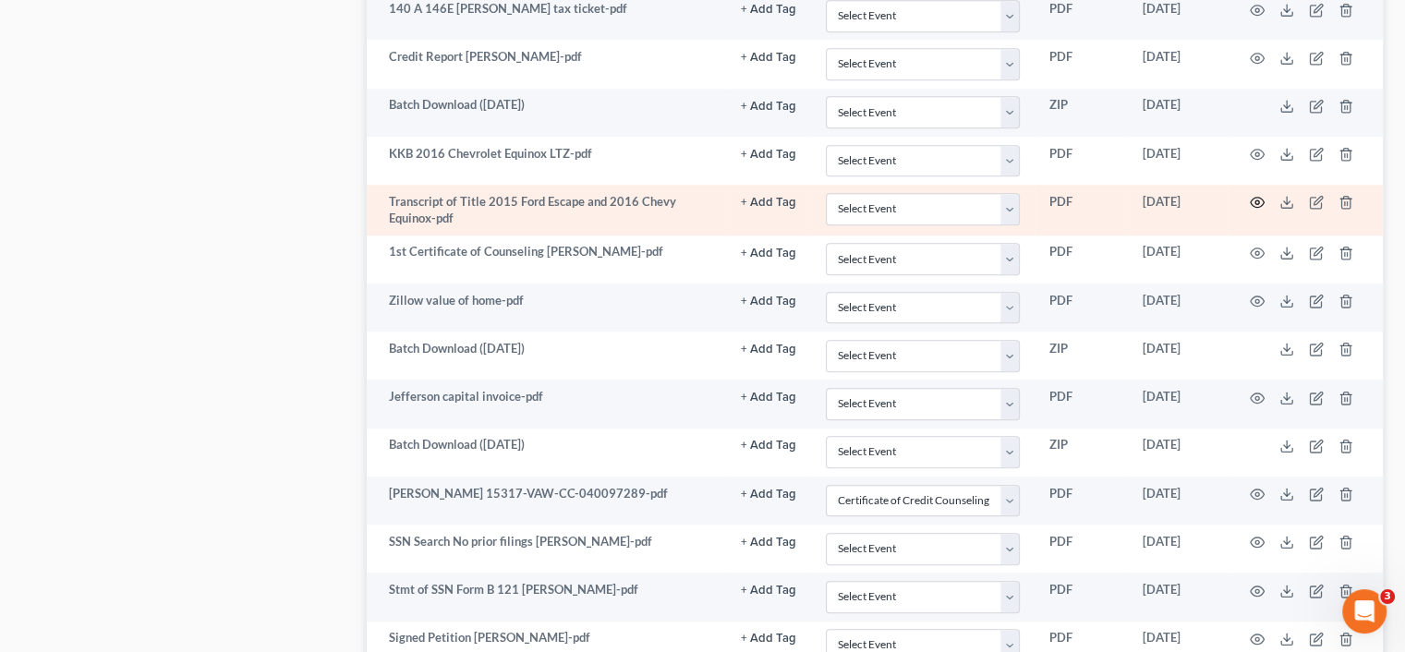
click at [1262, 195] on icon "button" at bounding box center [1257, 202] width 15 height 15
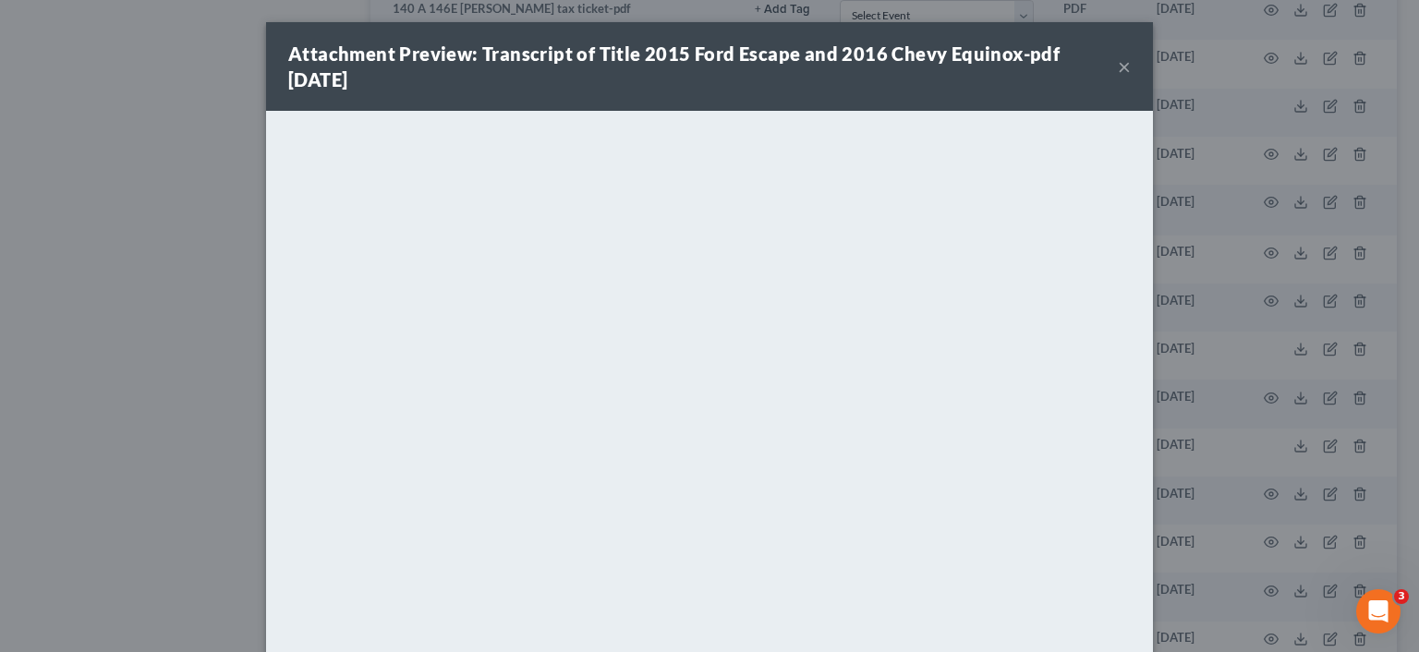
click at [1120, 66] on button "×" at bounding box center [1124, 66] width 13 height 22
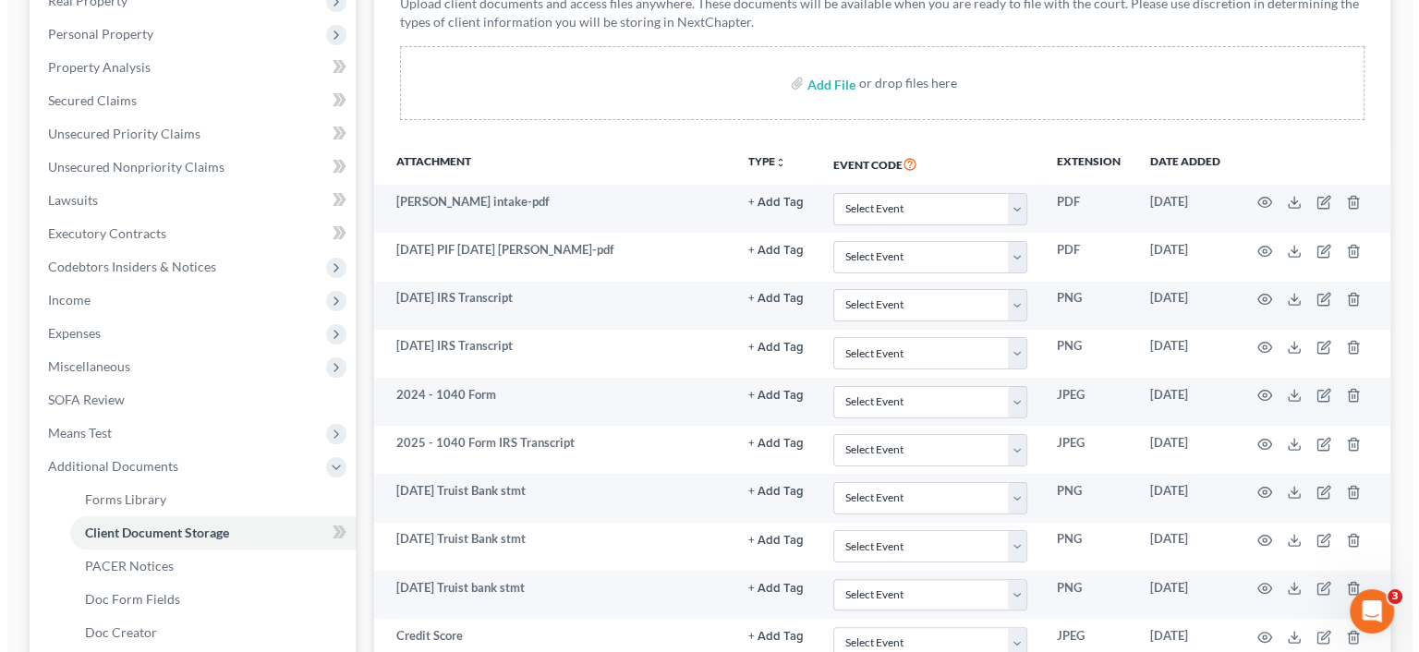
scroll to position [277, 0]
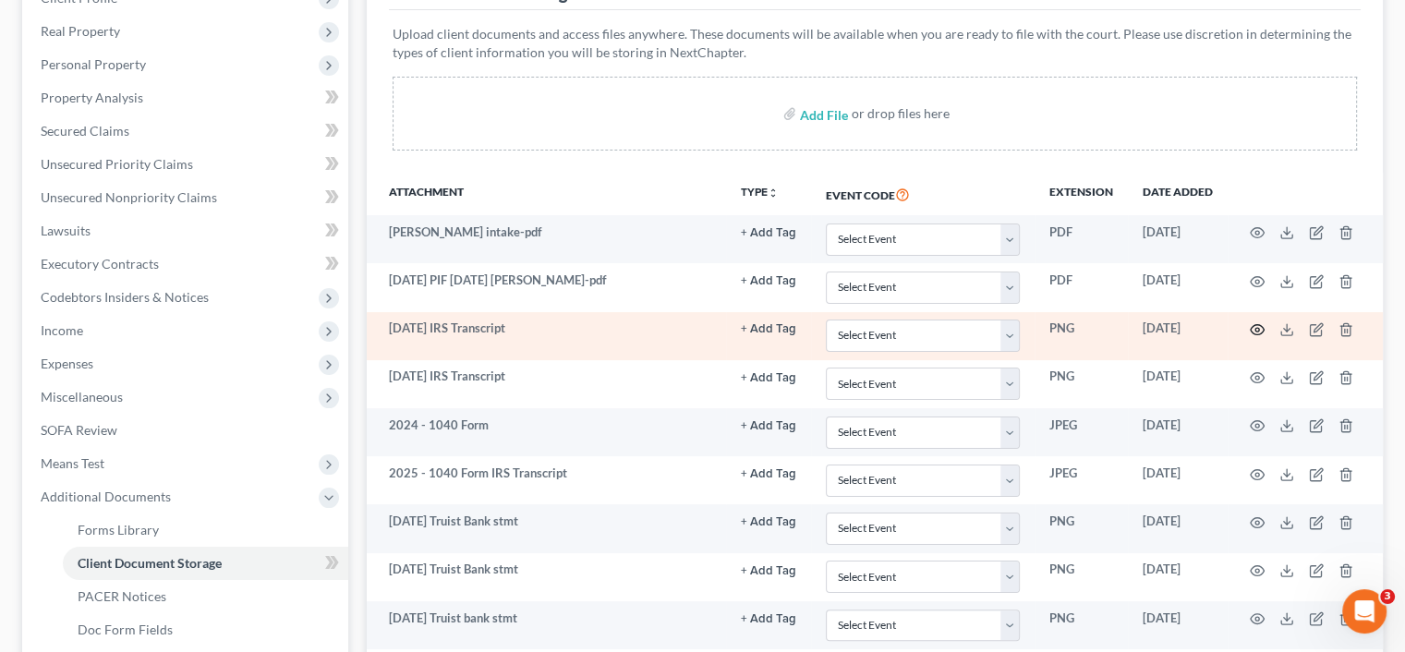
click at [1259, 325] on icon "button" at bounding box center [1258, 330] width 14 height 10
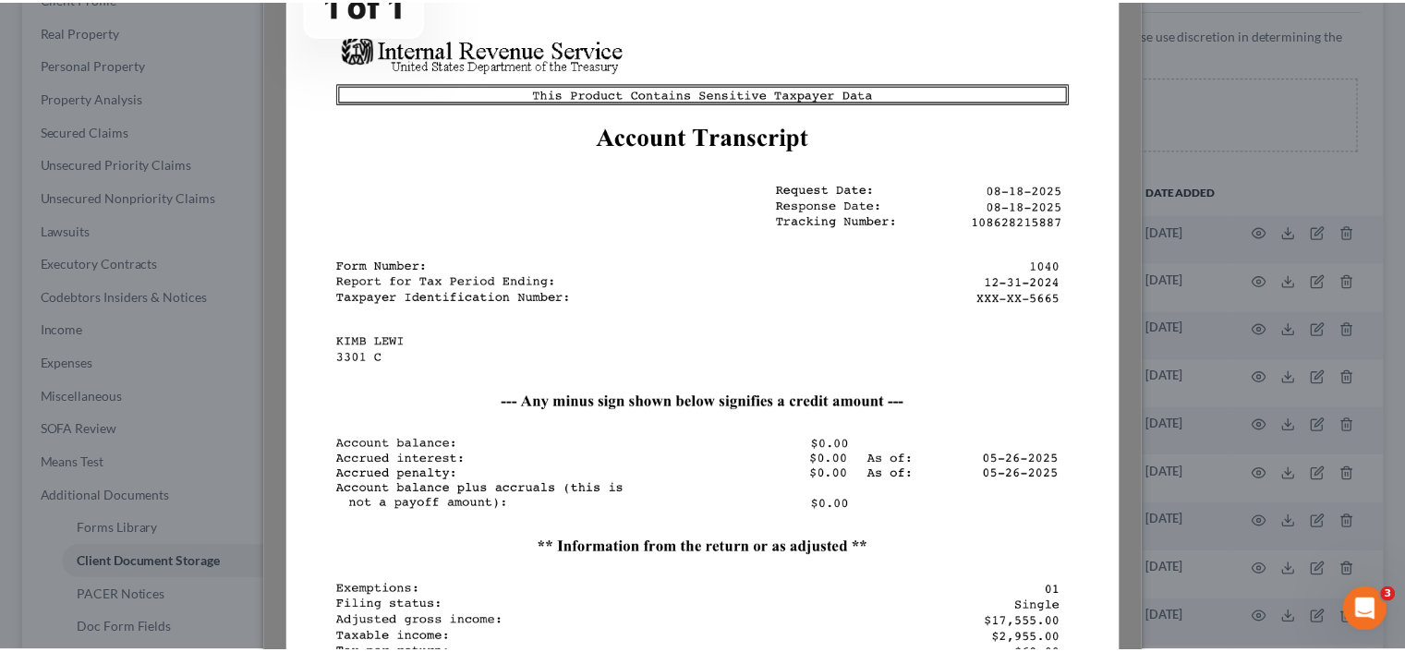
scroll to position [0, 0]
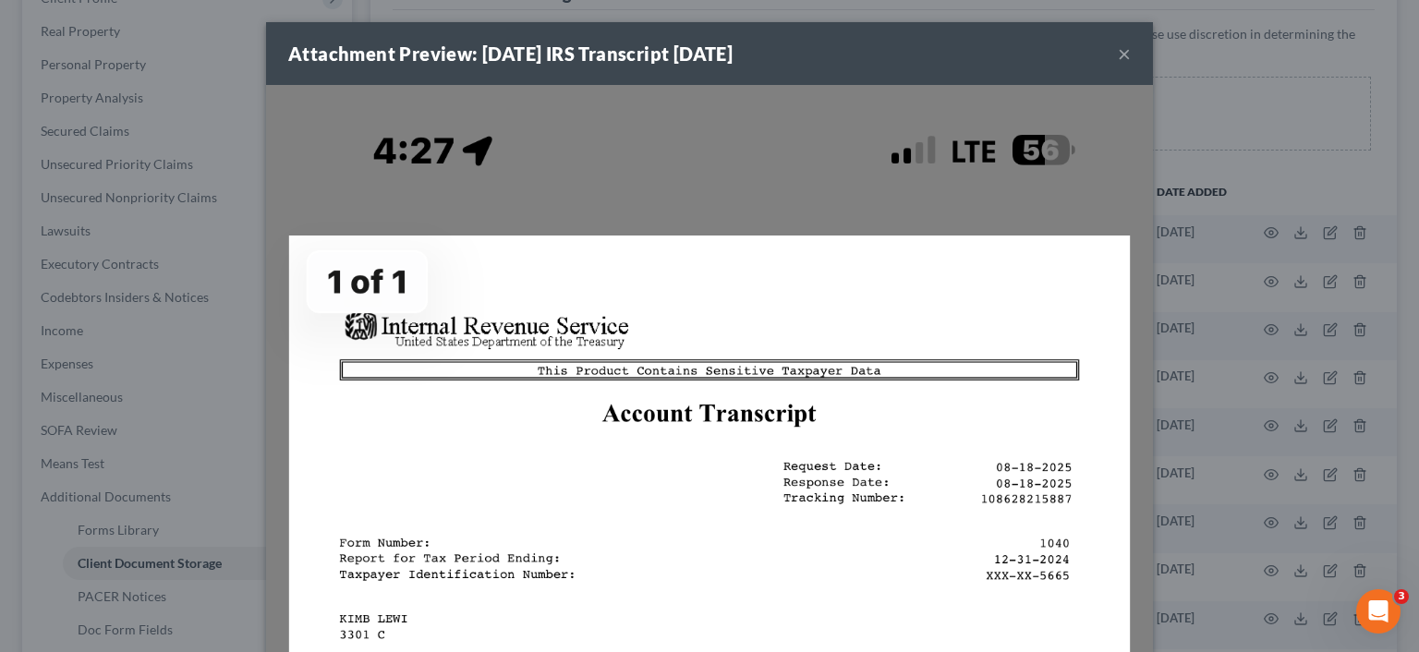
drag, startPoint x: 795, startPoint y: 183, endPoint x: 709, endPoint y: 176, distance: 86.2
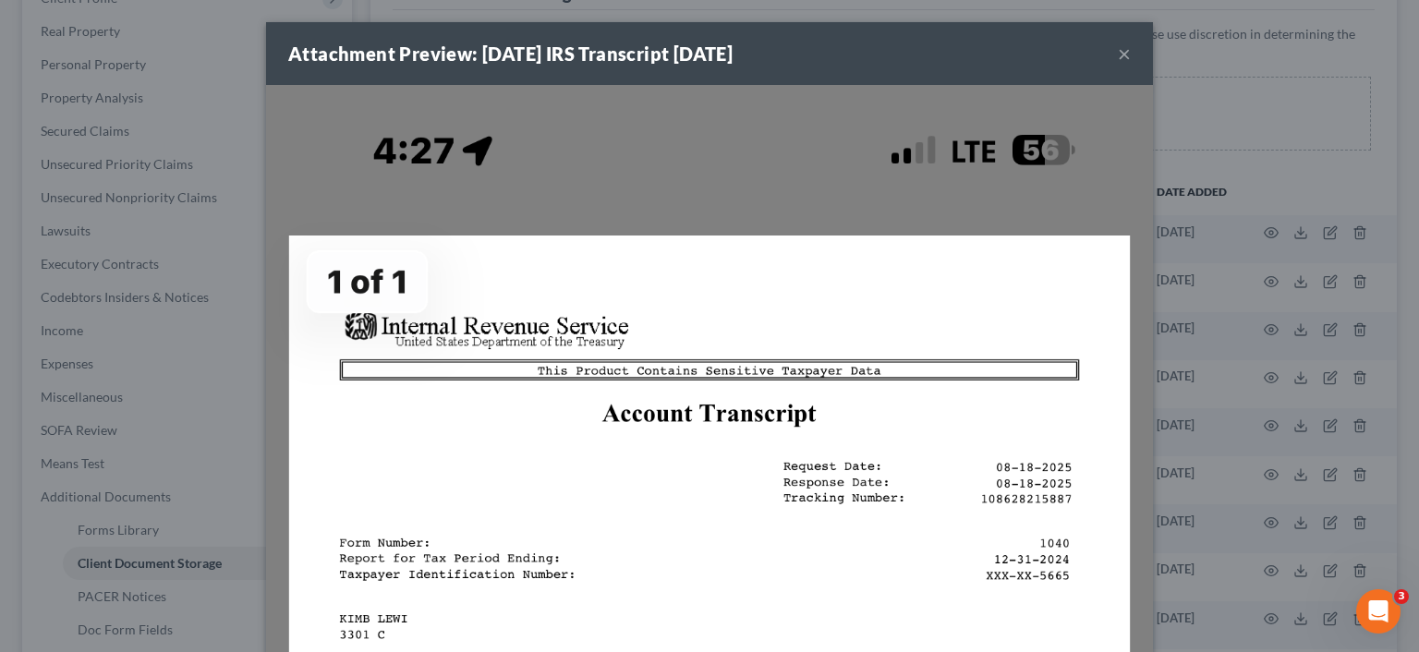
drag, startPoint x: 321, startPoint y: 95, endPoint x: 776, endPoint y: 151, distance: 457.8
click at [1122, 56] on button "×" at bounding box center [1124, 53] width 13 height 22
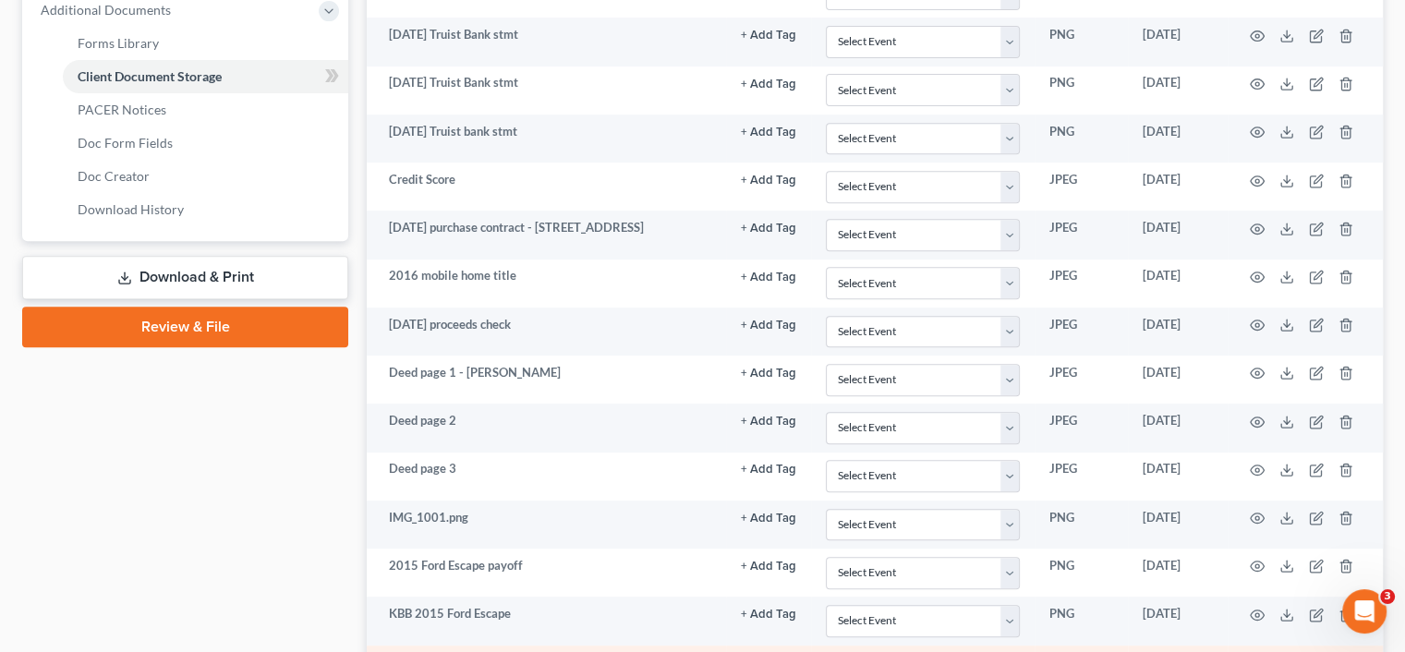
scroll to position [647, 0]
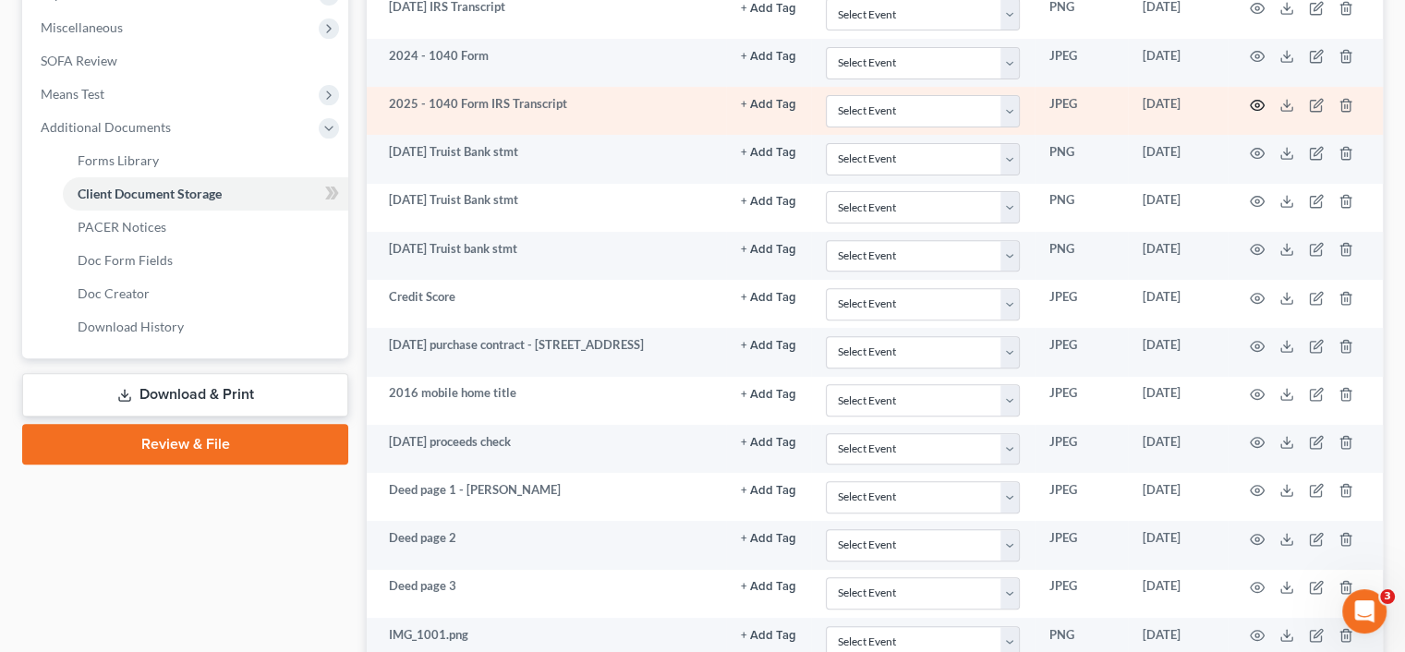
click at [1257, 103] on icon "button" at bounding box center [1257, 105] width 15 height 15
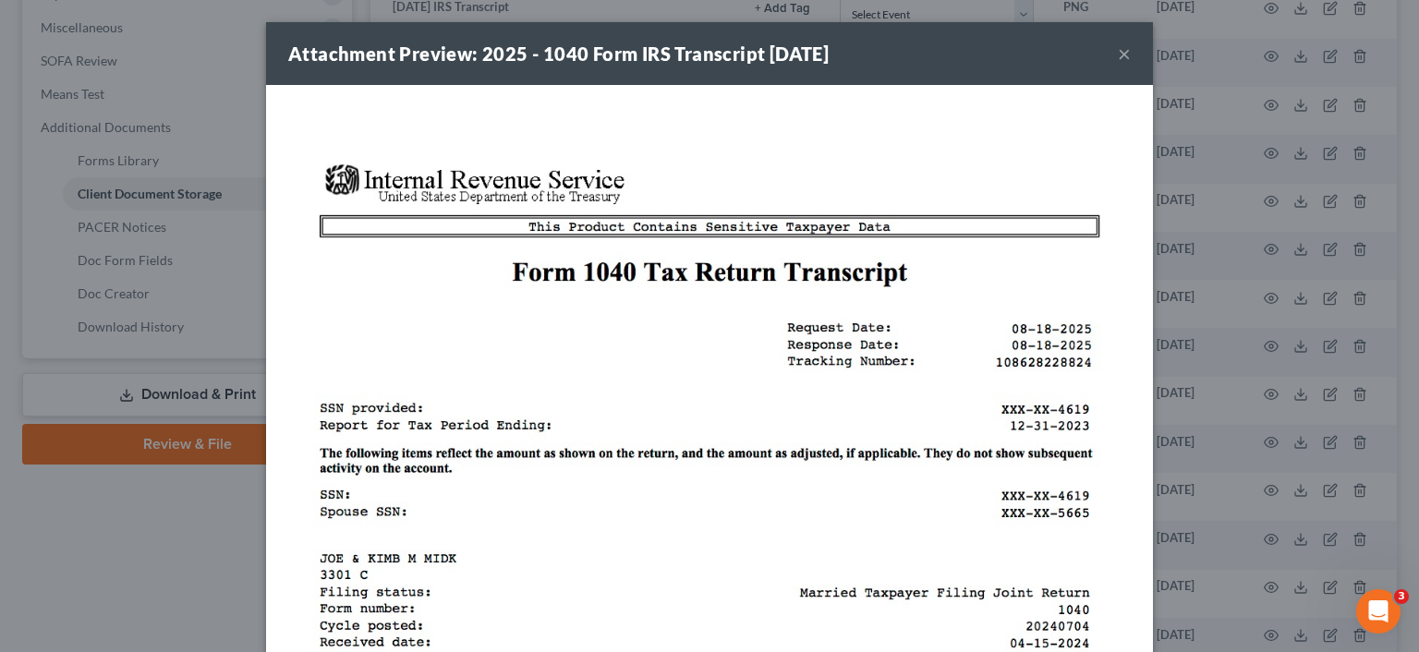
drag, startPoint x: 842, startPoint y: 135, endPoint x: 688, endPoint y: 163, distance: 156.9
drag, startPoint x: 688, startPoint y: 163, endPoint x: 195, endPoint y: 122, distance: 495.0
click at [195, 122] on div "Attachment Preview: 2025 - 1040 Form IRS Transcript 09/10/2025 × Download" at bounding box center [709, 326] width 1419 height 652
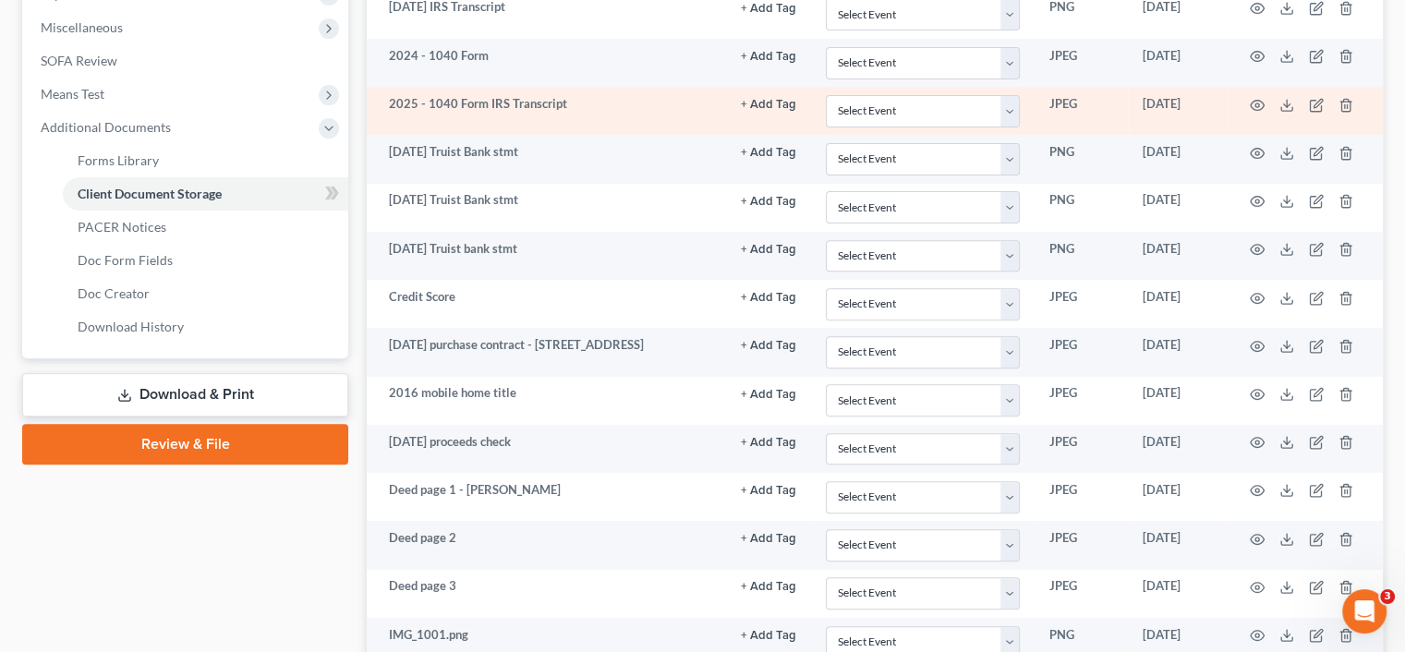
click at [398, 101] on td "2025 - 1040 Form IRS Transcript" at bounding box center [546, 111] width 359 height 48
click at [1258, 104] on icon "button" at bounding box center [1257, 105] width 15 height 15
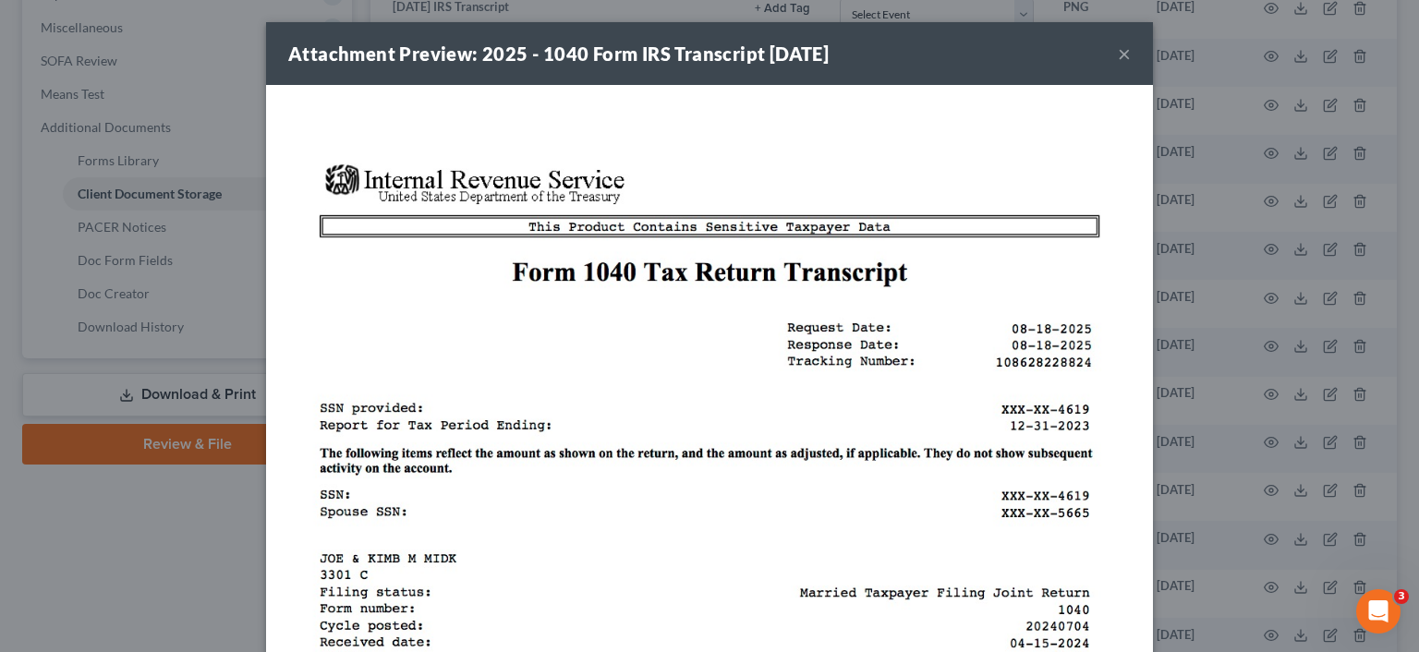
drag, startPoint x: 938, startPoint y: 118, endPoint x: 924, endPoint y: 69, distance: 51.1
click at [1119, 54] on button "×" at bounding box center [1124, 53] width 13 height 22
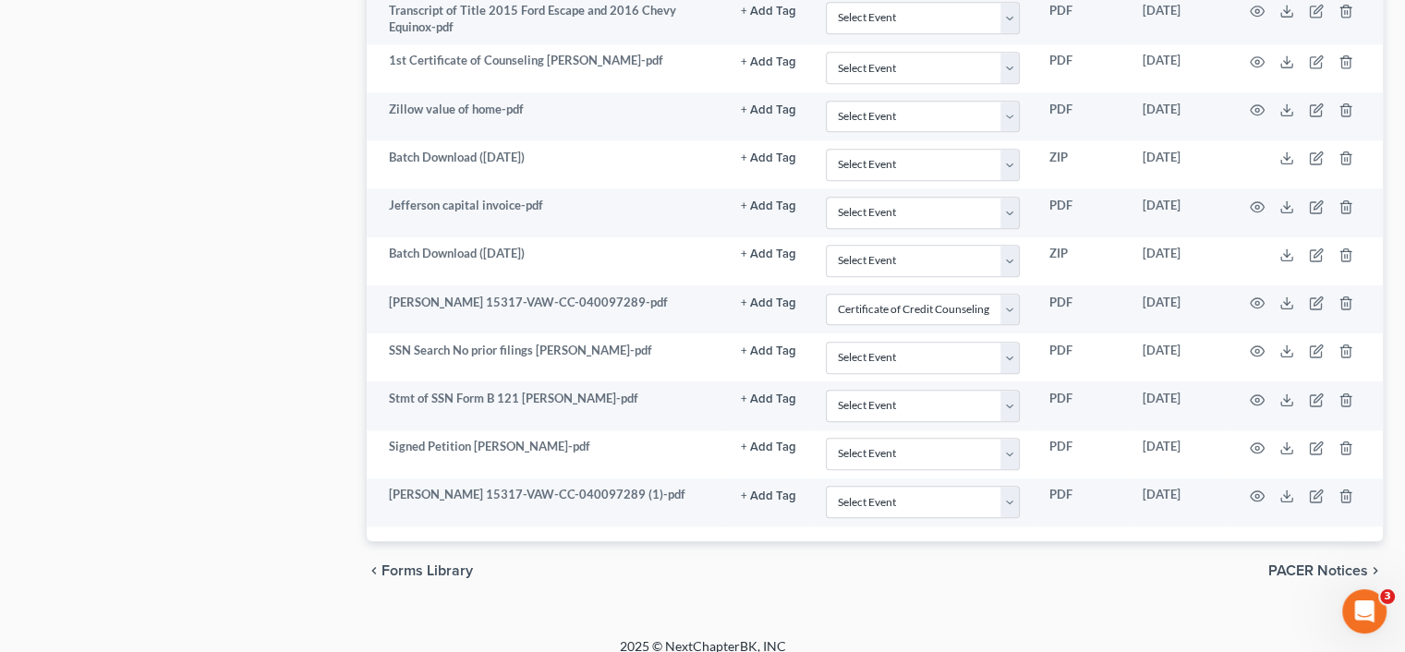
scroll to position [1953, 0]
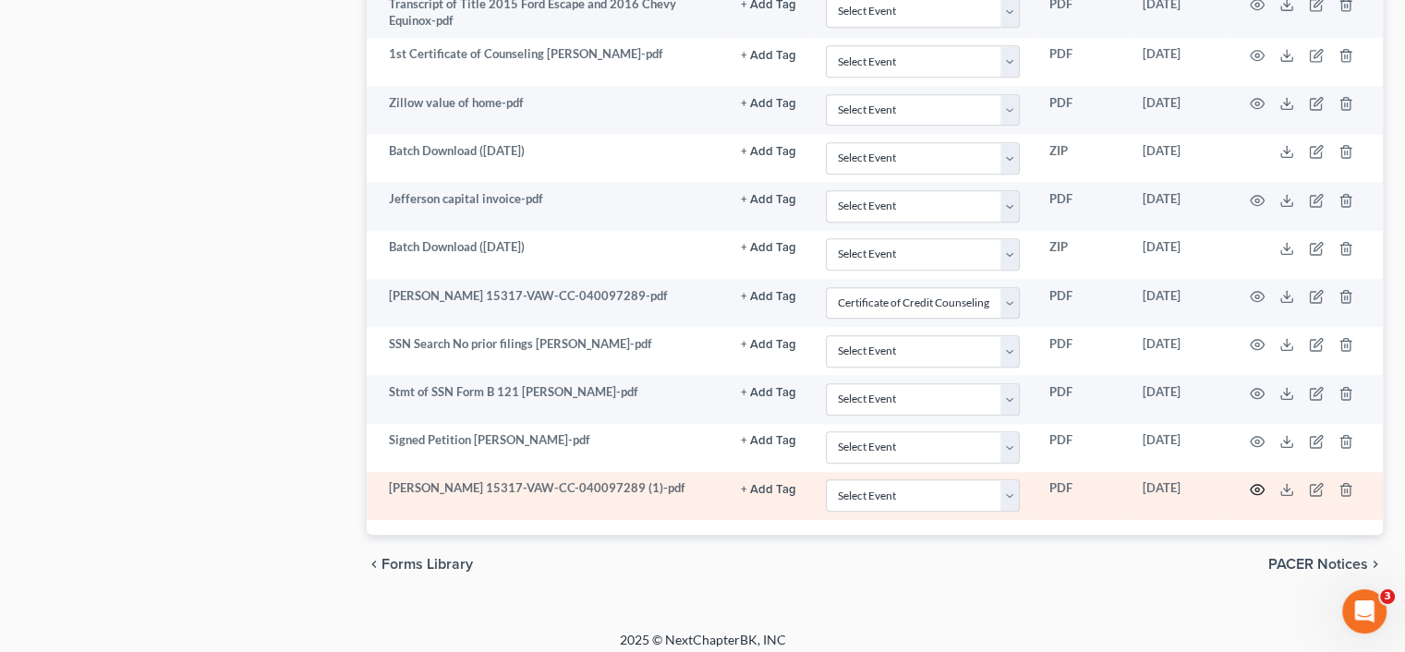
click at [1253, 482] on icon "button" at bounding box center [1257, 489] width 15 height 15
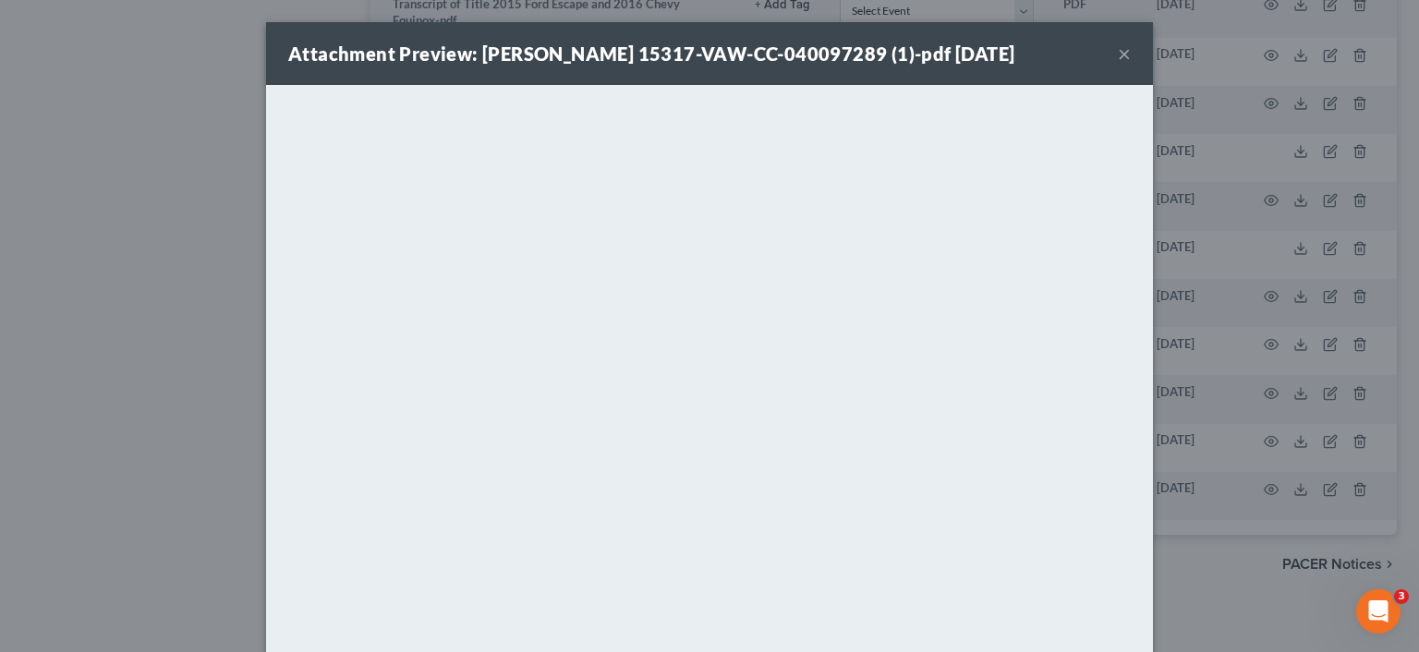
click at [1120, 51] on button "×" at bounding box center [1124, 53] width 13 height 22
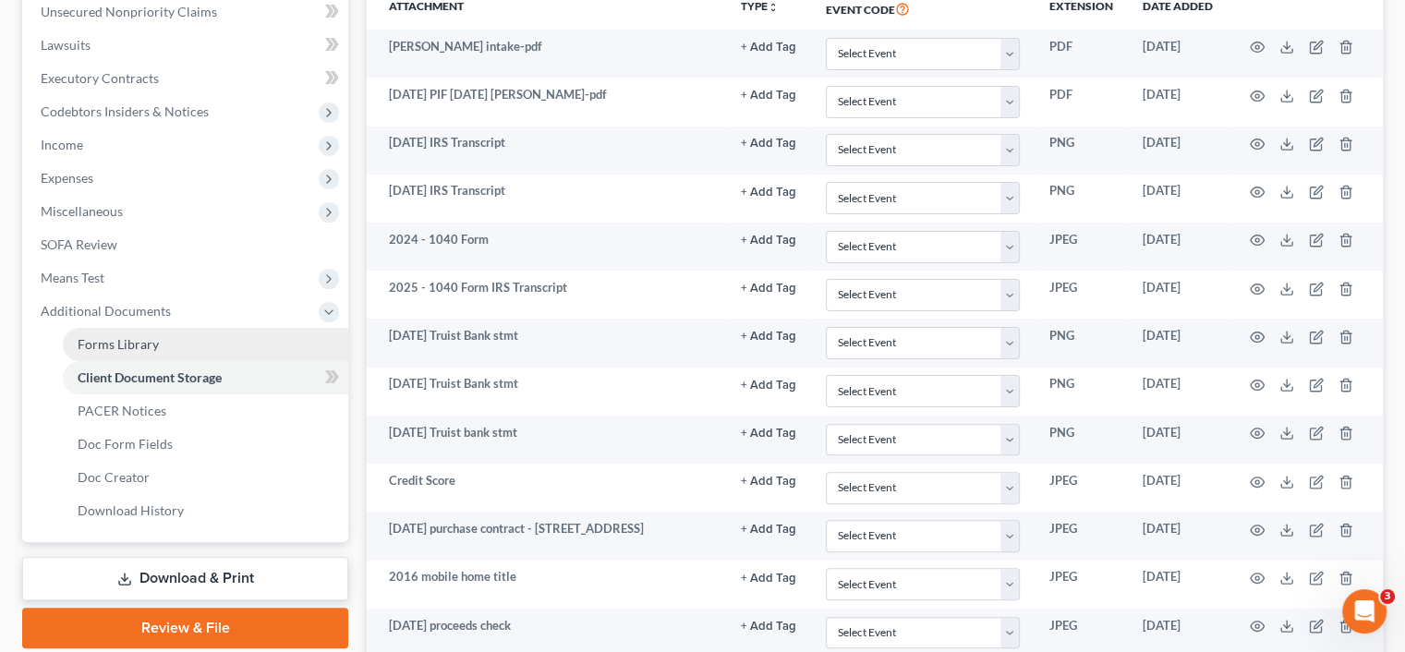
scroll to position [475, 0]
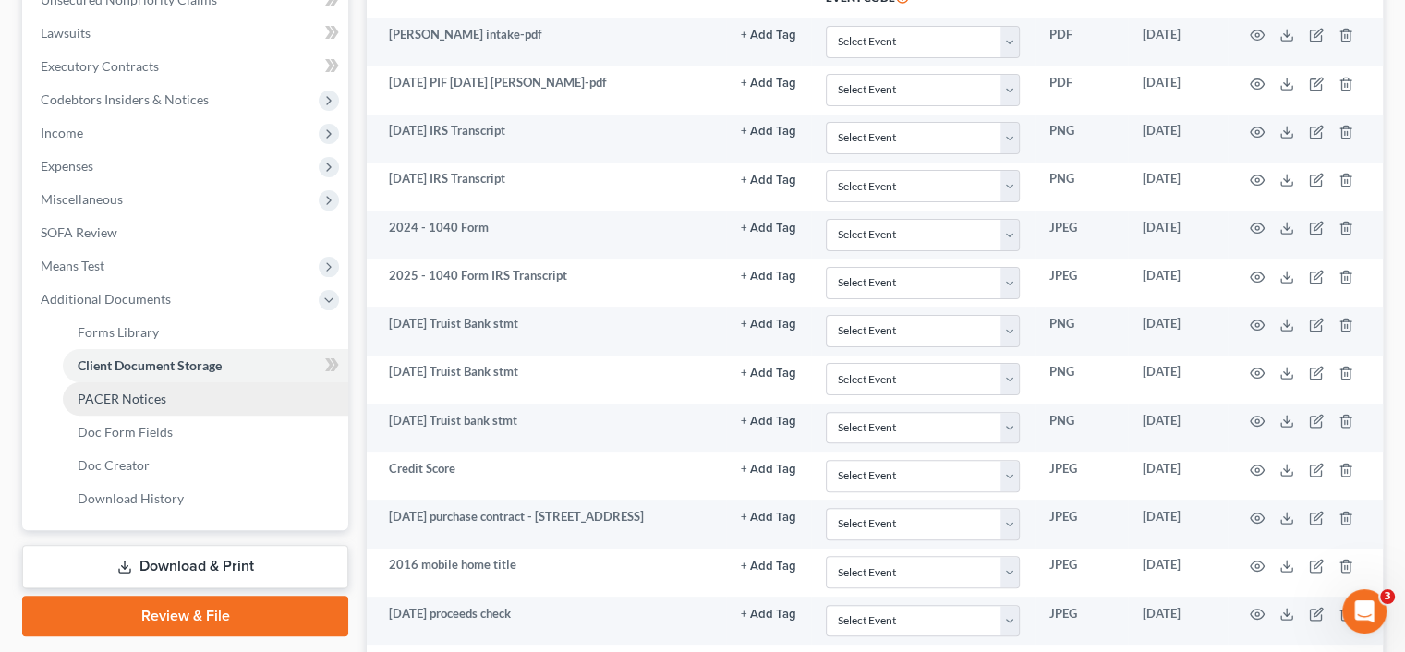
click at [86, 394] on span "PACER Notices" at bounding box center [122, 399] width 89 height 16
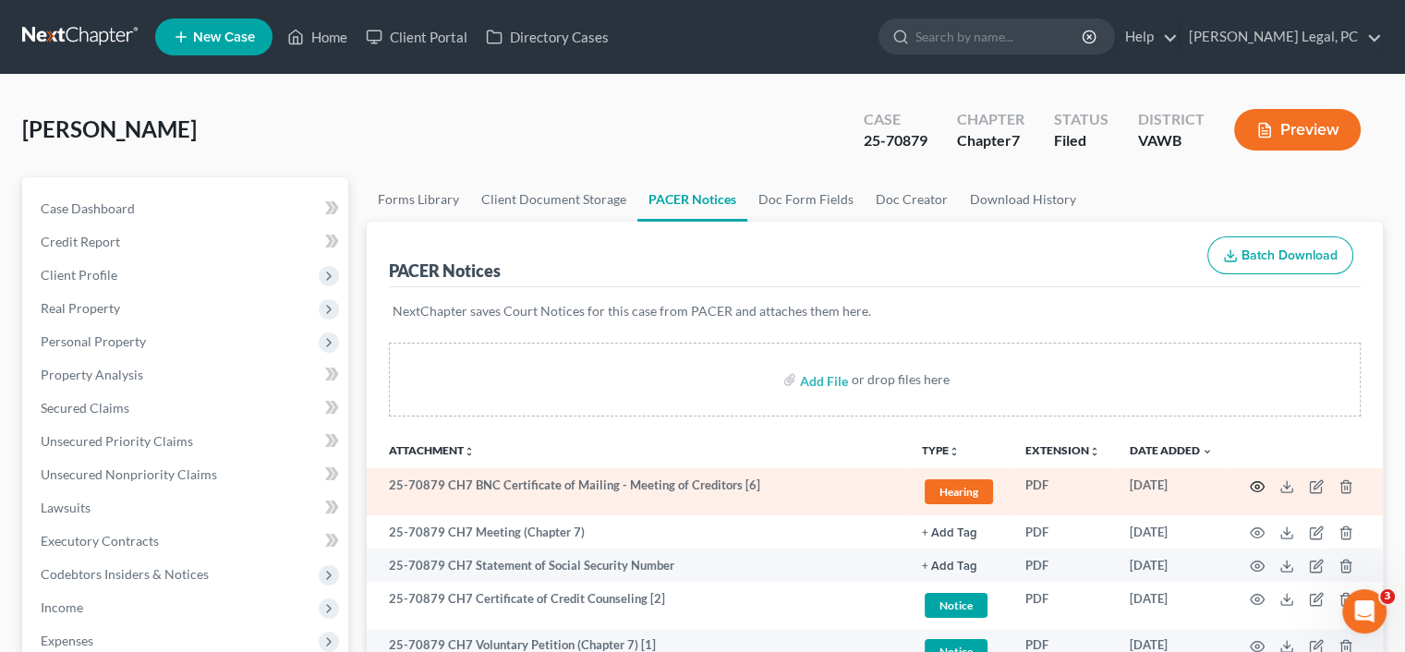
click at [1256, 479] on icon "button" at bounding box center [1257, 486] width 15 height 15
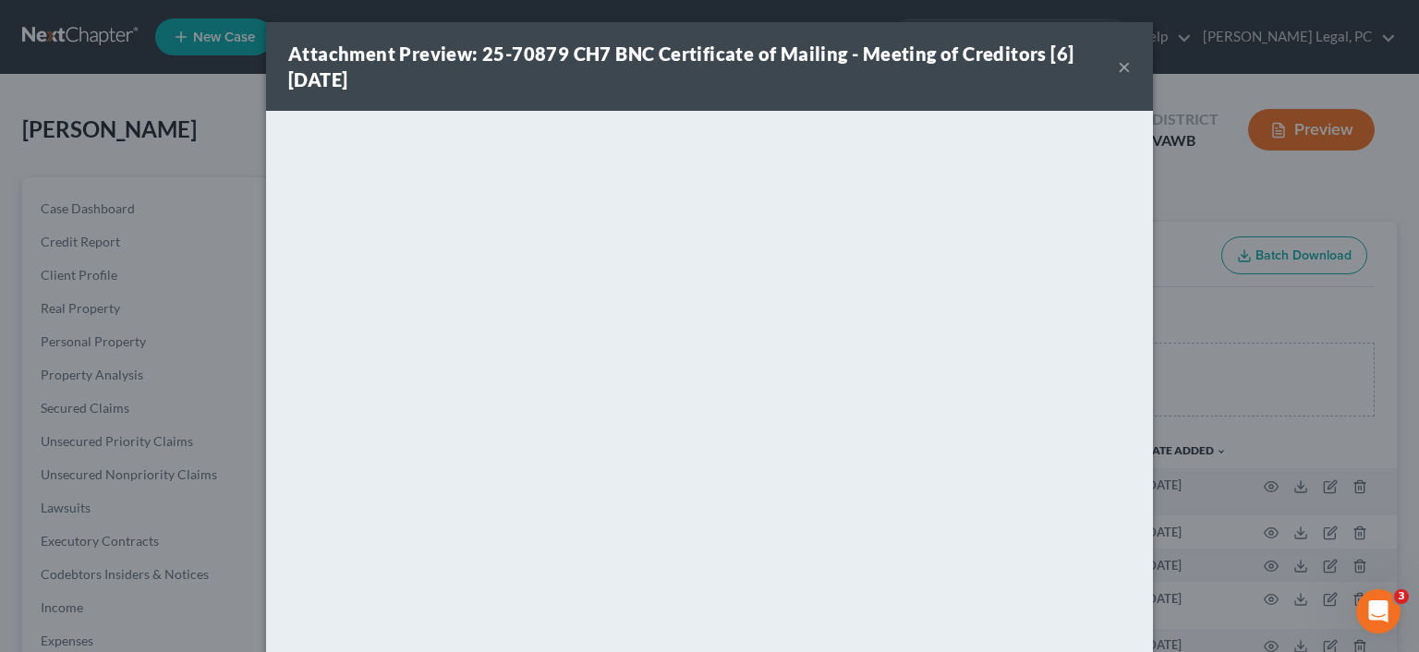
click at [1123, 62] on button "×" at bounding box center [1124, 66] width 13 height 22
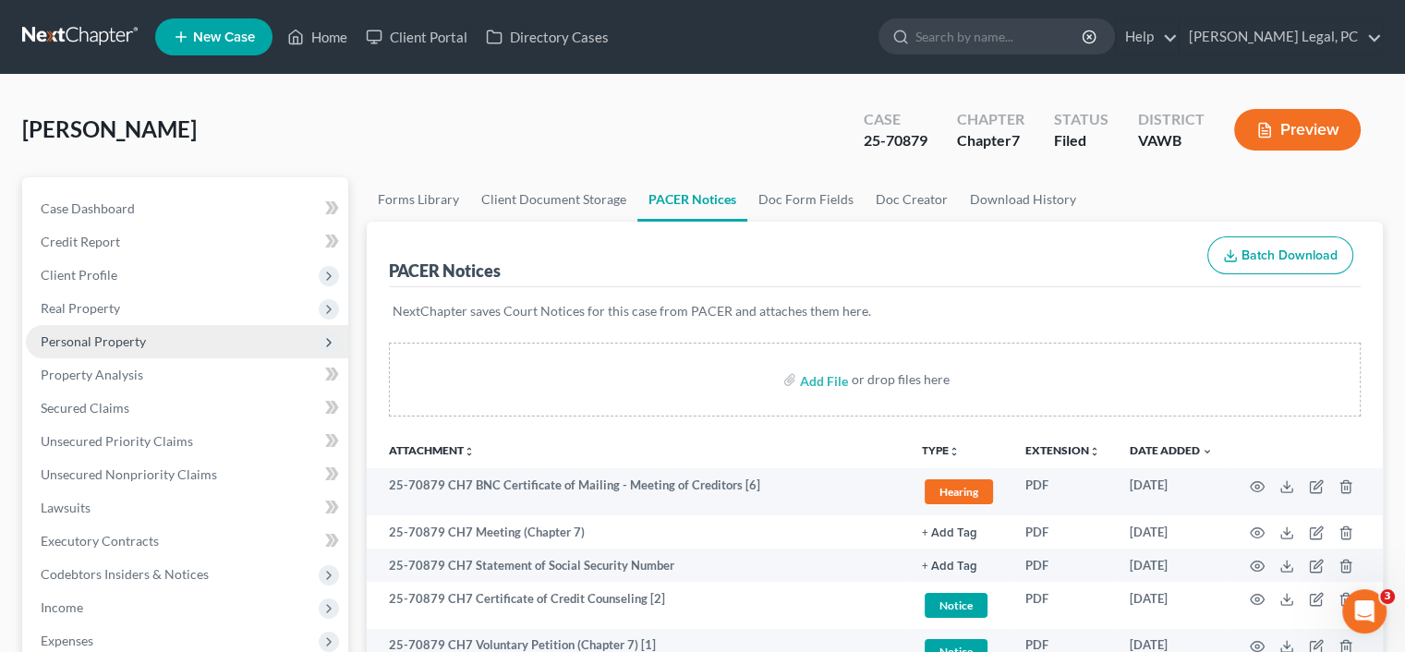
click at [66, 338] on span "Personal Property" at bounding box center [93, 341] width 105 height 16
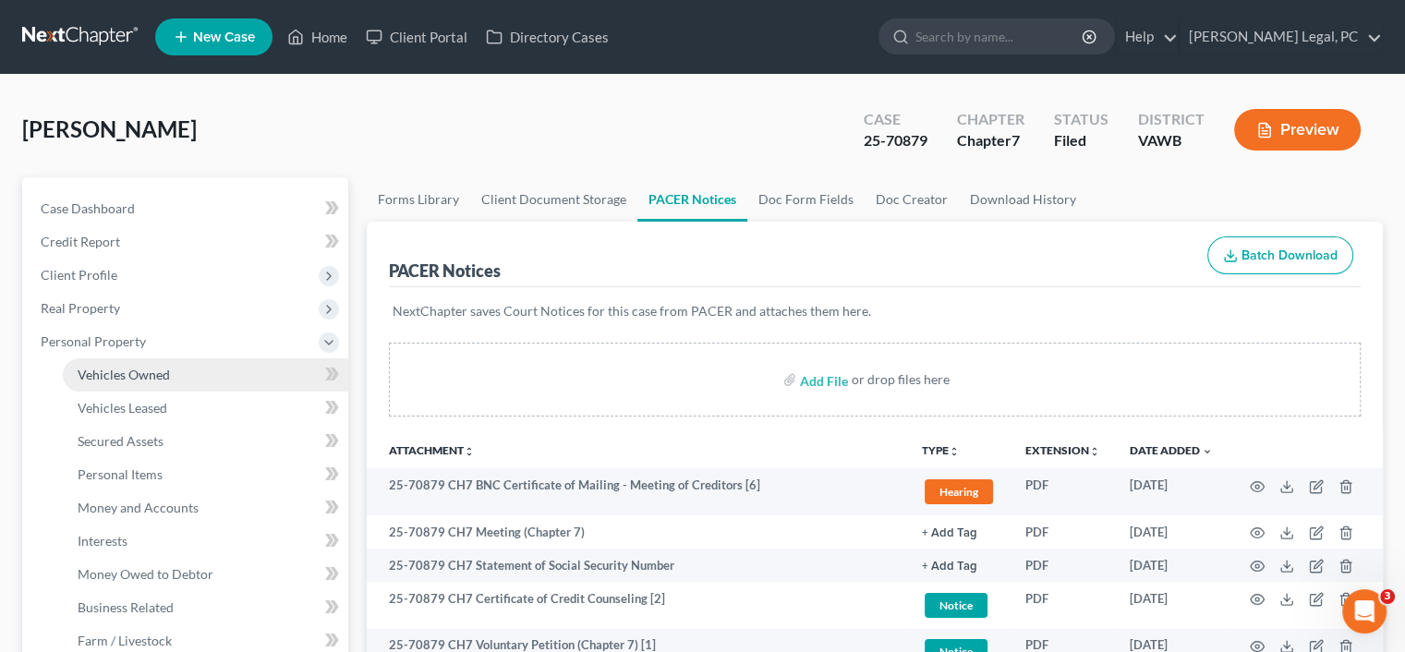
click at [85, 367] on span "Vehicles Owned" at bounding box center [124, 375] width 92 height 16
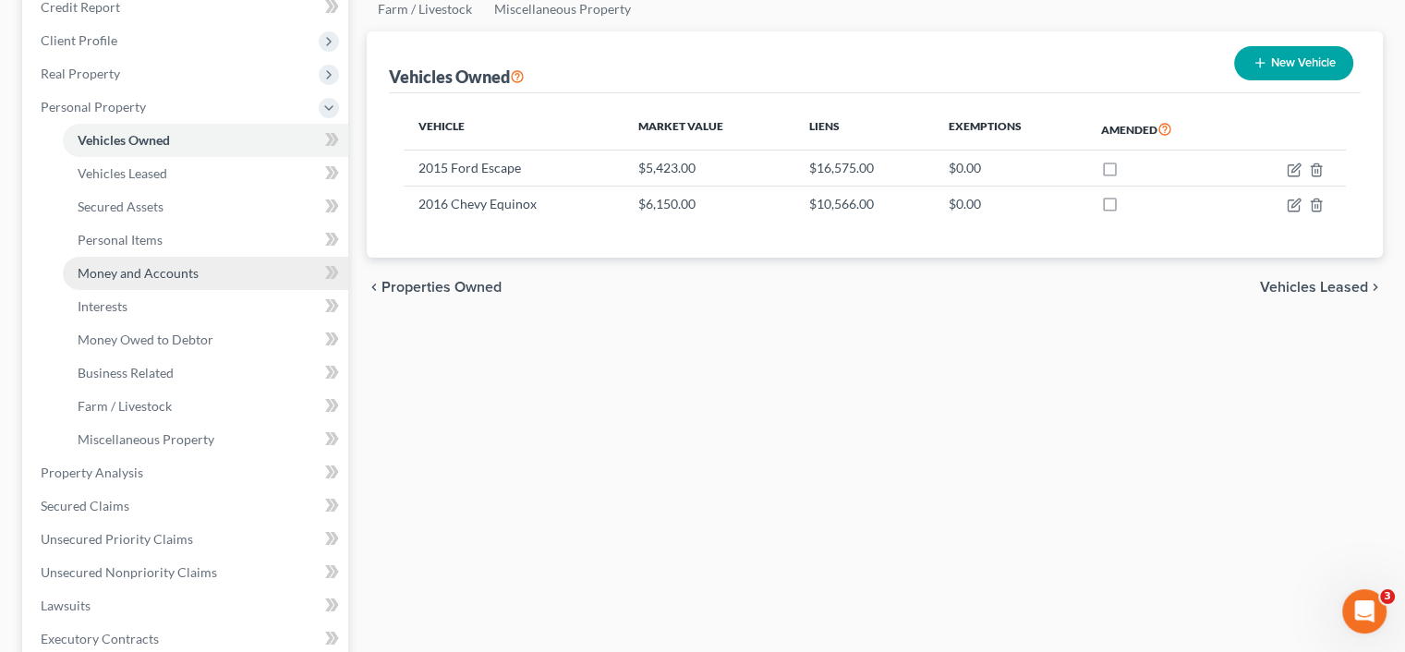
scroll to position [277, 0]
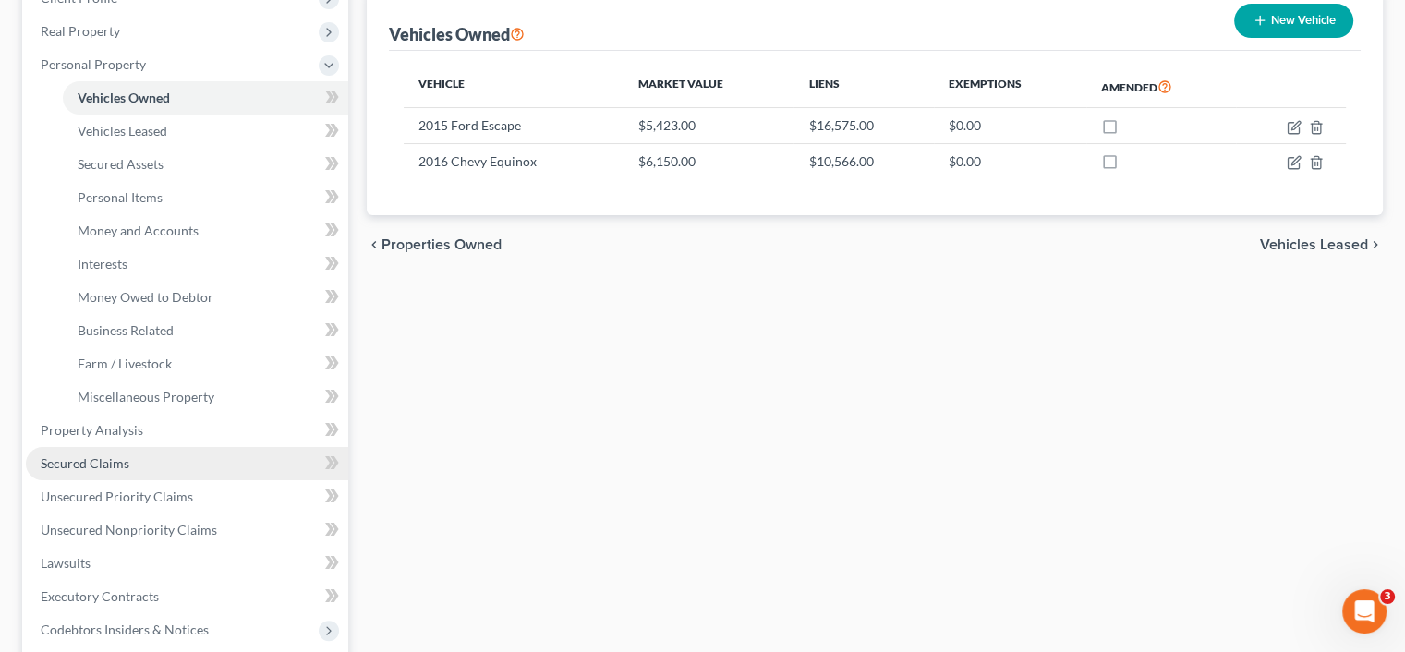
click at [103, 454] on link "Secured Claims" at bounding box center [187, 463] width 322 height 33
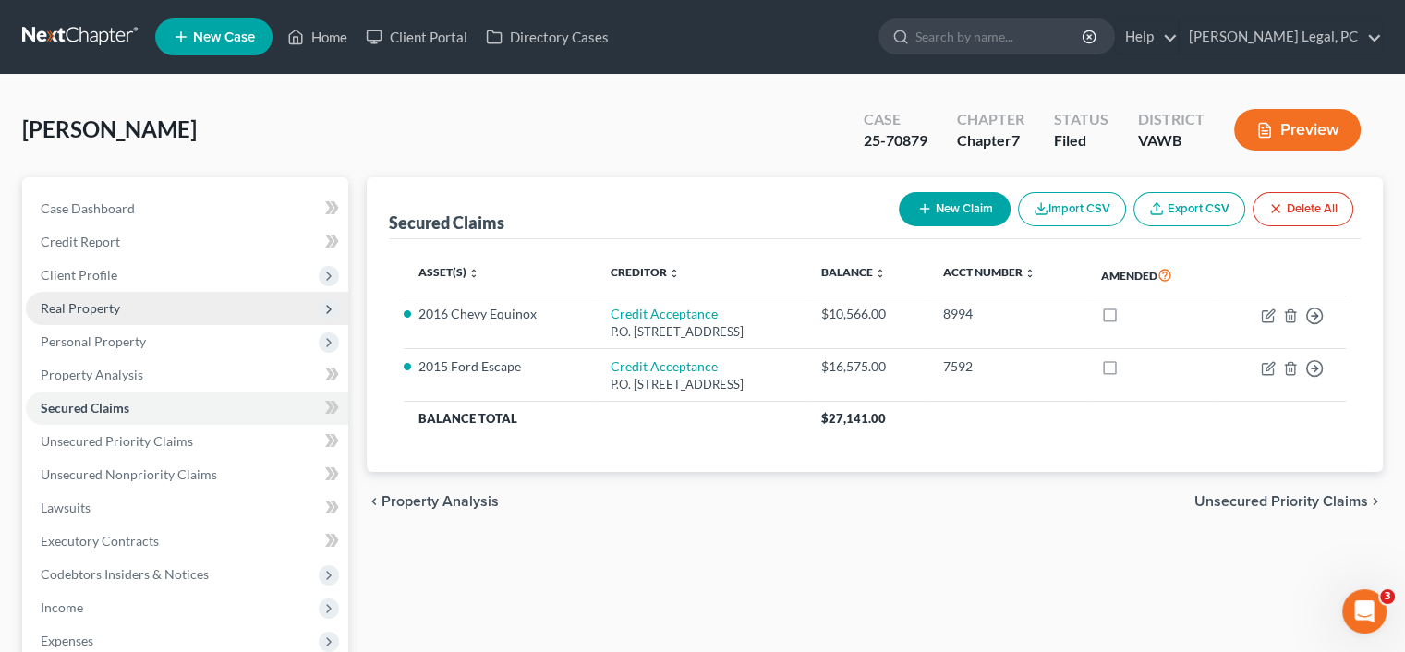
click at [111, 303] on span "Real Property" at bounding box center [80, 308] width 79 height 16
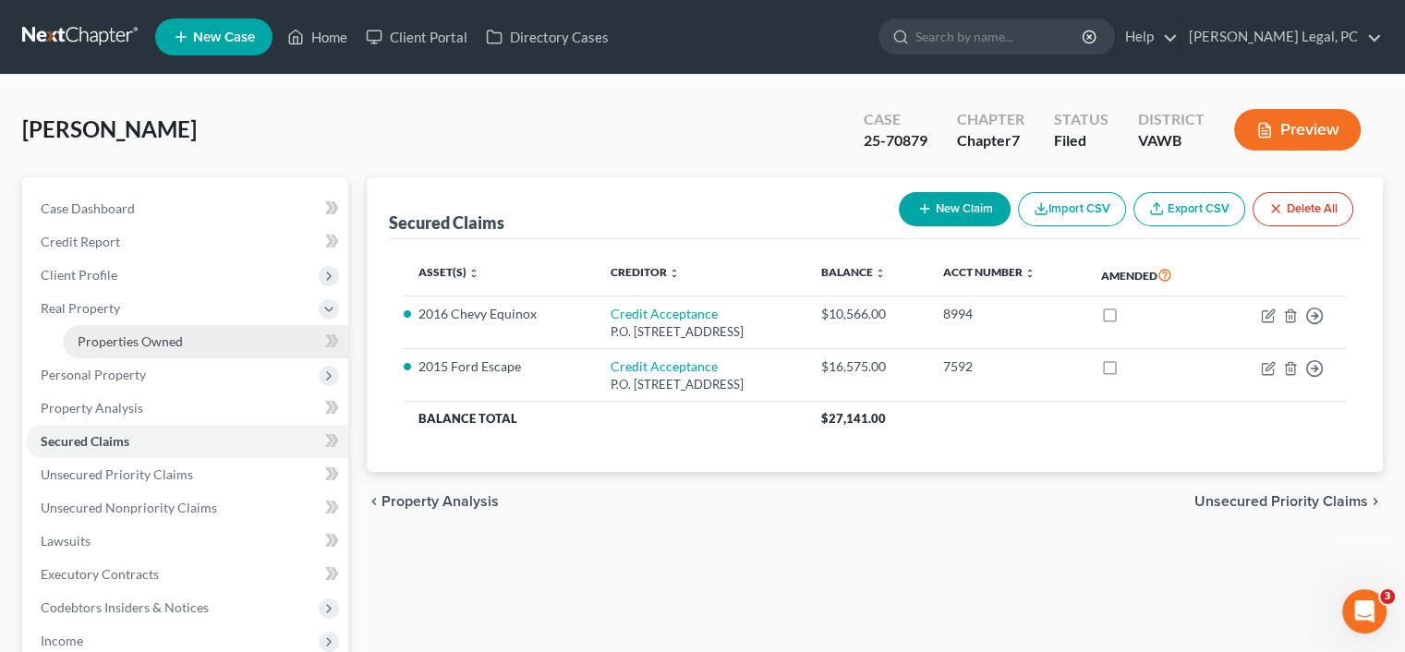
click at [123, 339] on span "Properties Owned" at bounding box center [130, 341] width 105 height 16
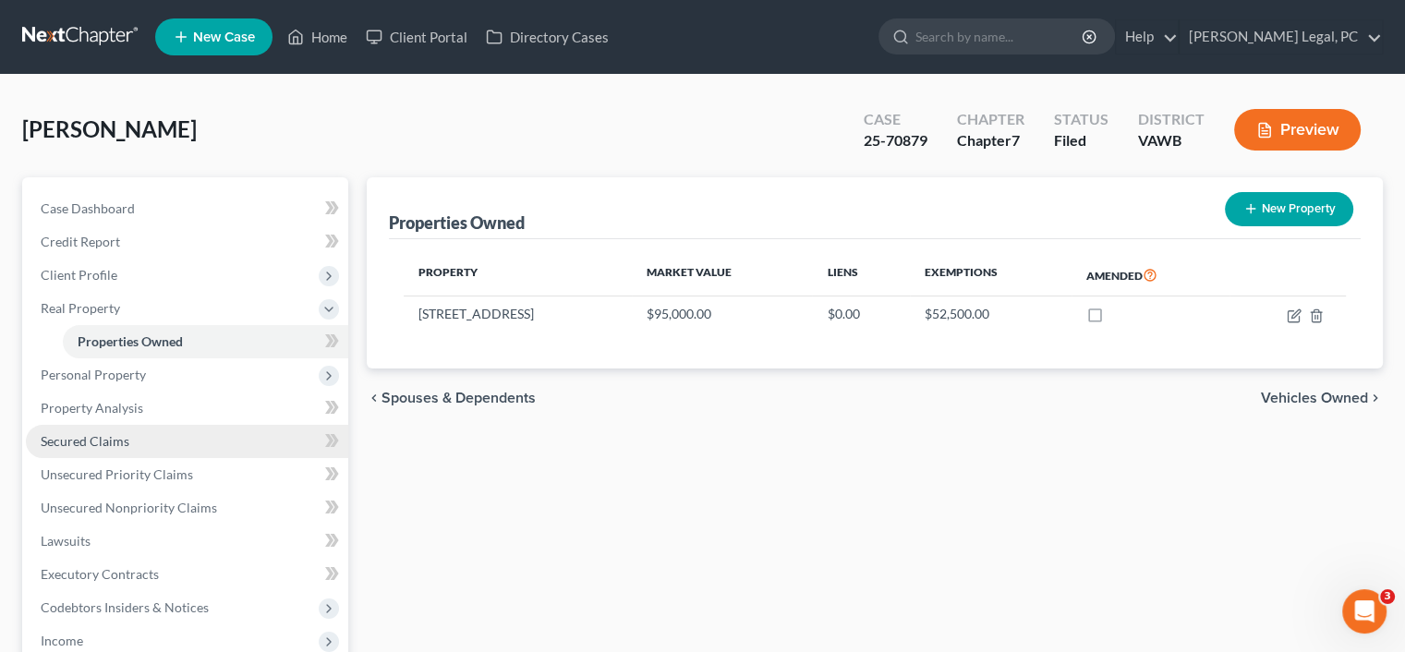
click at [80, 446] on span "Secured Claims" at bounding box center [85, 441] width 89 height 16
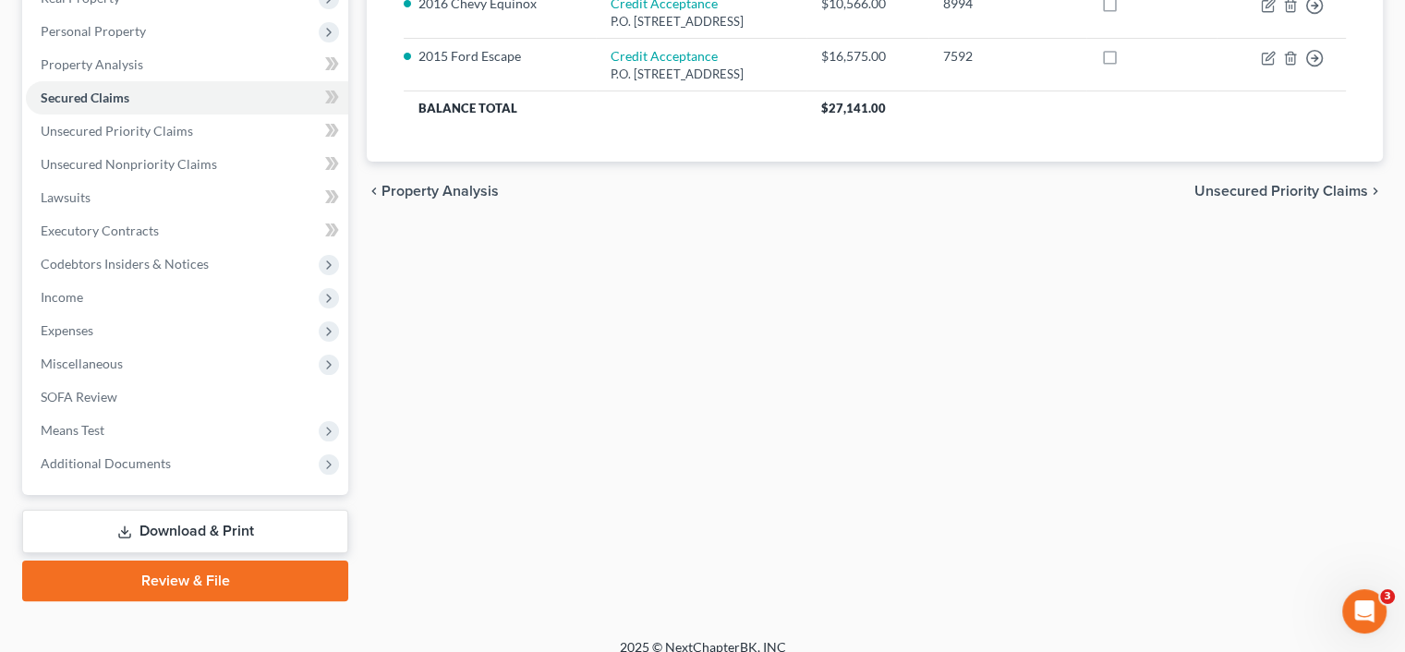
scroll to position [329, 0]
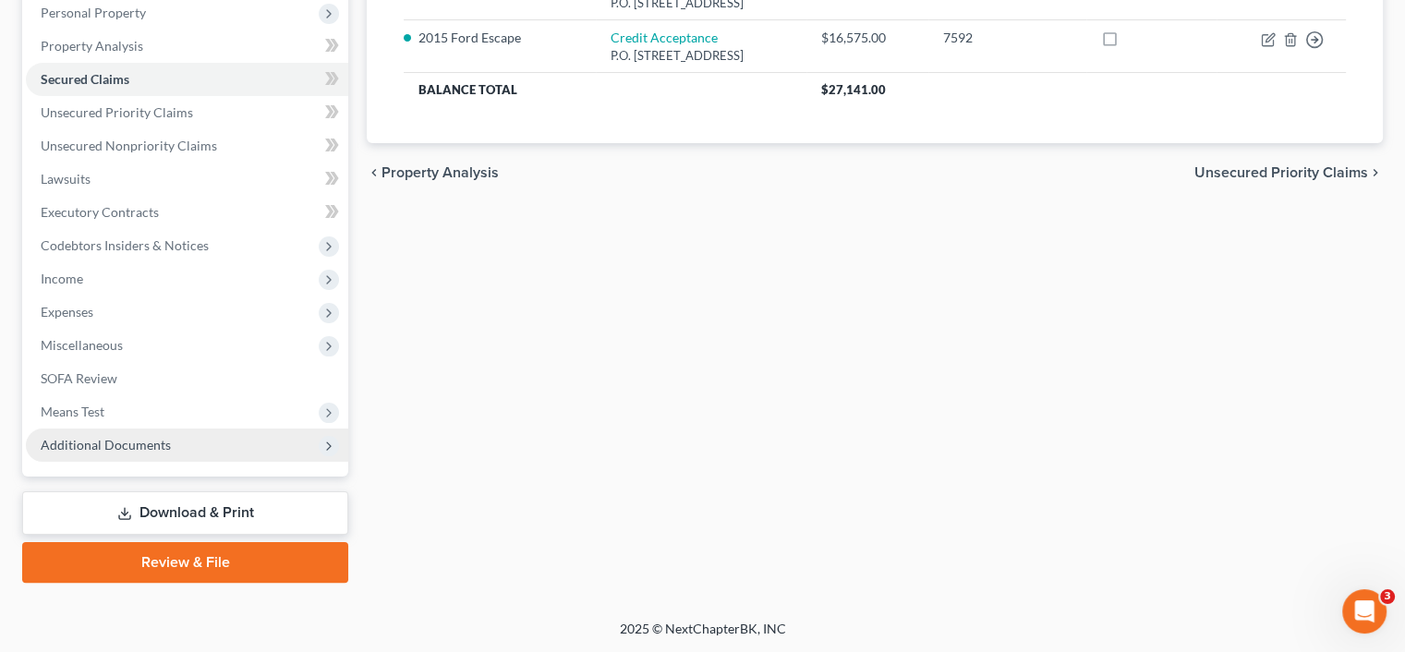
click at [123, 441] on span "Additional Documents" at bounding box center [106, 445] width 130 height 16
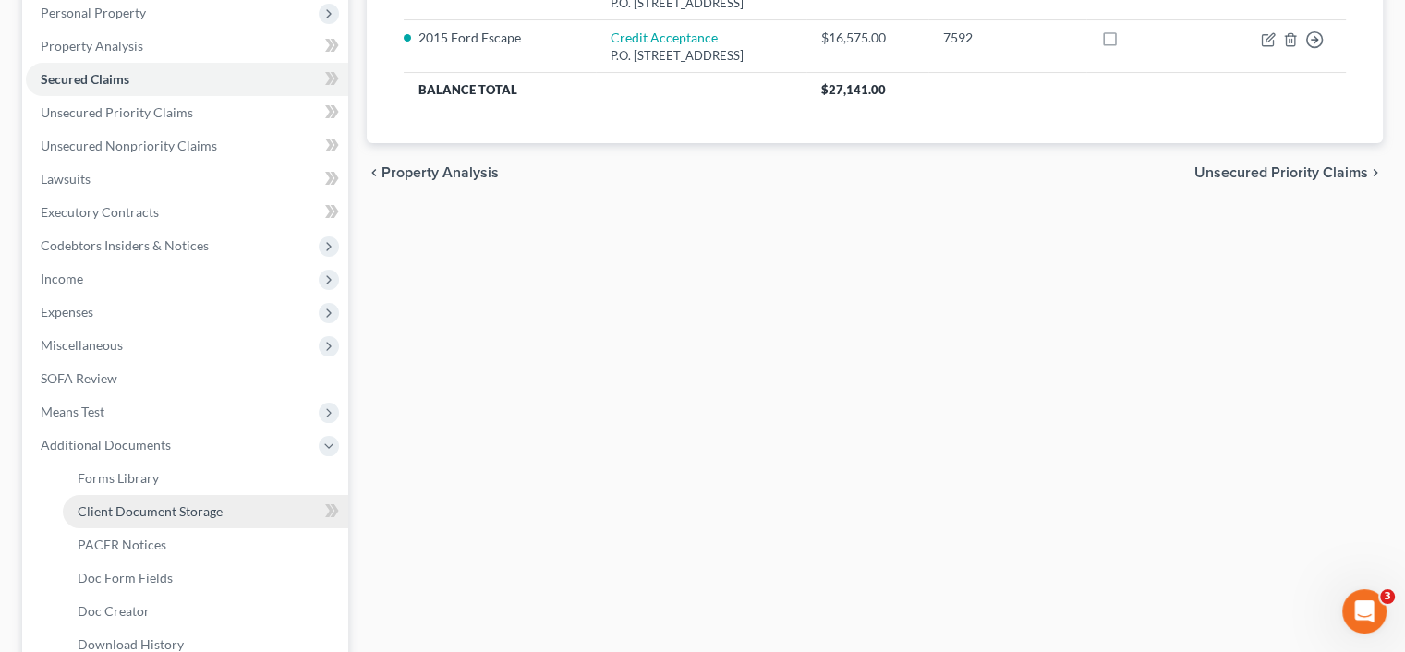
click at [135, 506] on span "Client Document Storage" at bounding box center [150, 511] width 145 height 16
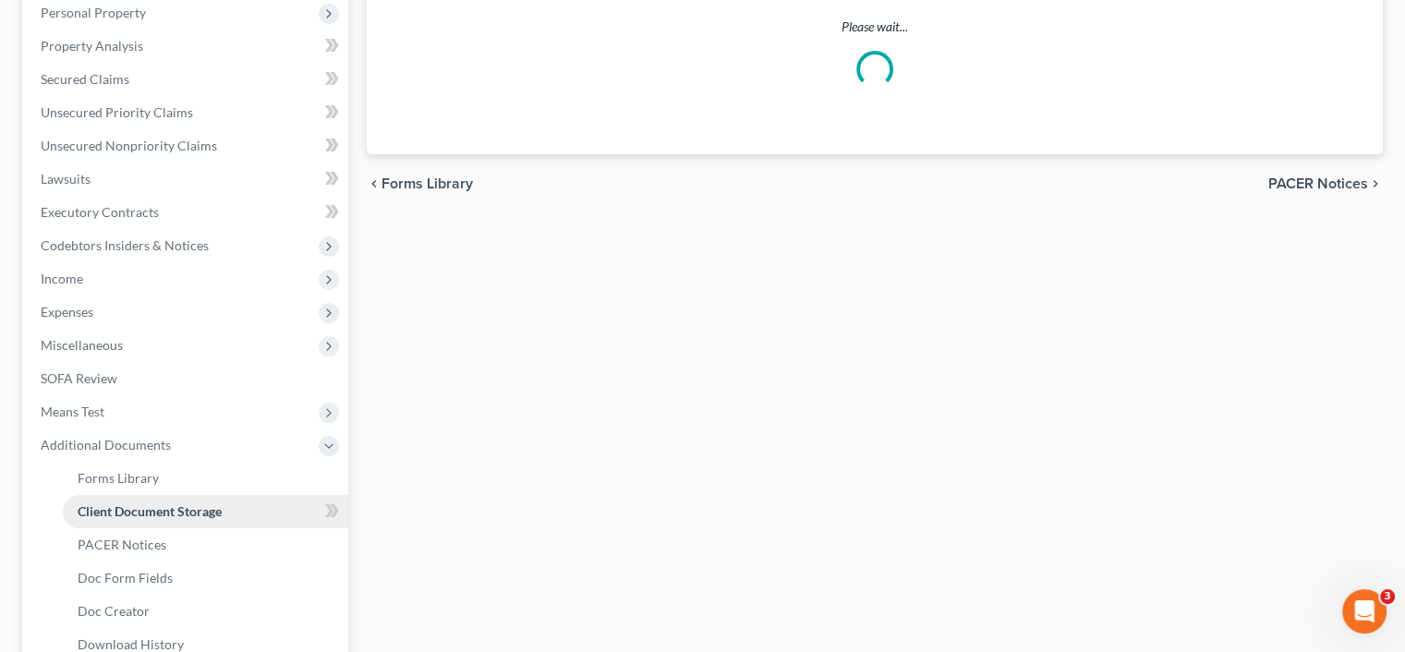
scroll to position [212, 0]
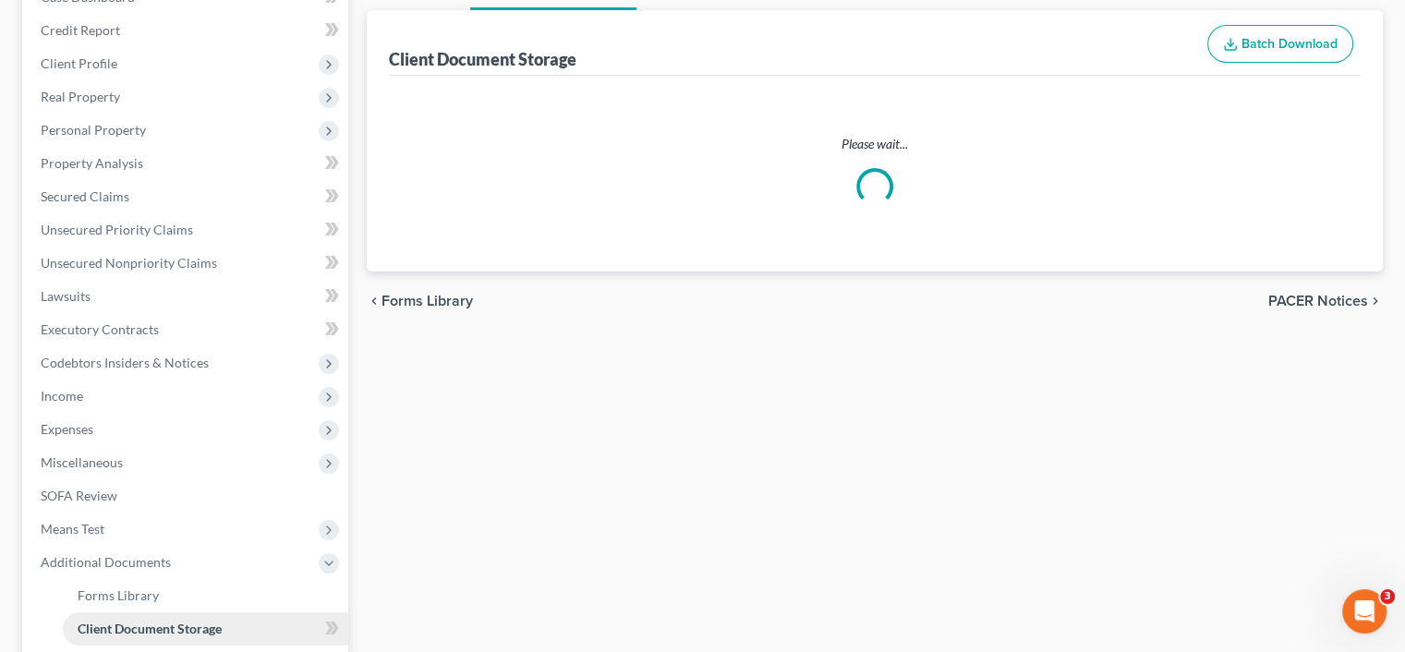
select select "0"
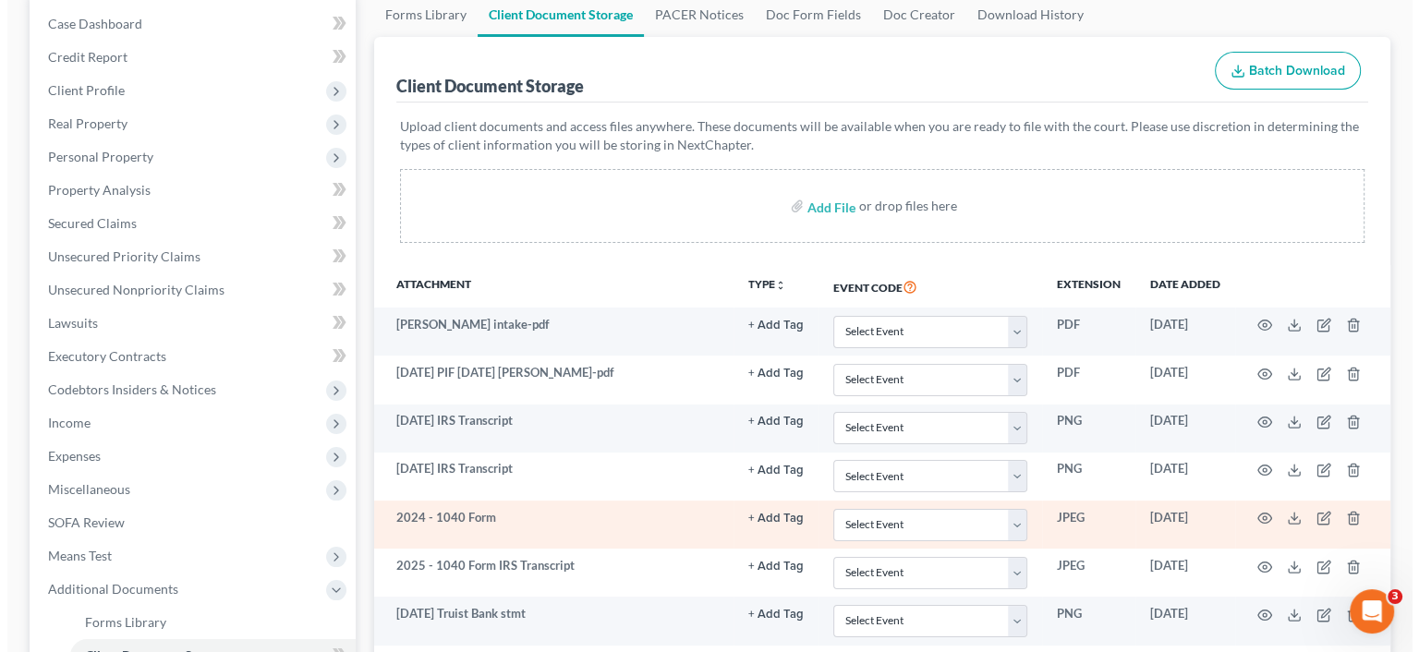
scroll to position [277, 0]
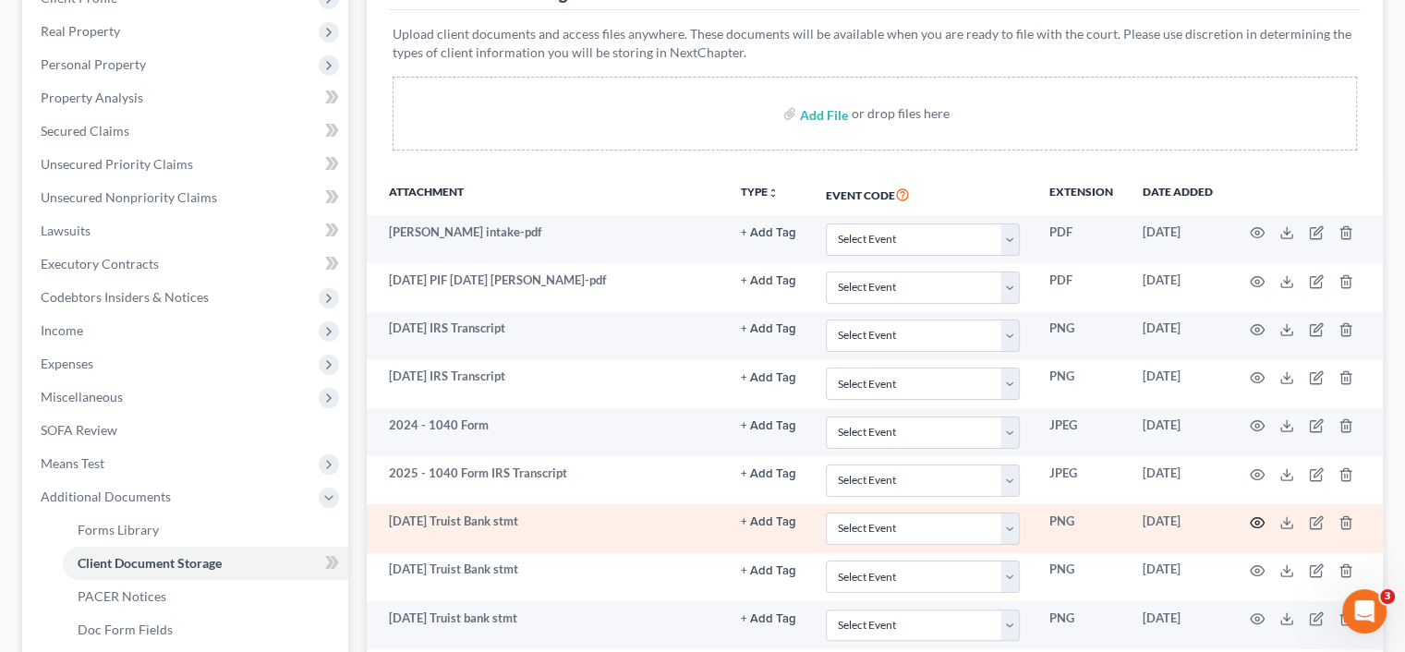
click at [1259, 521] on circle "button" at bounding box center [1257, 523] width 4 height 4
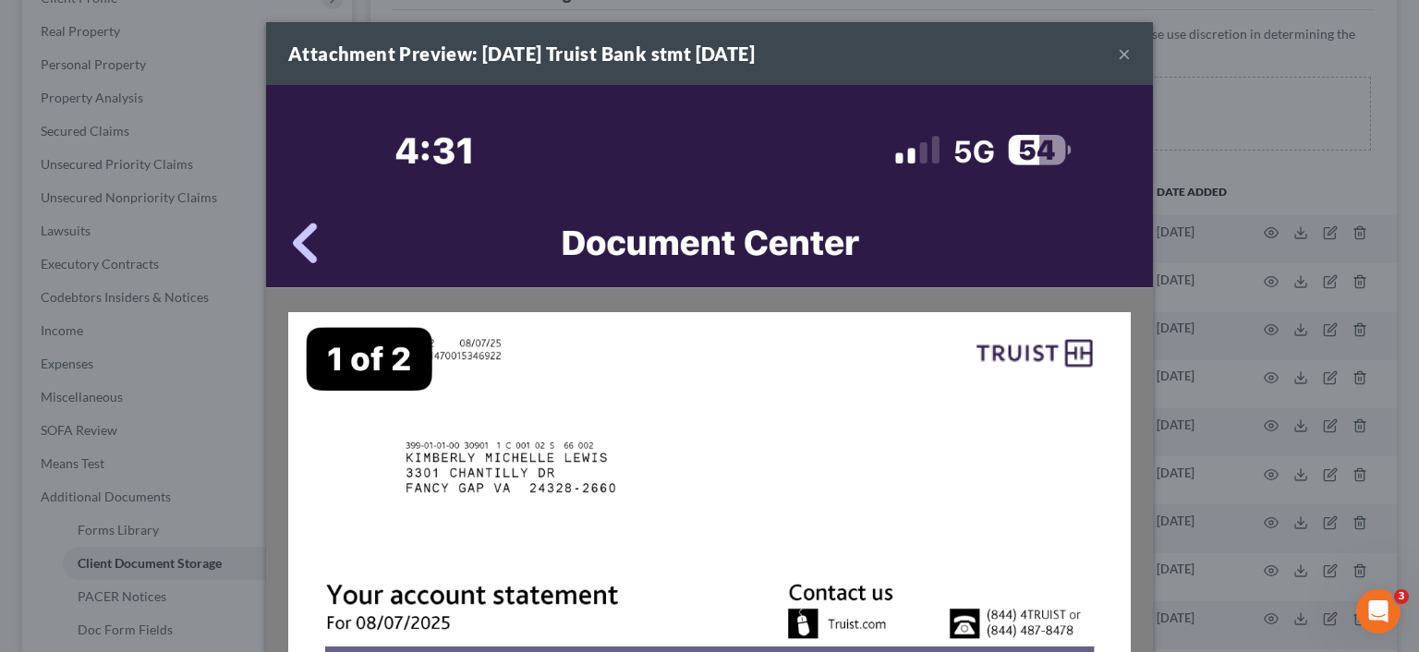
drag, startPoint x: 987, startPoint y: 254, endPoint x: 987, endPoint y: 212, distance: 41.6
click at [241, 224] on div "Attachment Preview: 8-7-2025 Truist Bank stmt 09/10/2025 × Download" at bounding box center [709, 326] width 1419 height 652
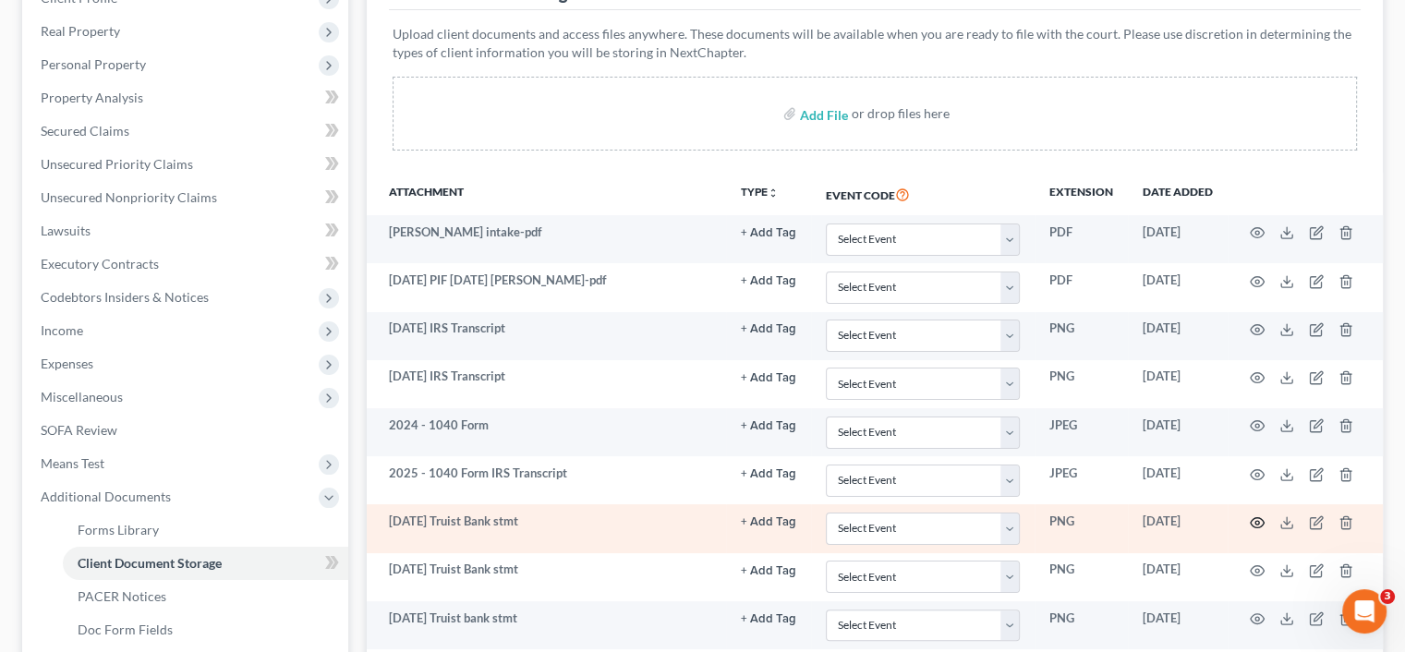
click at [1263, 516] on icon "button" at bounding box center [1257, 522] width 15 height 15
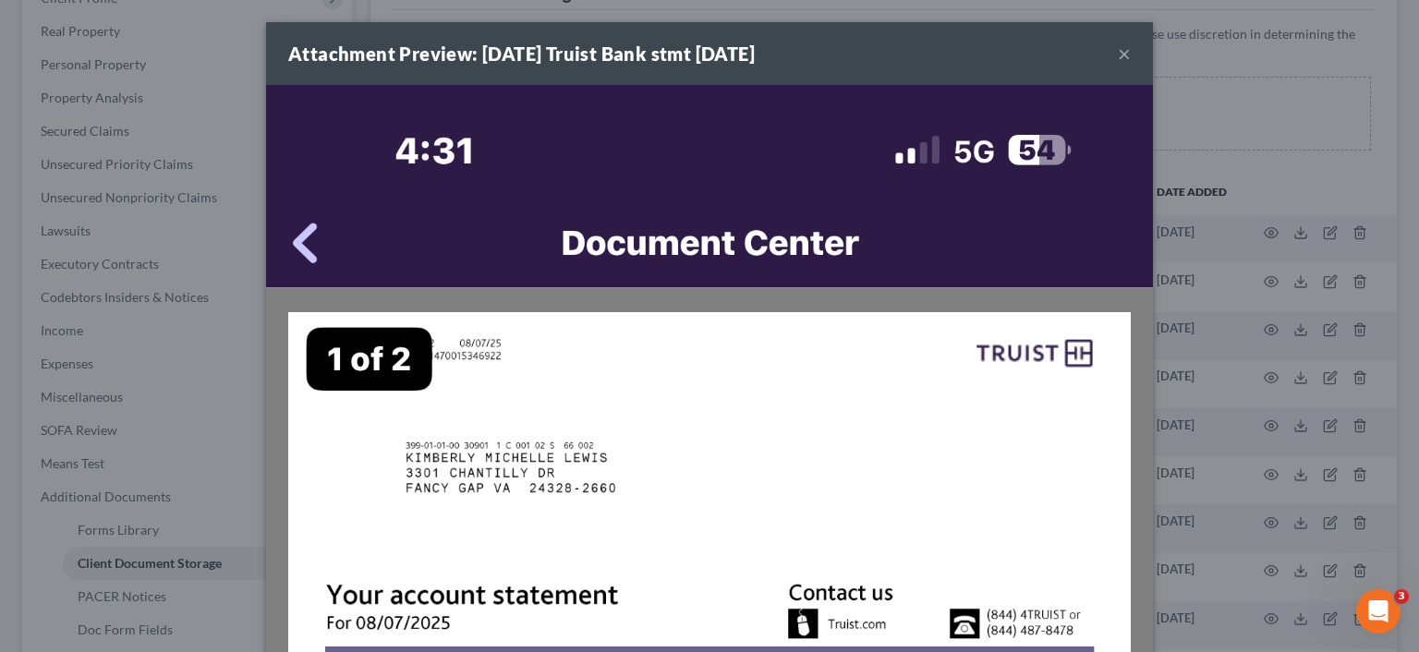
drag, startPoint x: 878, startPoint y: 258, endPoint x: 1118, endPoint y: 54, distance: 313.9
click at [1118, 54] on button "×" at bounding box center [1124, 53] width 13 height 22
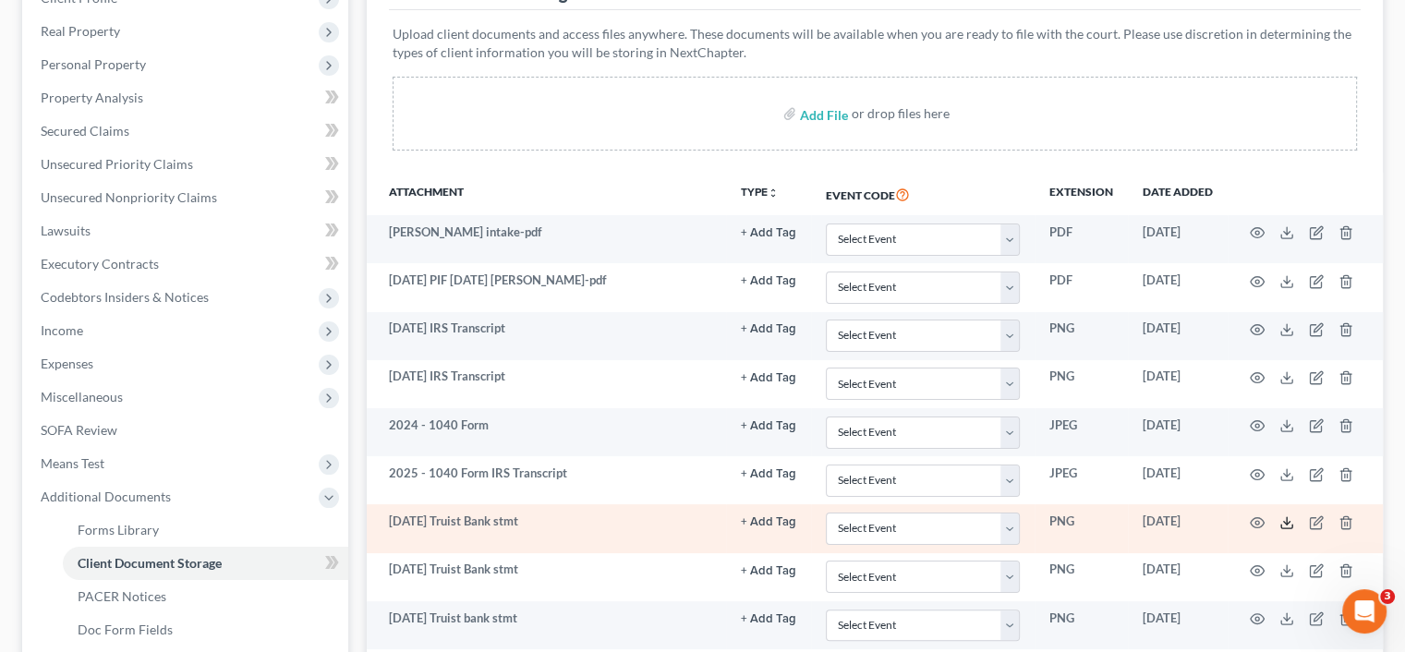
click at [1290, 516] on icon at bounding box center [1286, 522] width 15 height 15
click at [1256, 523] on icon "button" at bounding box center [1257, 522] width 15 height 15
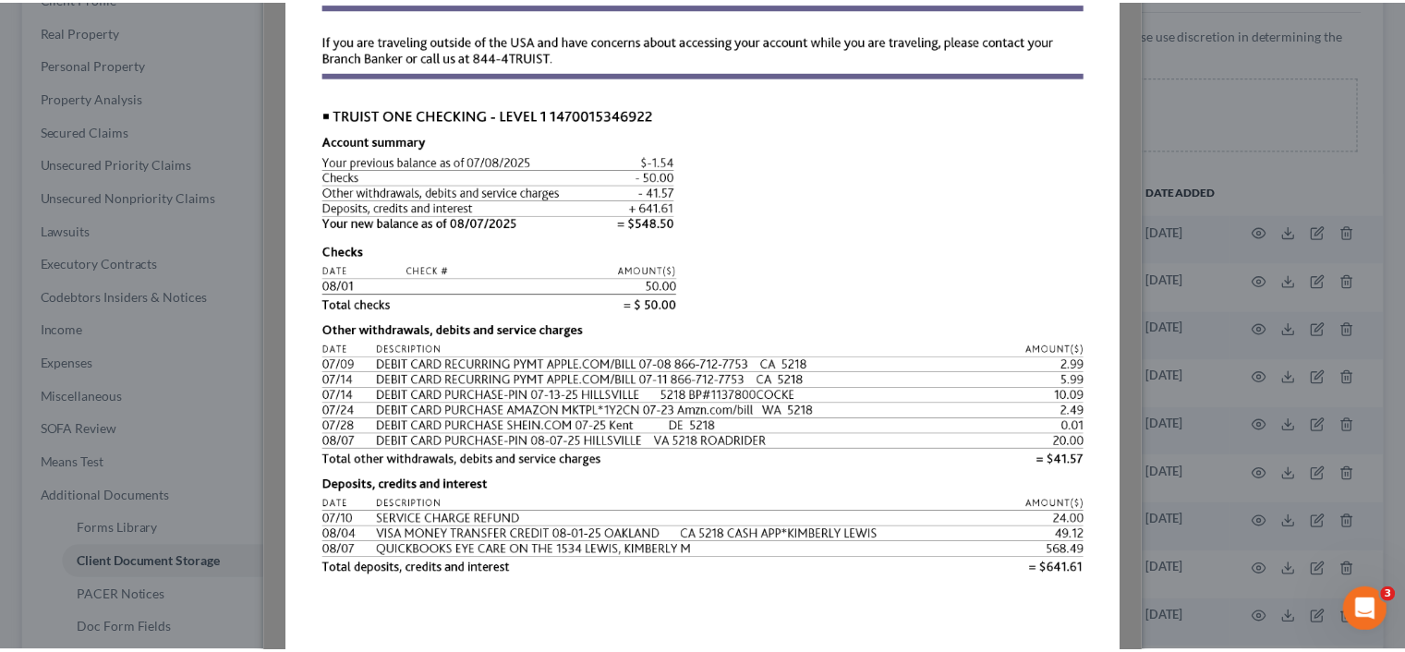
scroll to position [647, 0]
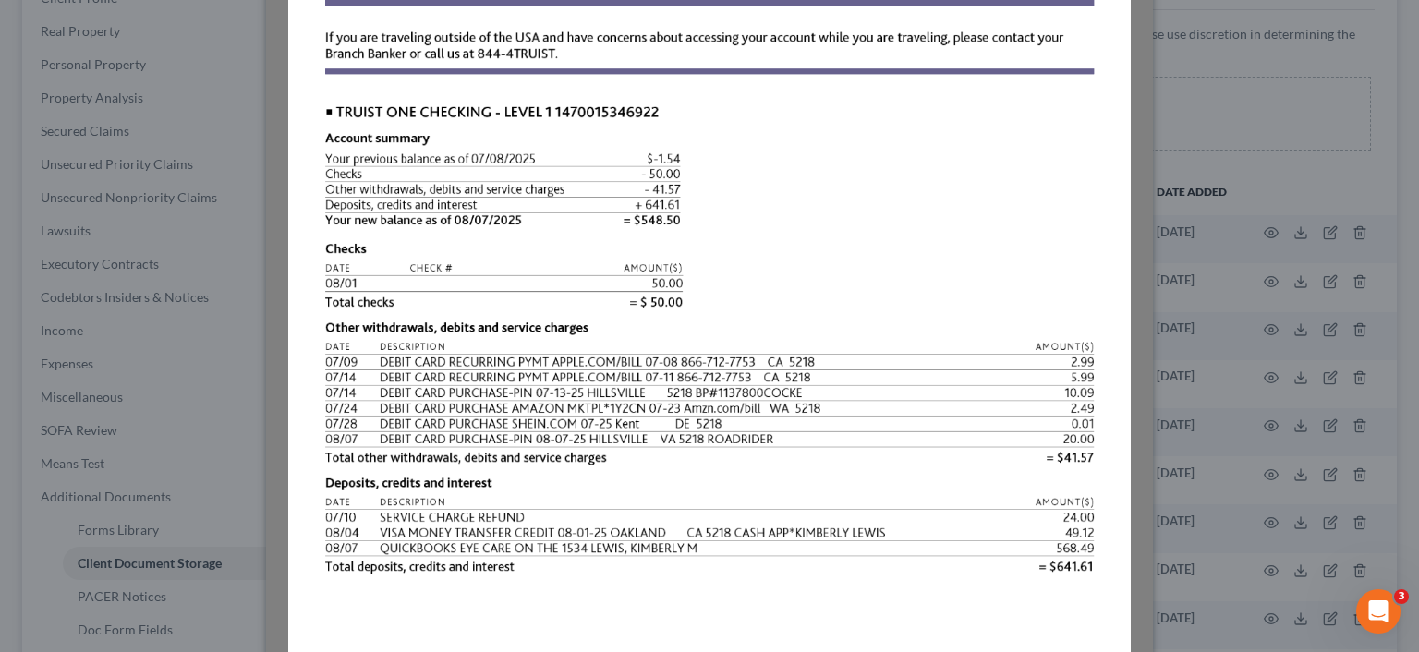
click at [212, 380] on div "Attachment Preview: 8-7-2025 Truist Bank stmt 09/10/2025 × Download" at bounding box center [709, 326] width 1419 height 652
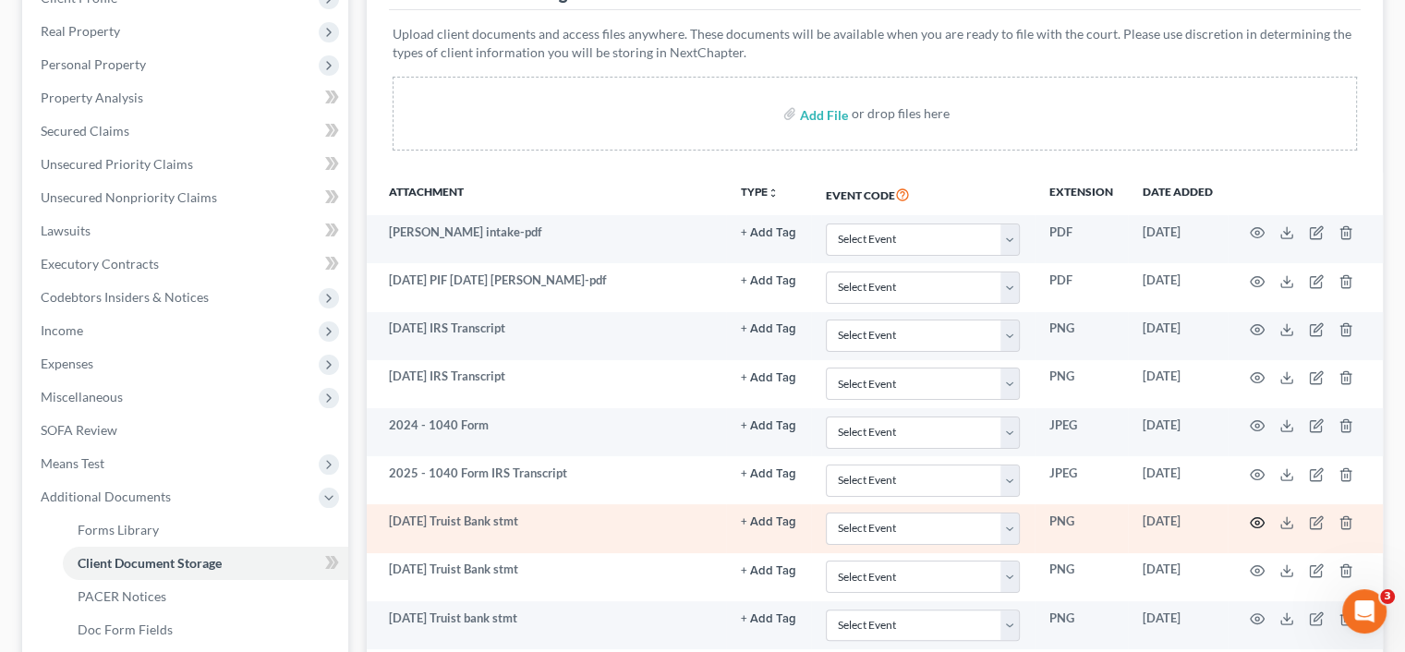
click at [1261, 516] on icon "button" at bounding box center [1257, 522] width 15 height 15
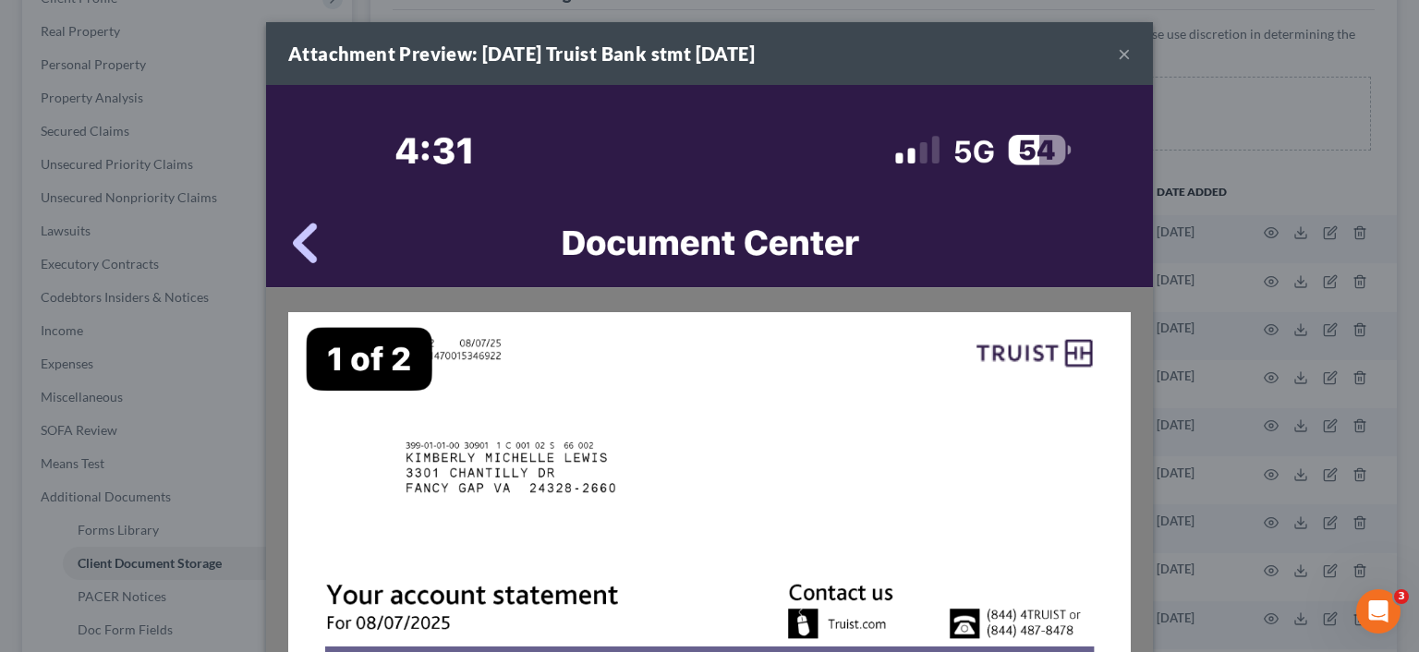
click at [1118, 56] on button "×" at bounding box center [1124, 53] width 13 height 22
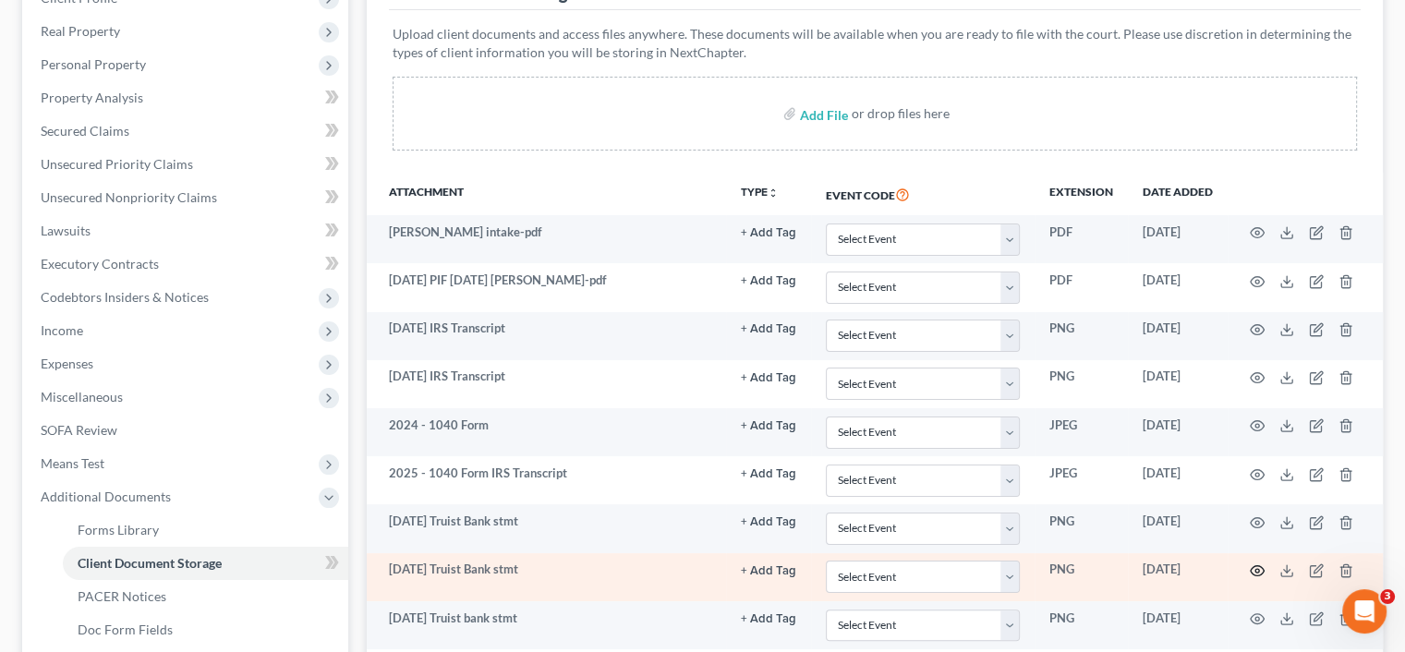
click at [1253, 569] on icon "button" at bounding box center [1257, 570] width 15 height 15
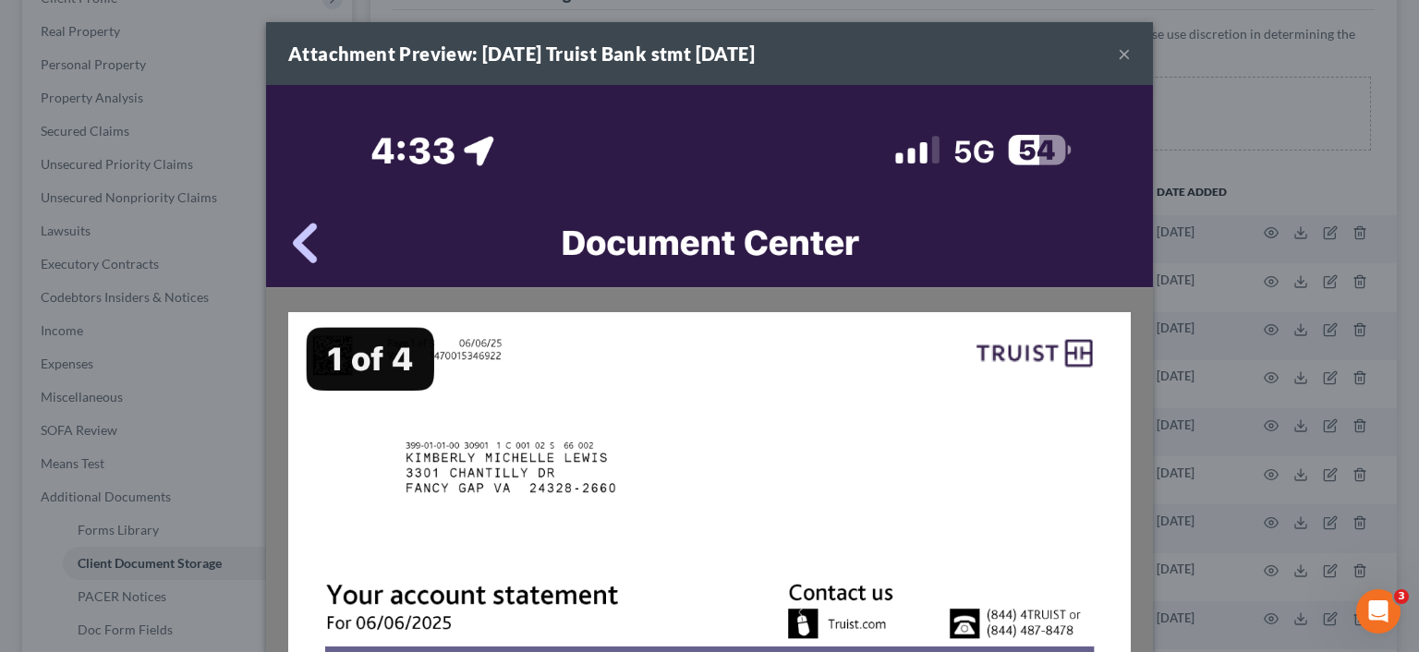
click at [1118, 58] on button "×" at bounding box center [1124, 53] width 13 height 22
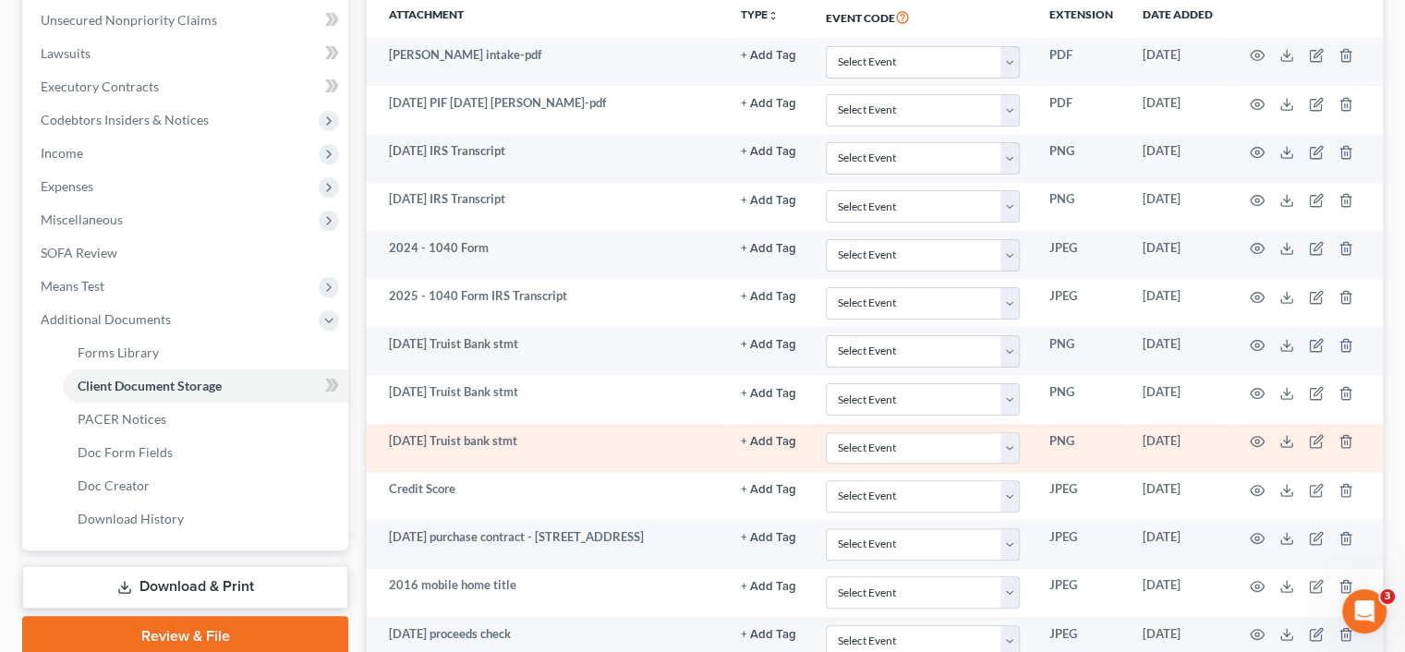
scroll to position [462, 0]
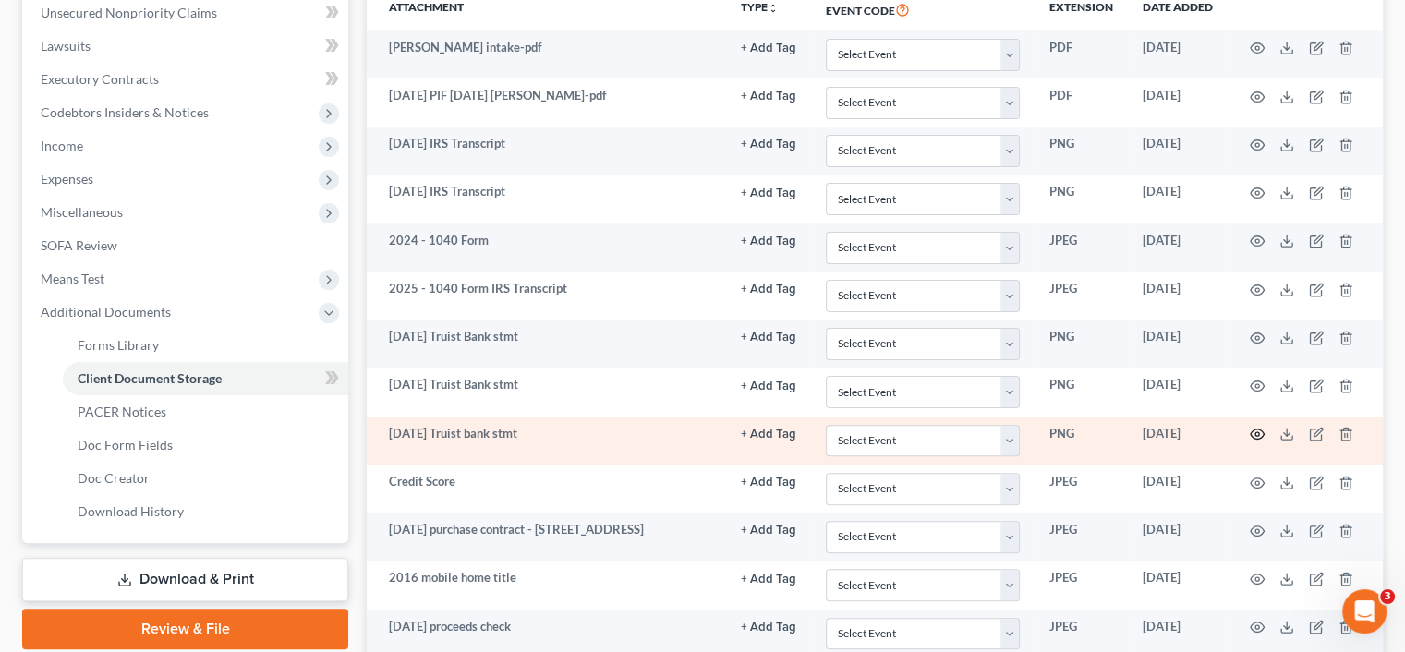
click at [1255, 432] on circle "button" at bounding box center [1257, 434] width 4 height 4
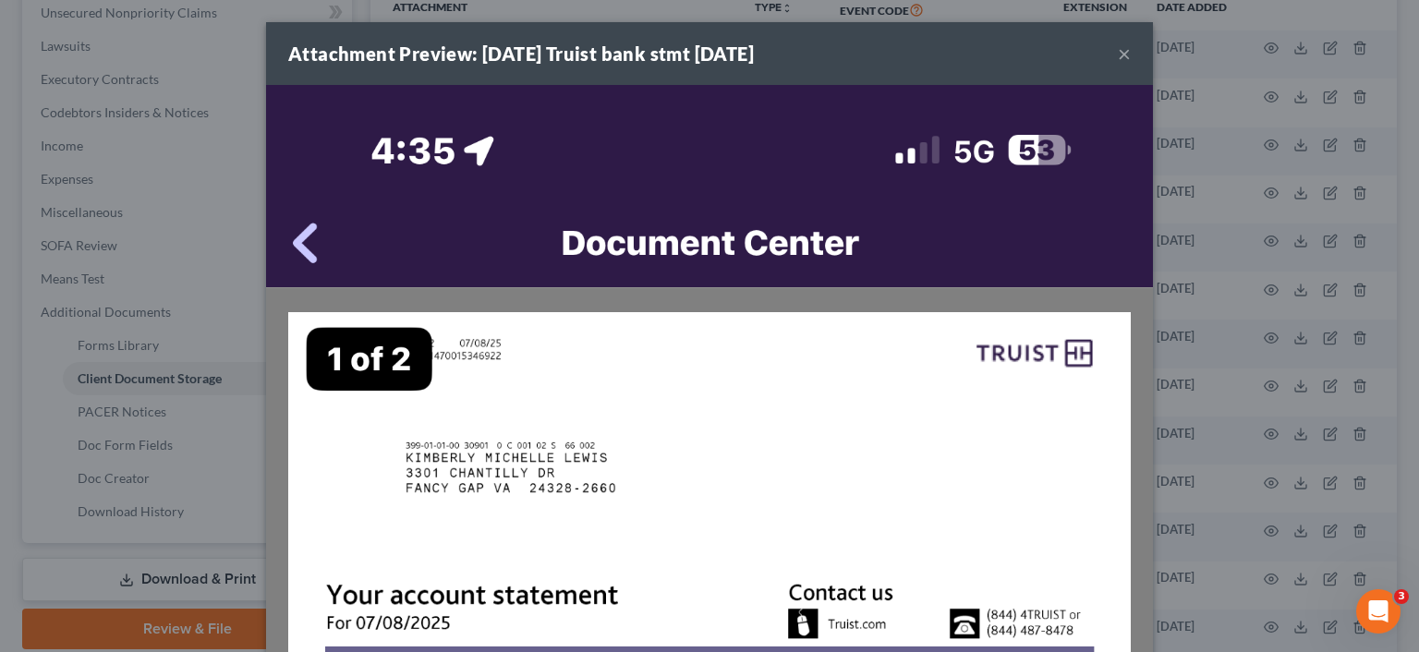
click at [1120, 54] on button "×" at bounding box center [1124, 53] width 13 height 22
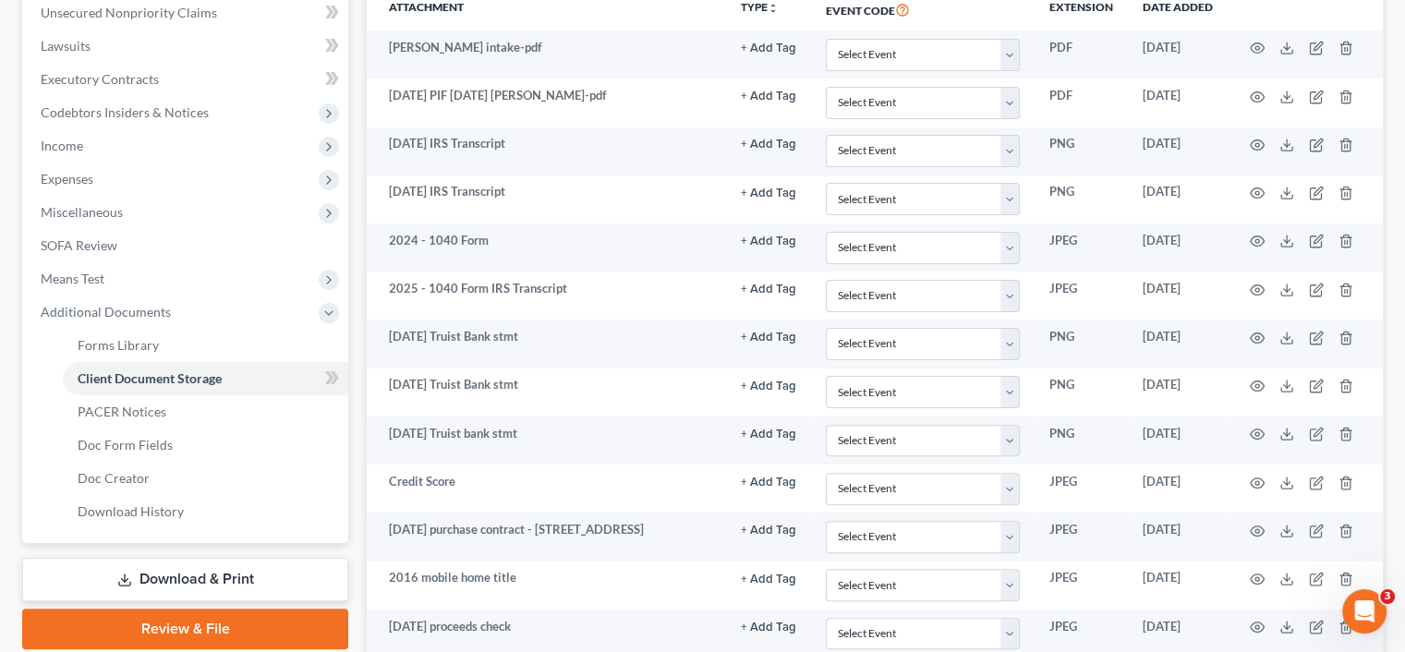
click at [288, 232] on link "SOFA Review" at bounding box center [187, 245] width 322 height 33
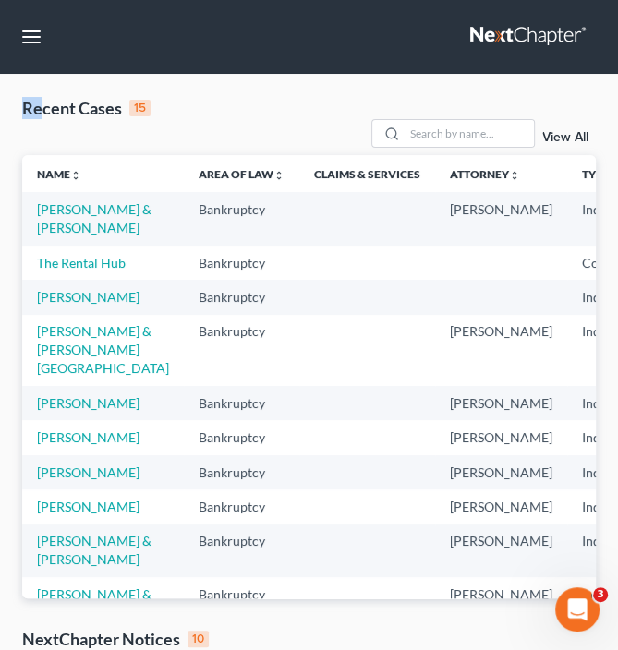
drag, startPoint x: 41, startPoint y: 84, endPoint x: -315, endPoint y: 121, distance: 357.5
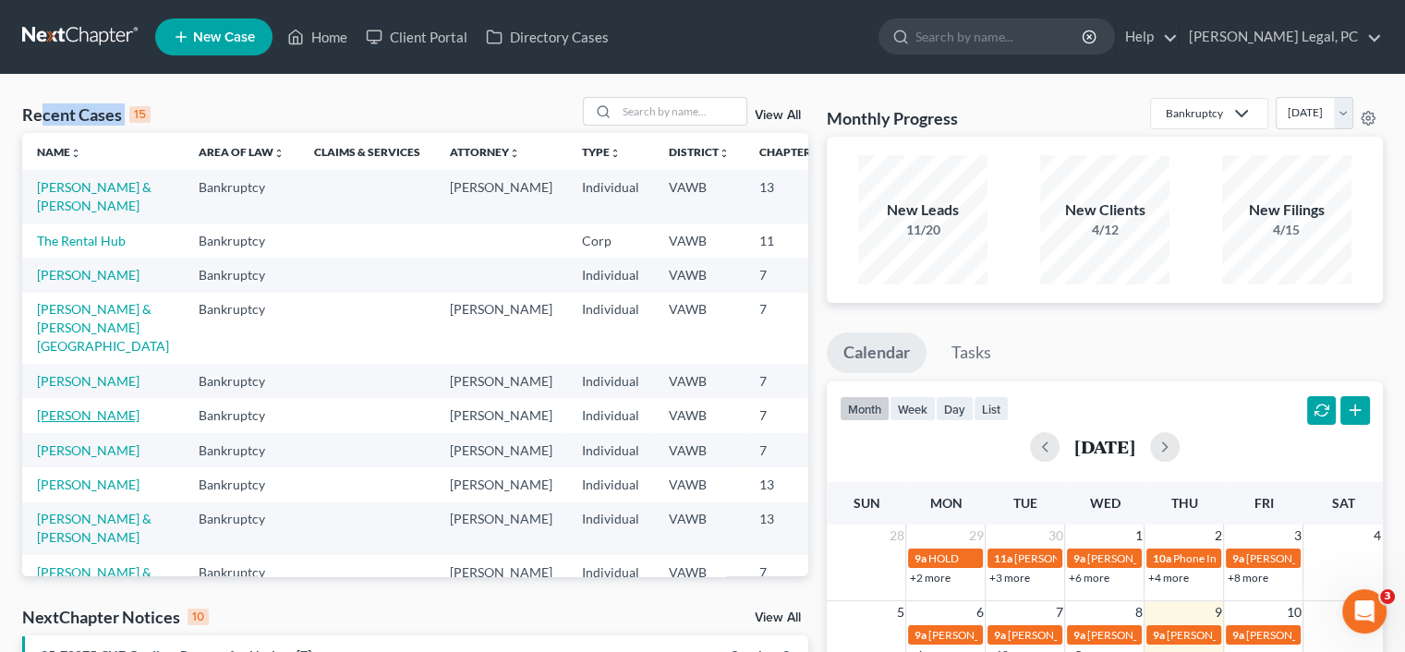
click at [65, 423] on link "[PERSON_NAME]" at bounding box center [88, 415] width 103 height 16
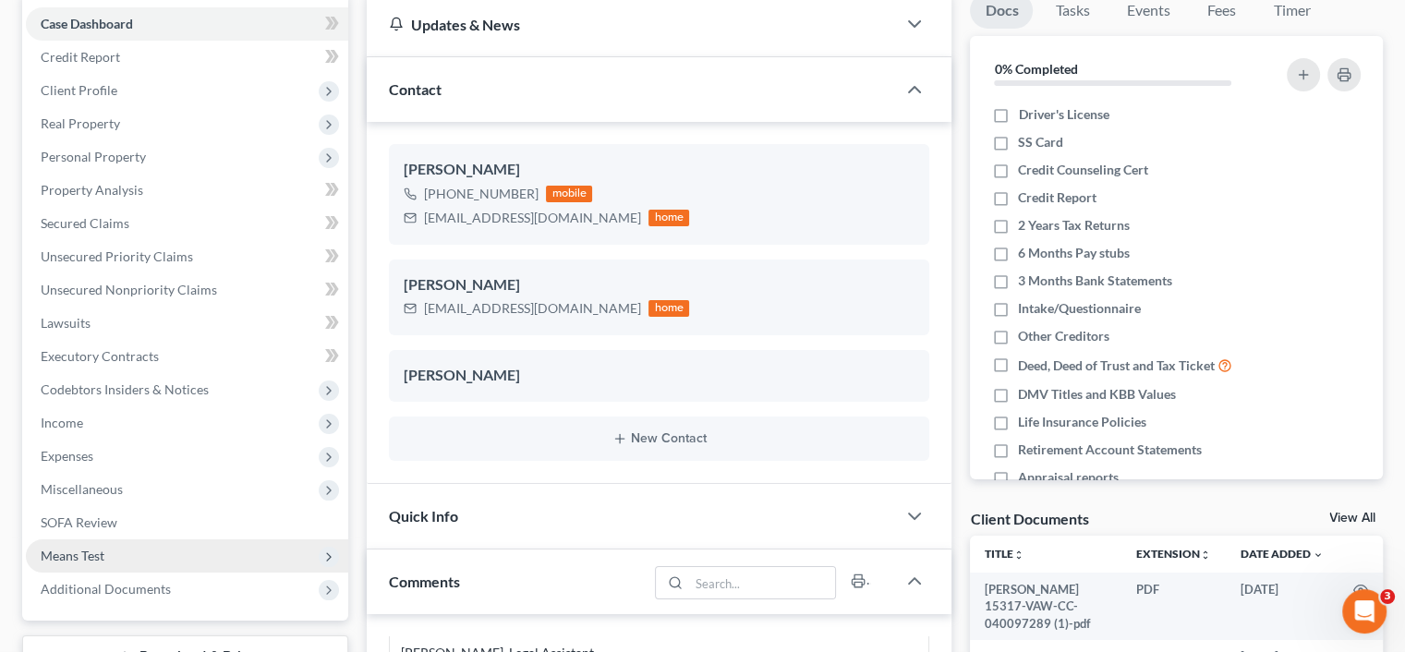
scroll to position [277, 0]
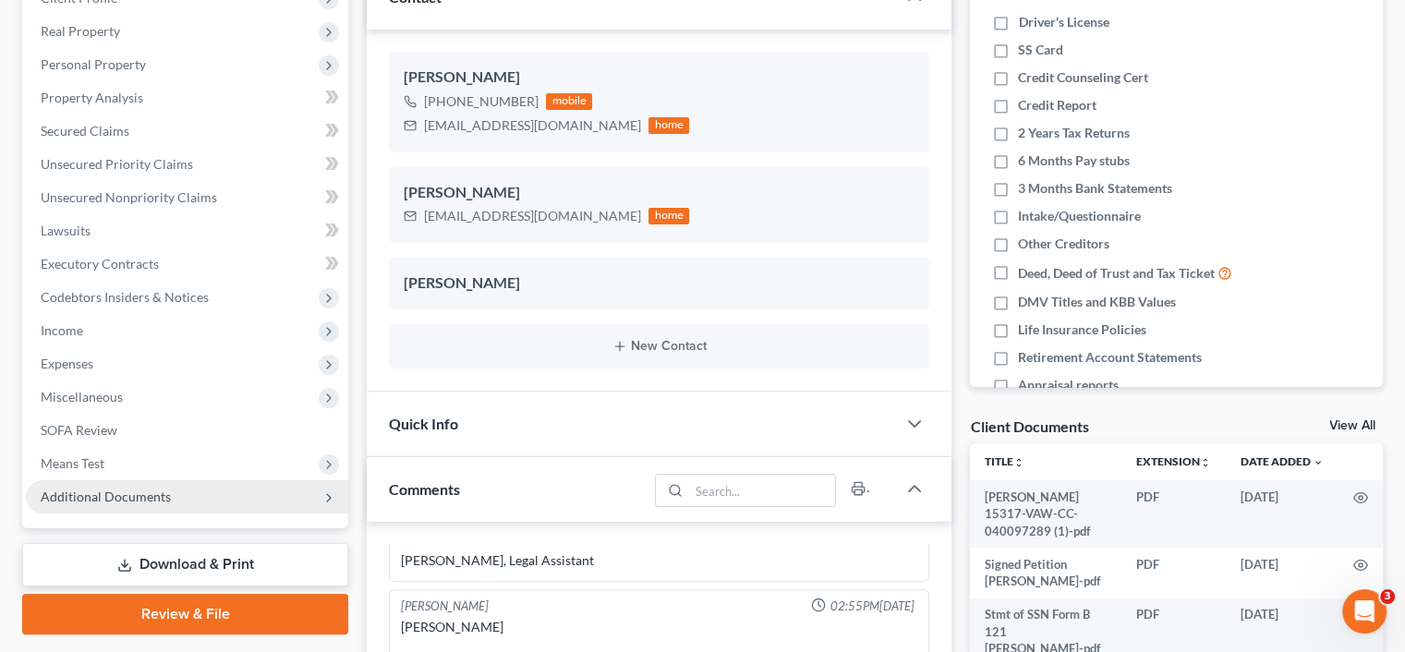
click at [143, 496] on span "Additional Documents" at bounding box center [106, 497] width 130 height 16
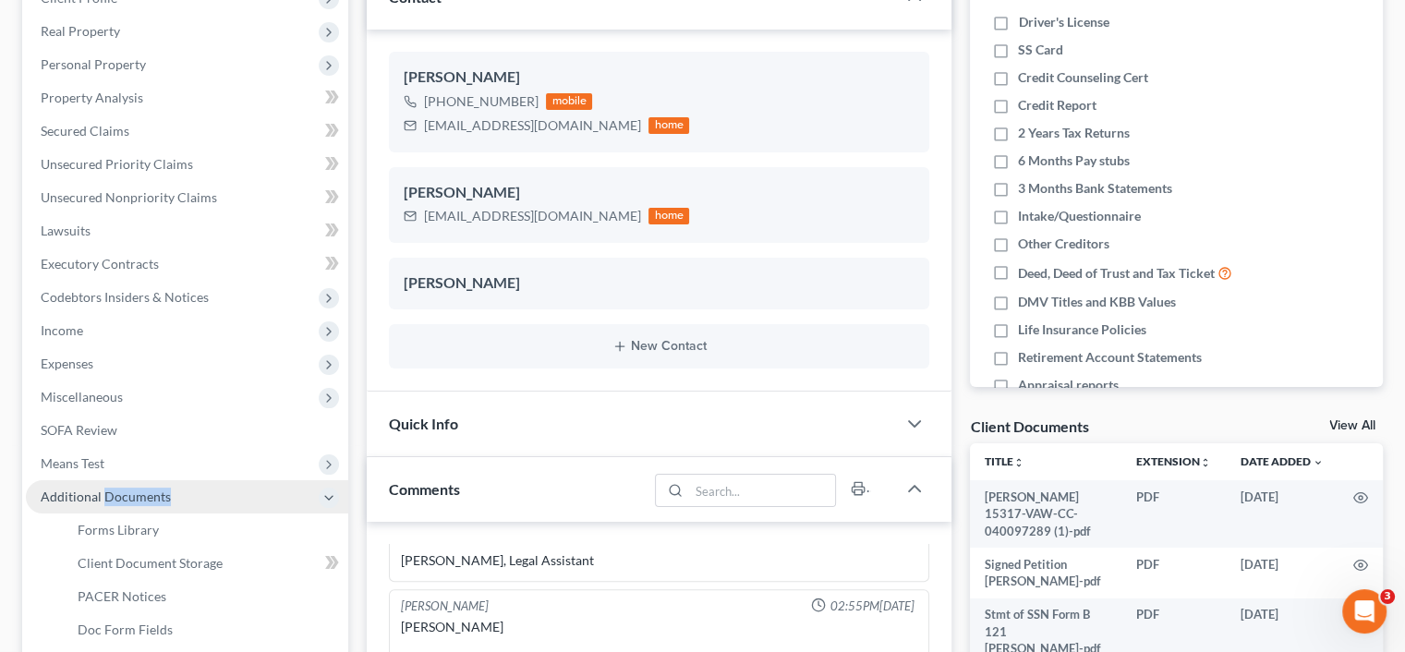
click at [143, 496] on span "Additional Documents" at bounding box center [106, 497] width 130 height 16
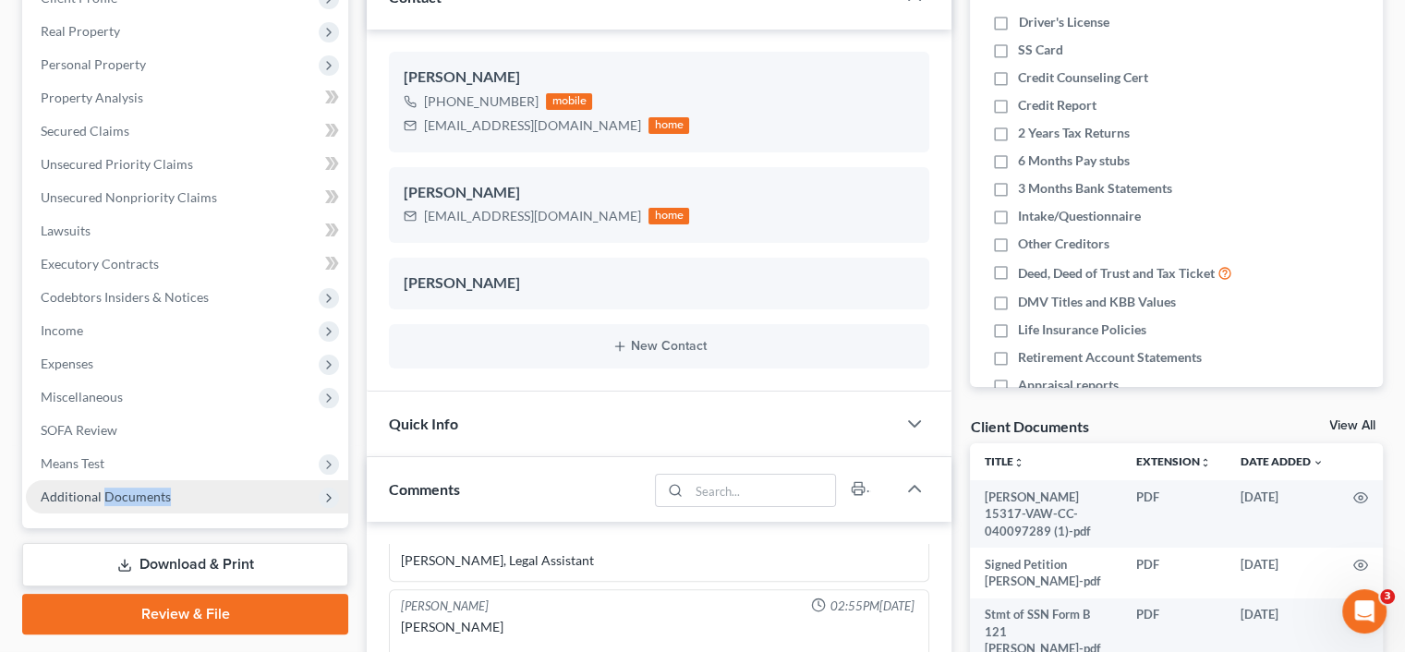
click at [143, 496] on span "Additional Documents" at bounding box center [106, 497] width 130 height 16
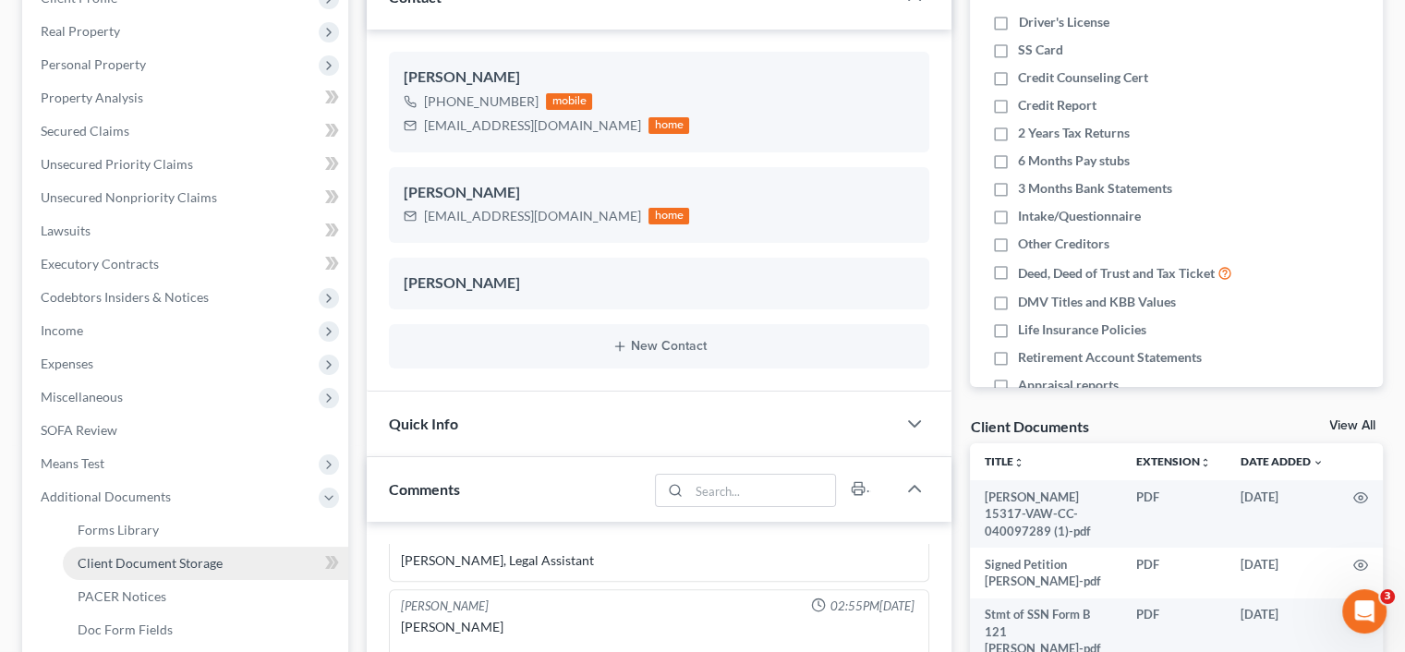
click at [174, 568] on span "Client Document Storage" at bounding box center [150, 563] width 145 height 16
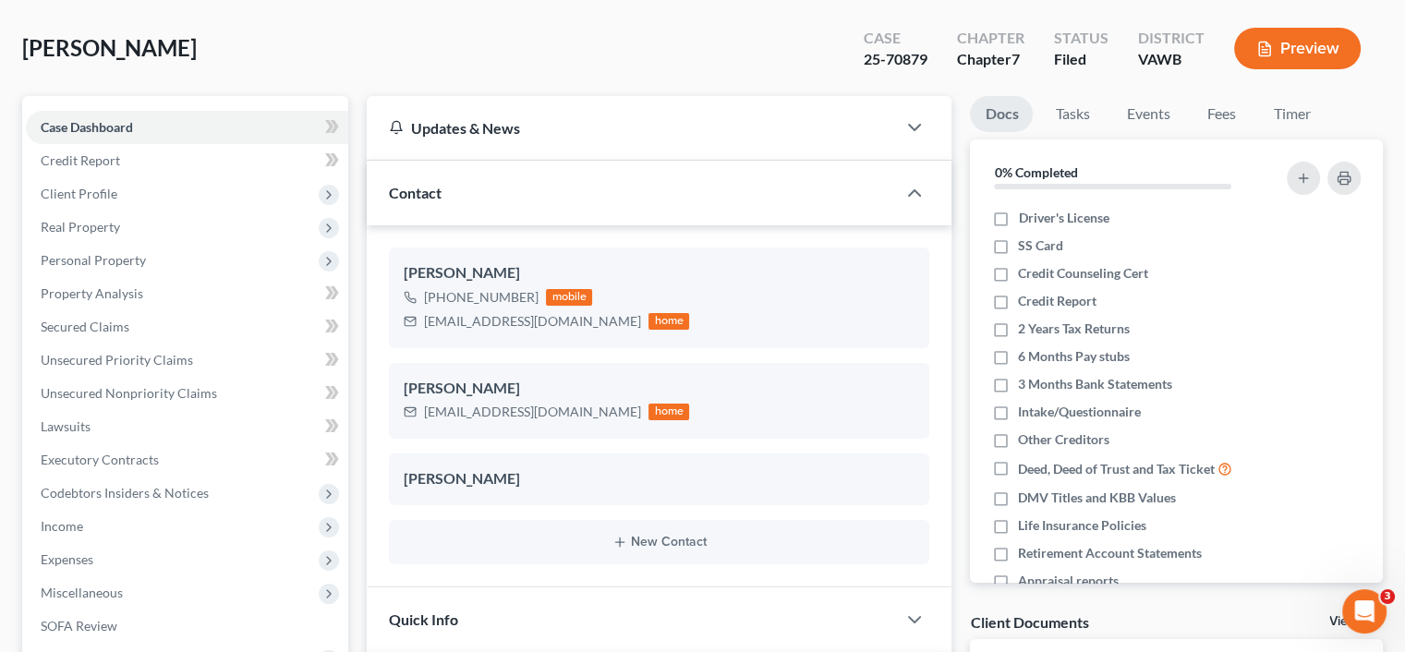
click at [174, 568] on ul "Case Dashboard Payments Invoices Payments Payments Credit Report Client Profile" at bounding box center [187, 510] width 322 height 798
select select "0"
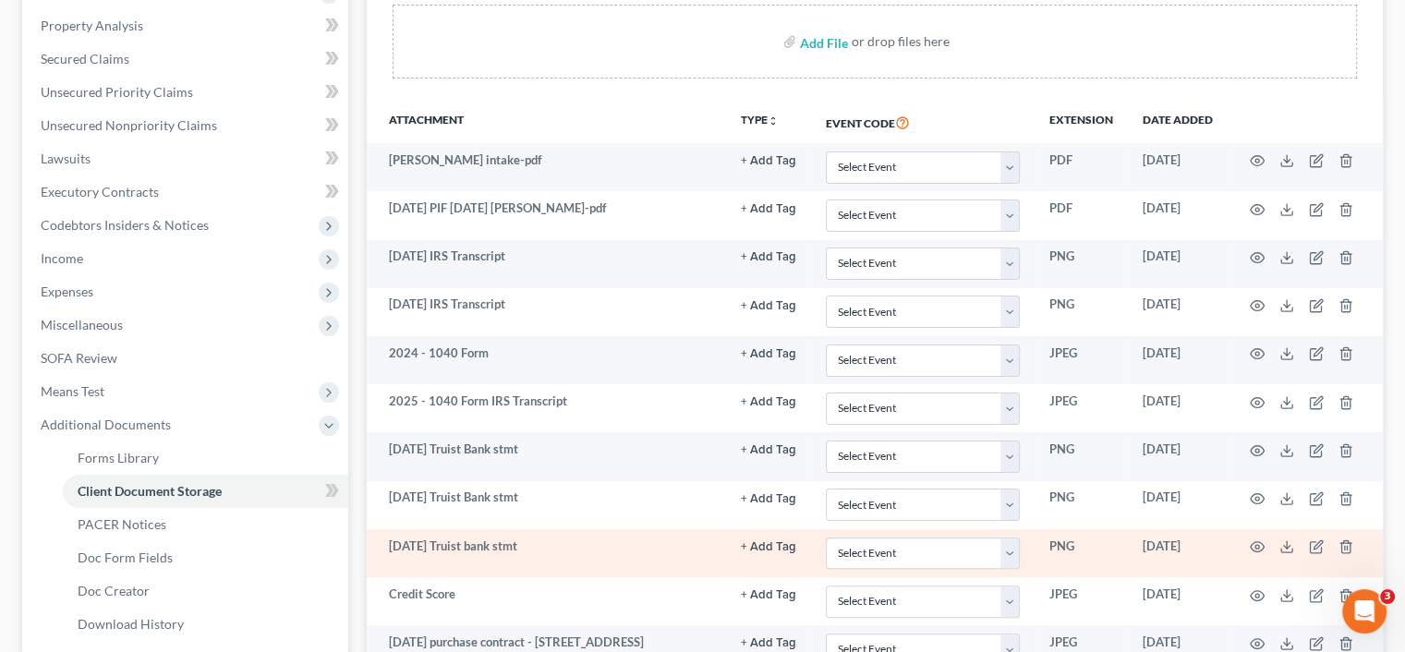
scroll to position [369, 0]
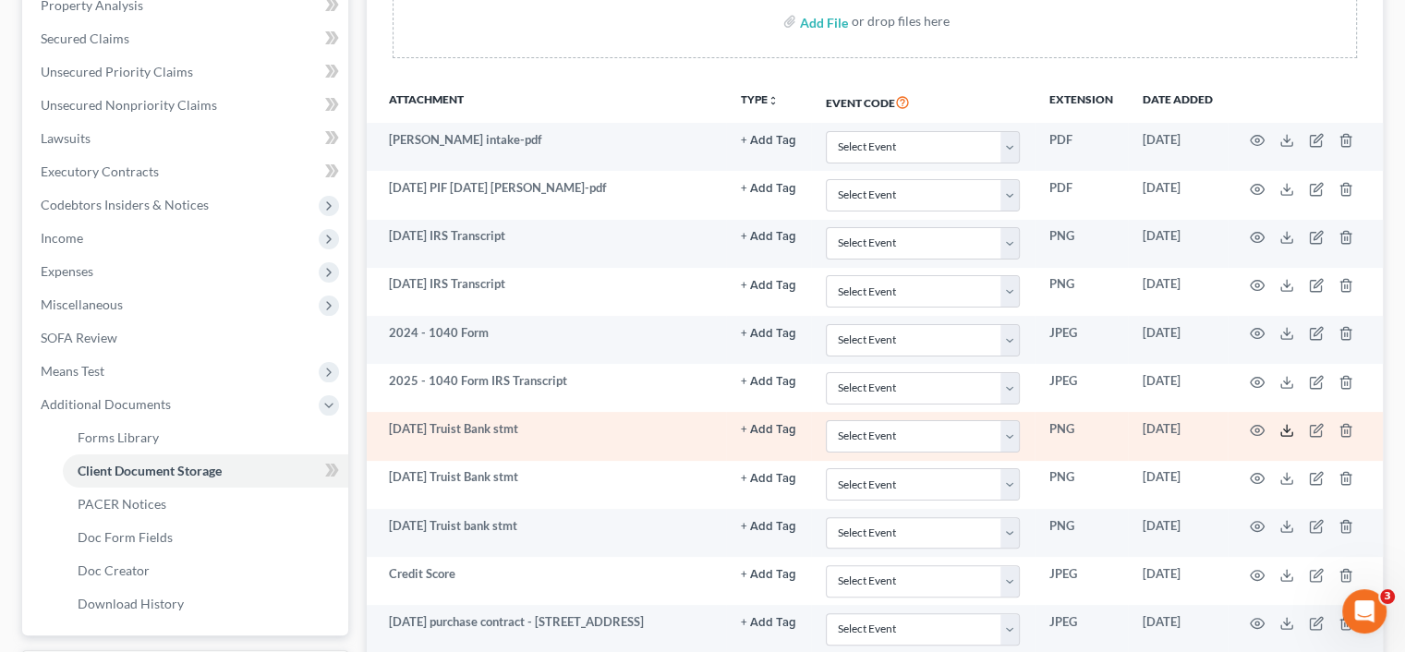
click at [1288, 431] on icon at bounding box center [1286, 430] width 15 height 15
